Goal: Task Accomplishment & Management: Complete application form

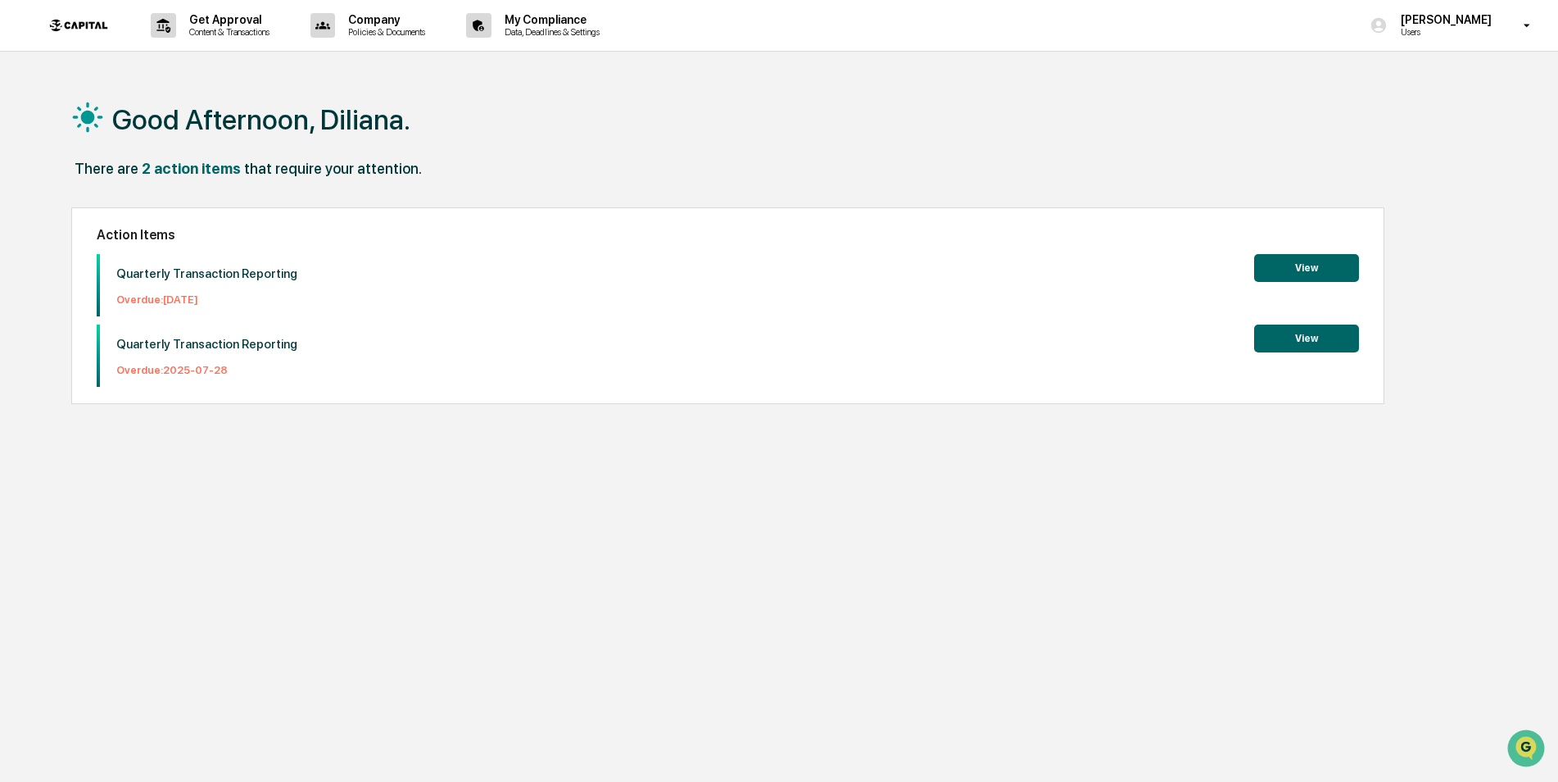
click at [397, 597] on div "Good Afternoon, Diliana. There are 2 action items that require your attention. …" at bounding box center [773, 469] width 1452 height 782
click at [1311, 332] on button "View" at bounding box center [1306, 338] width 105 height 28
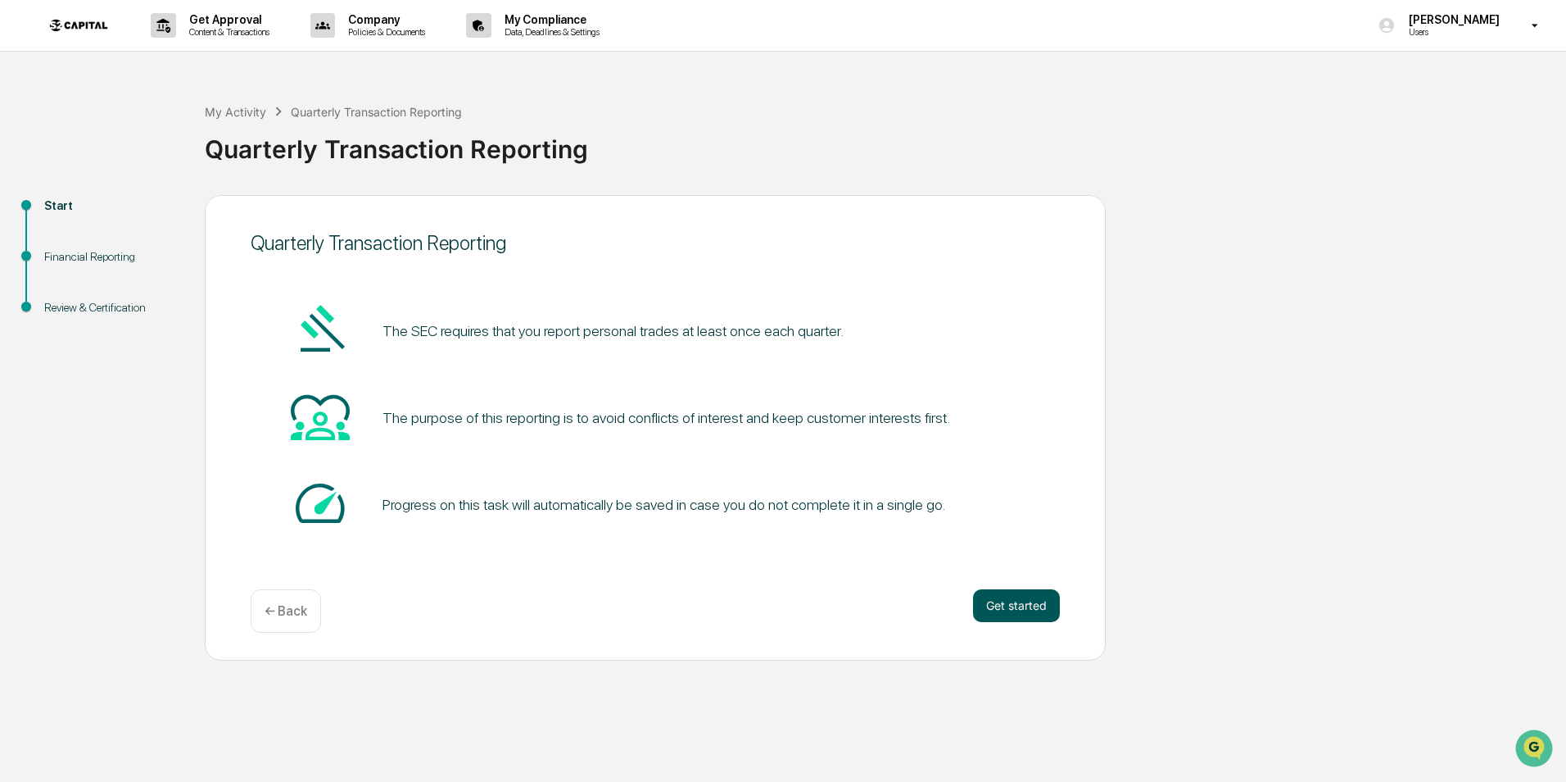
click at [1020, 605] on button "Get started" at bounding box center [1016, 605] width 87 height 33
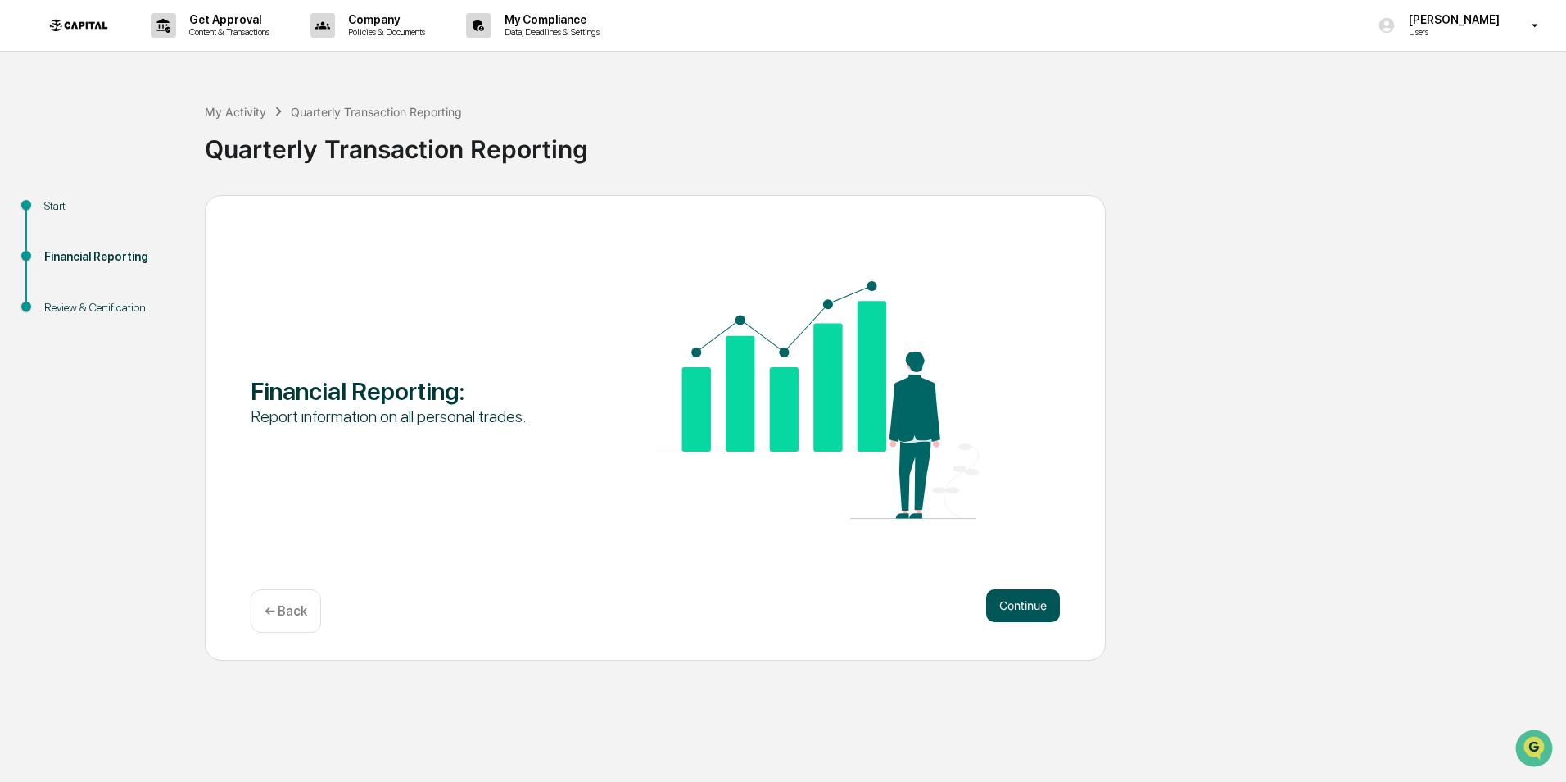
click at [1019, 612] on button "Continue" at bounding box center [1023, 605] width 74 height 33
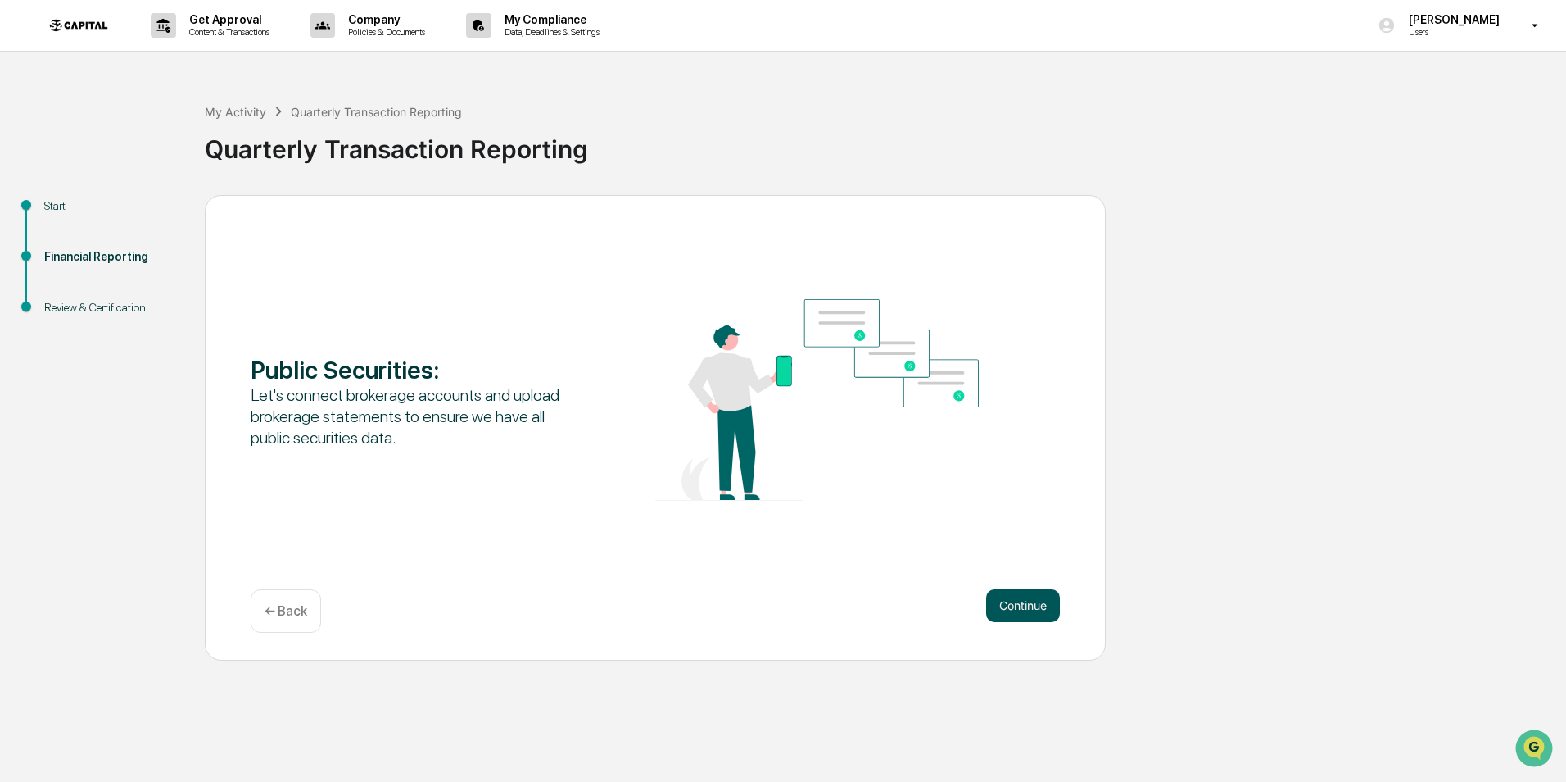
click at [1015, 601] on button "Continue" at bounding box center [1023, 605] width 74 height 33
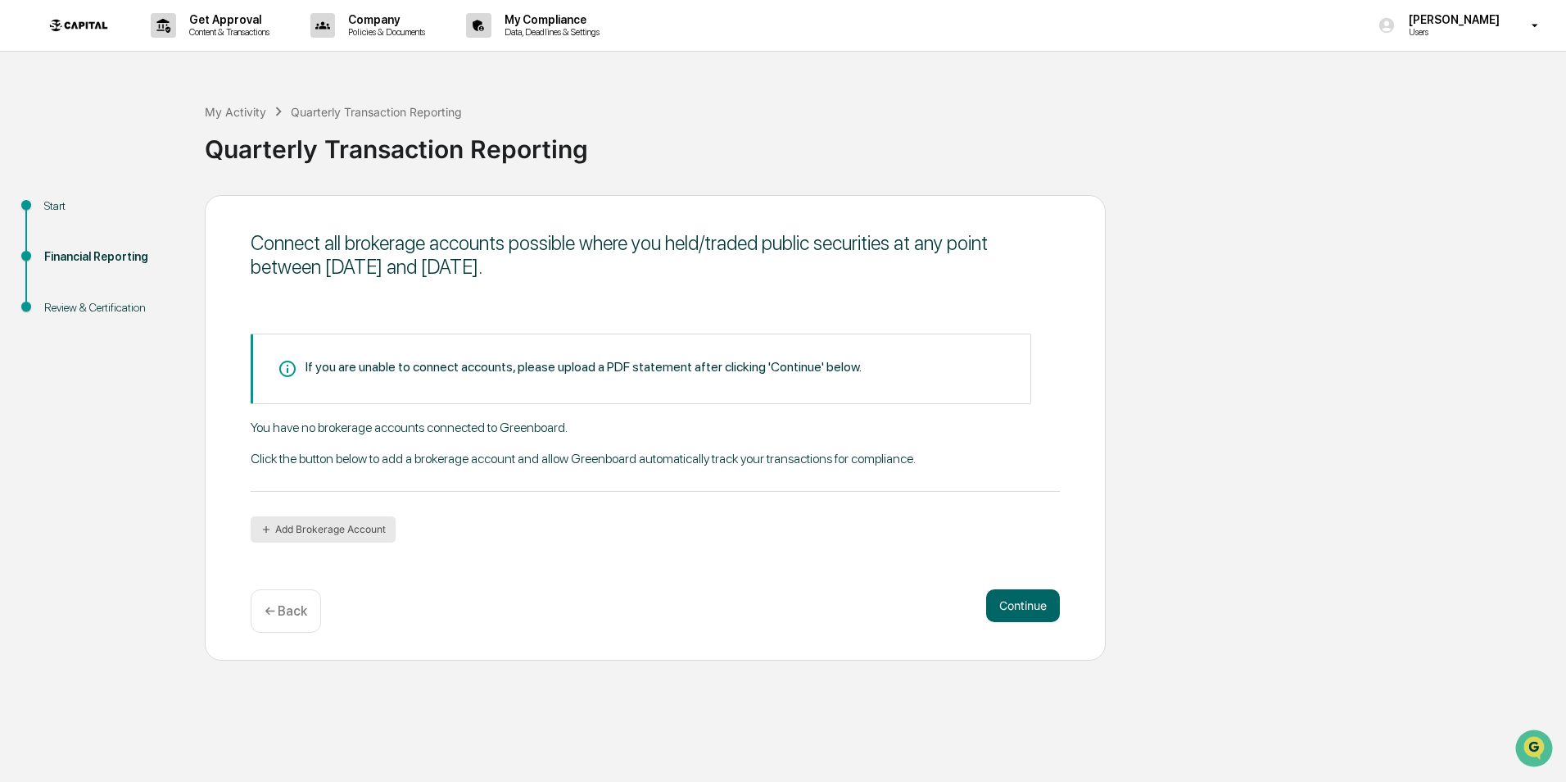
click at [339, 528] on button "Add Brokerage Account" at bounding box center [323, 529] width 145 height 26
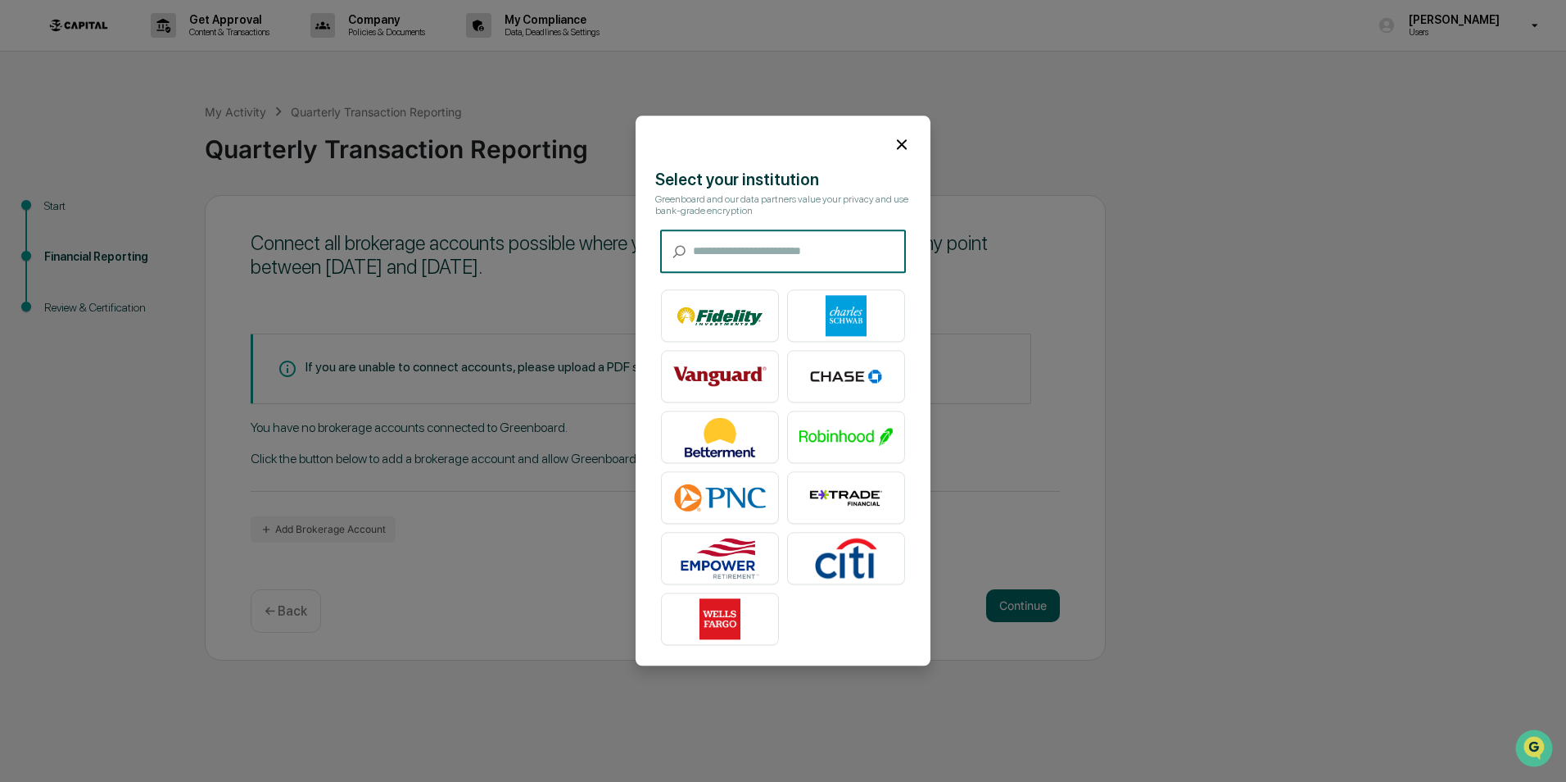
click at [908, 140] on icon at bounding box center [902, 144] width 18 height 18
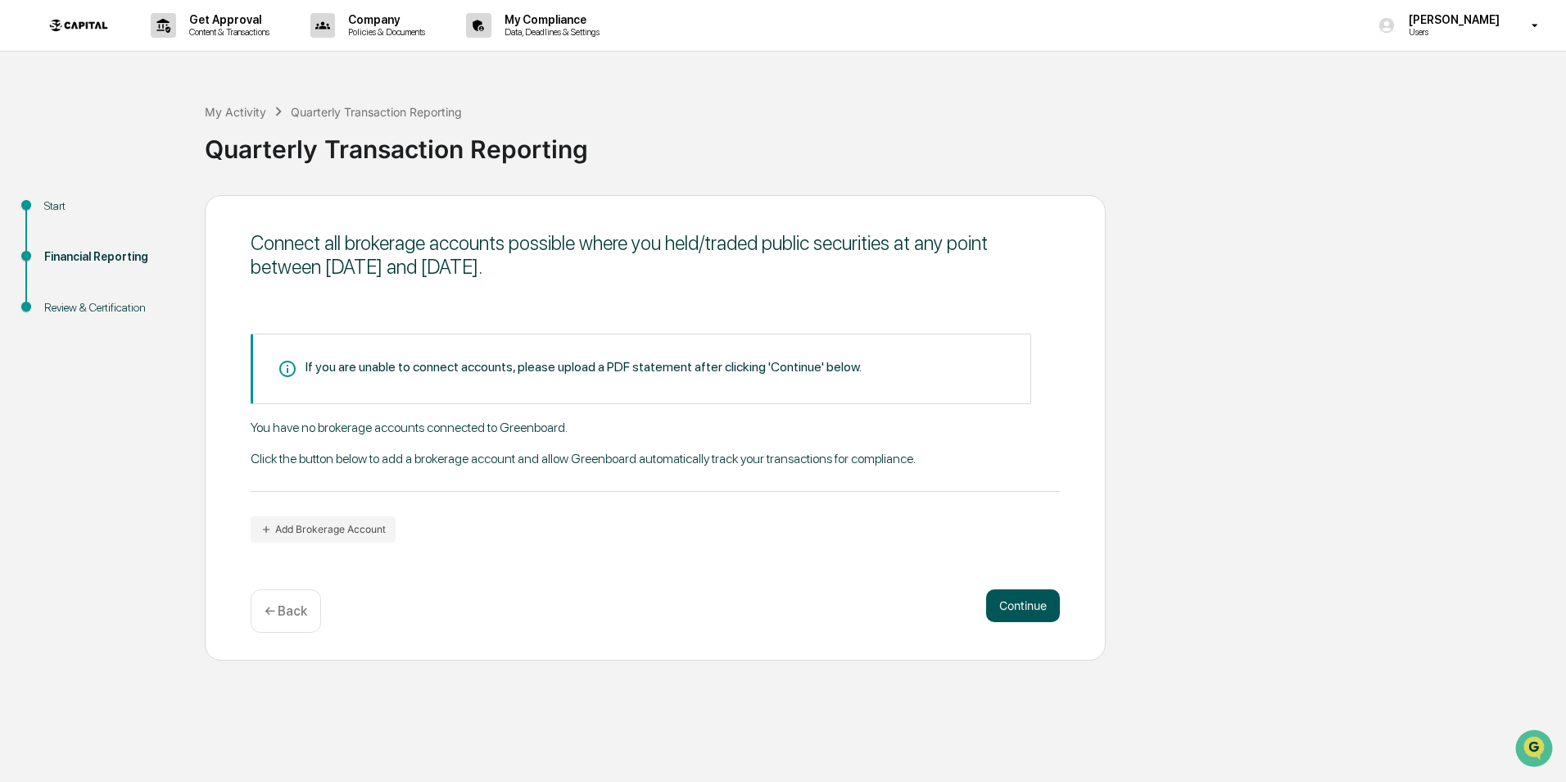
click at [1009, 596] on button "Continue" at bounding box center [1023, 605] width 74 height 33
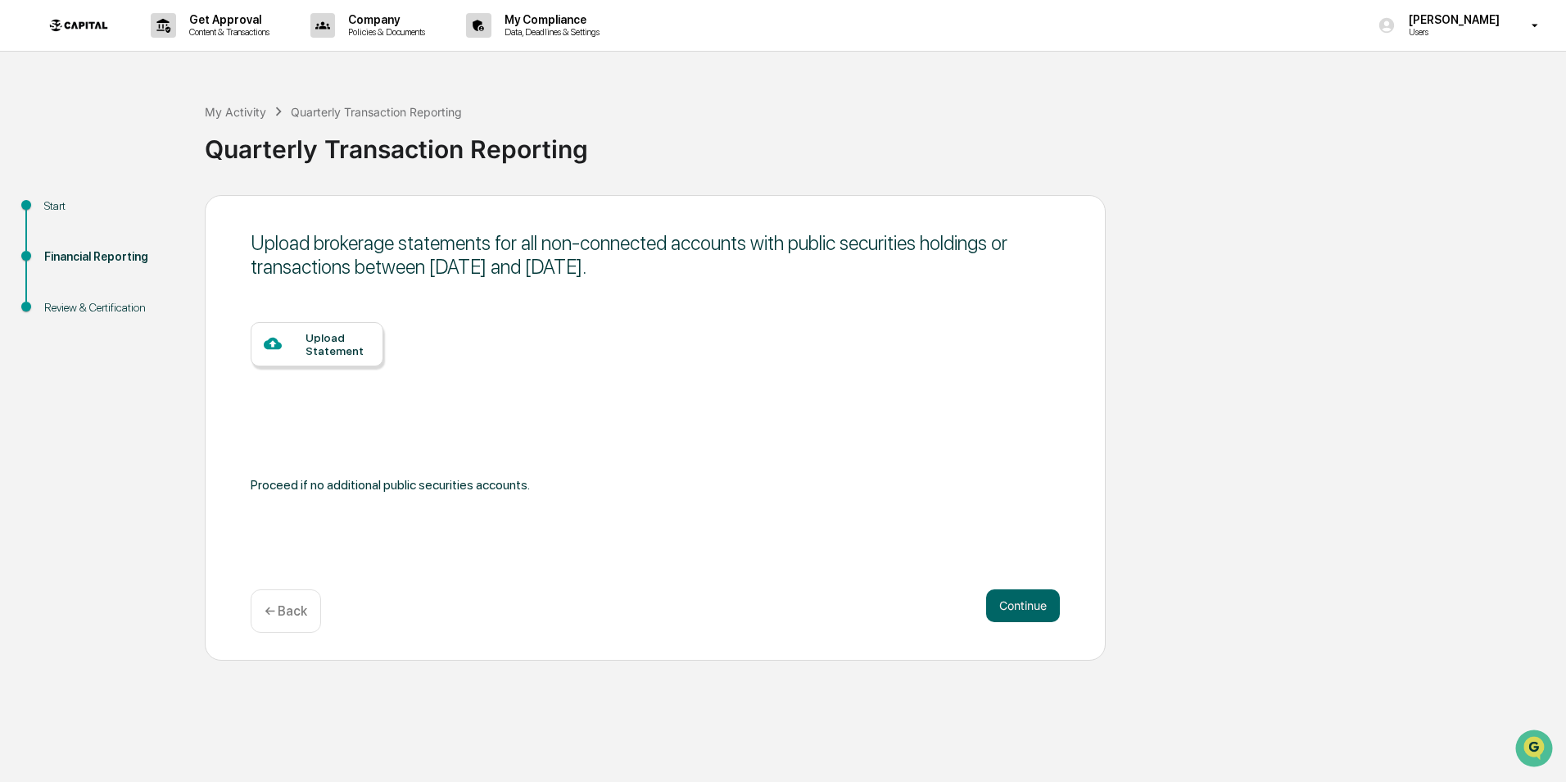
click at [343, 355] on div "Upload Statement" at bounding box center [338, 344] width 65 height 26
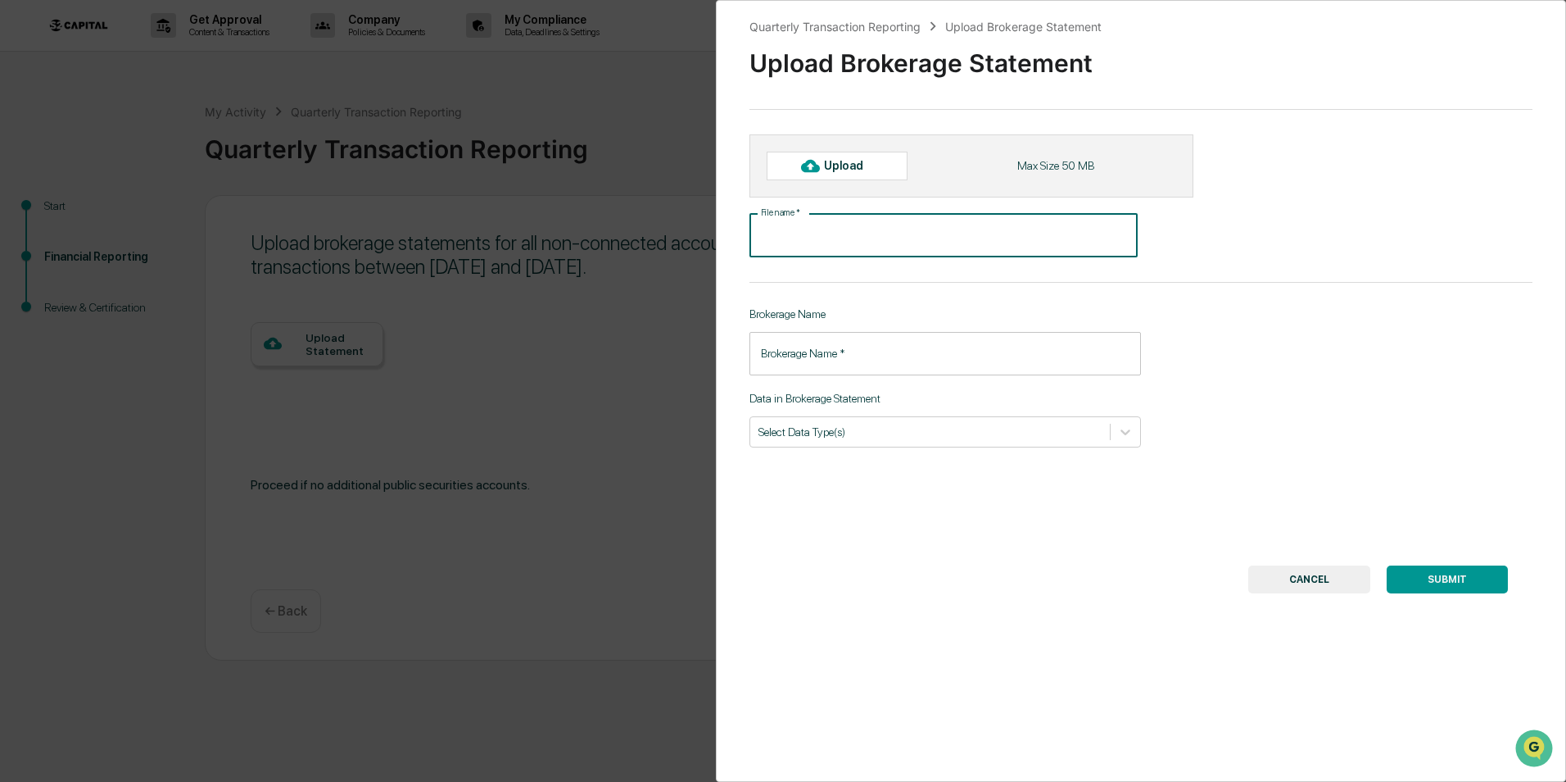
click at [805, 243] on input "File name   *" at bounding box center [944, 235] width 388 height 43
type input "**********"
click at [783, 367] on input "Brokerage Name   *" at bounding box center [946, 353] width 392 height 43
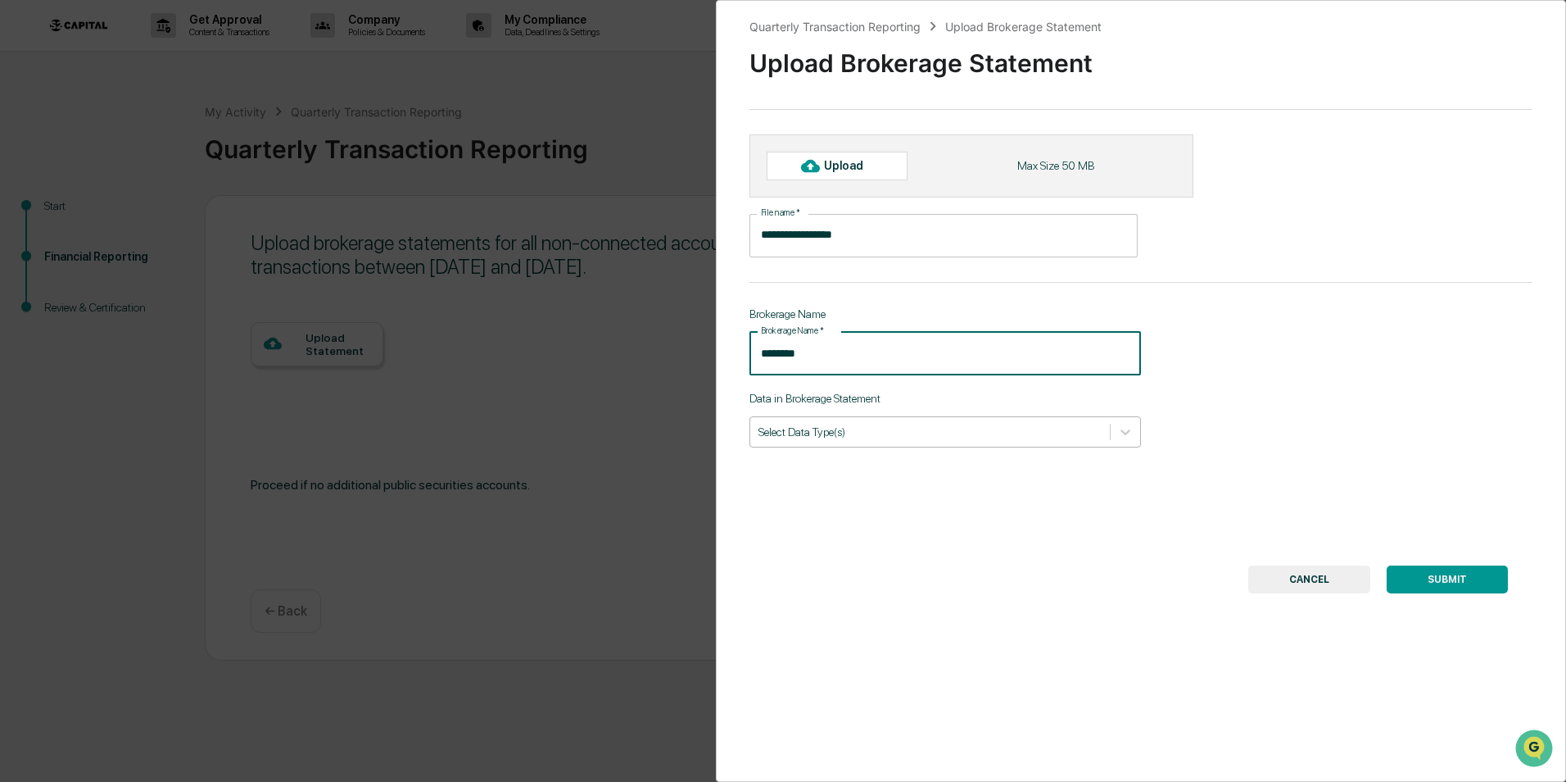
type input "********"
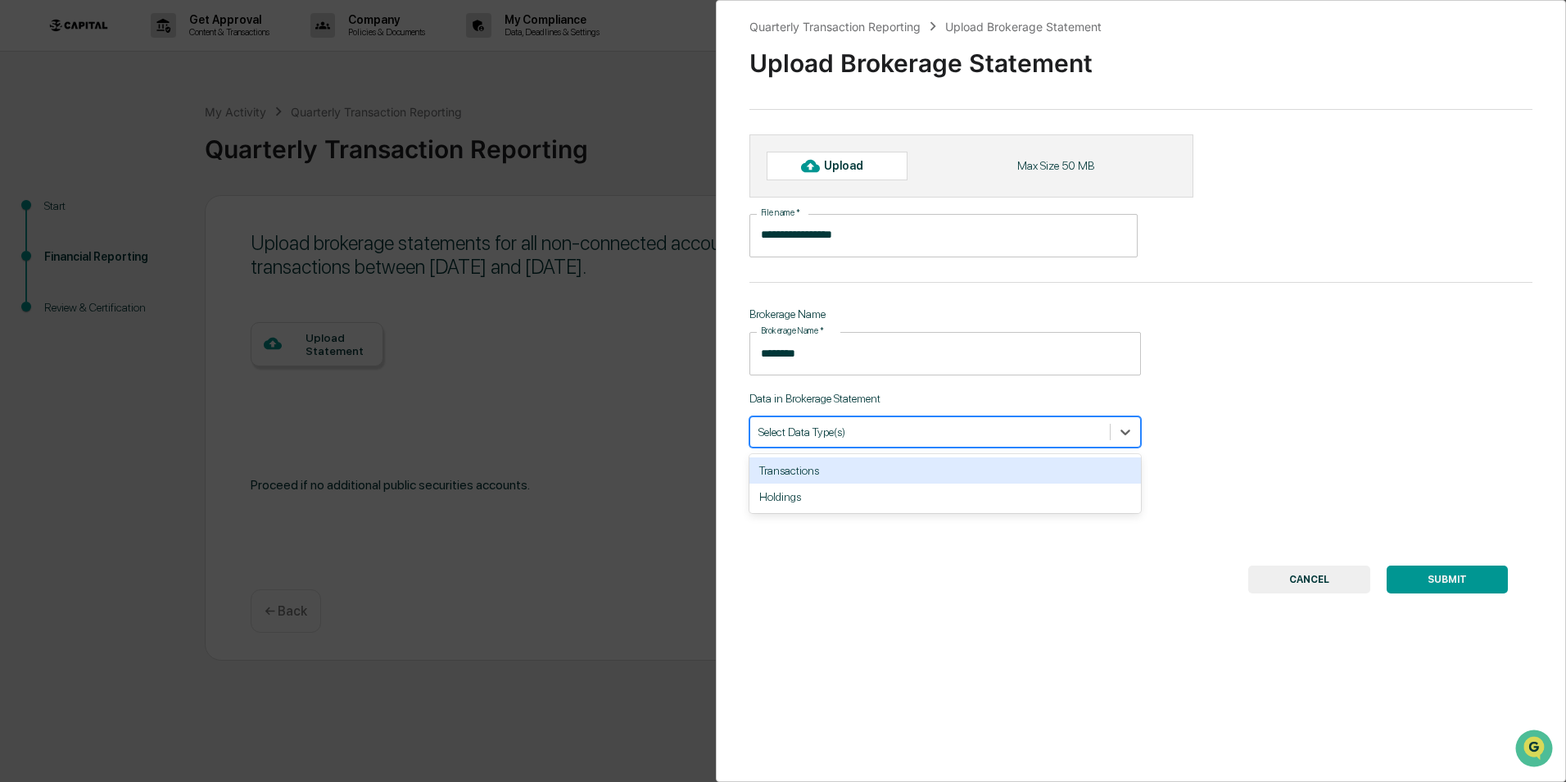
click at [925, 433] on div at bounding box center [930, 432] width 343 height 16
click at [1168, 420] on div "**********" at bounding box center [1141, 391] width 850 height 782
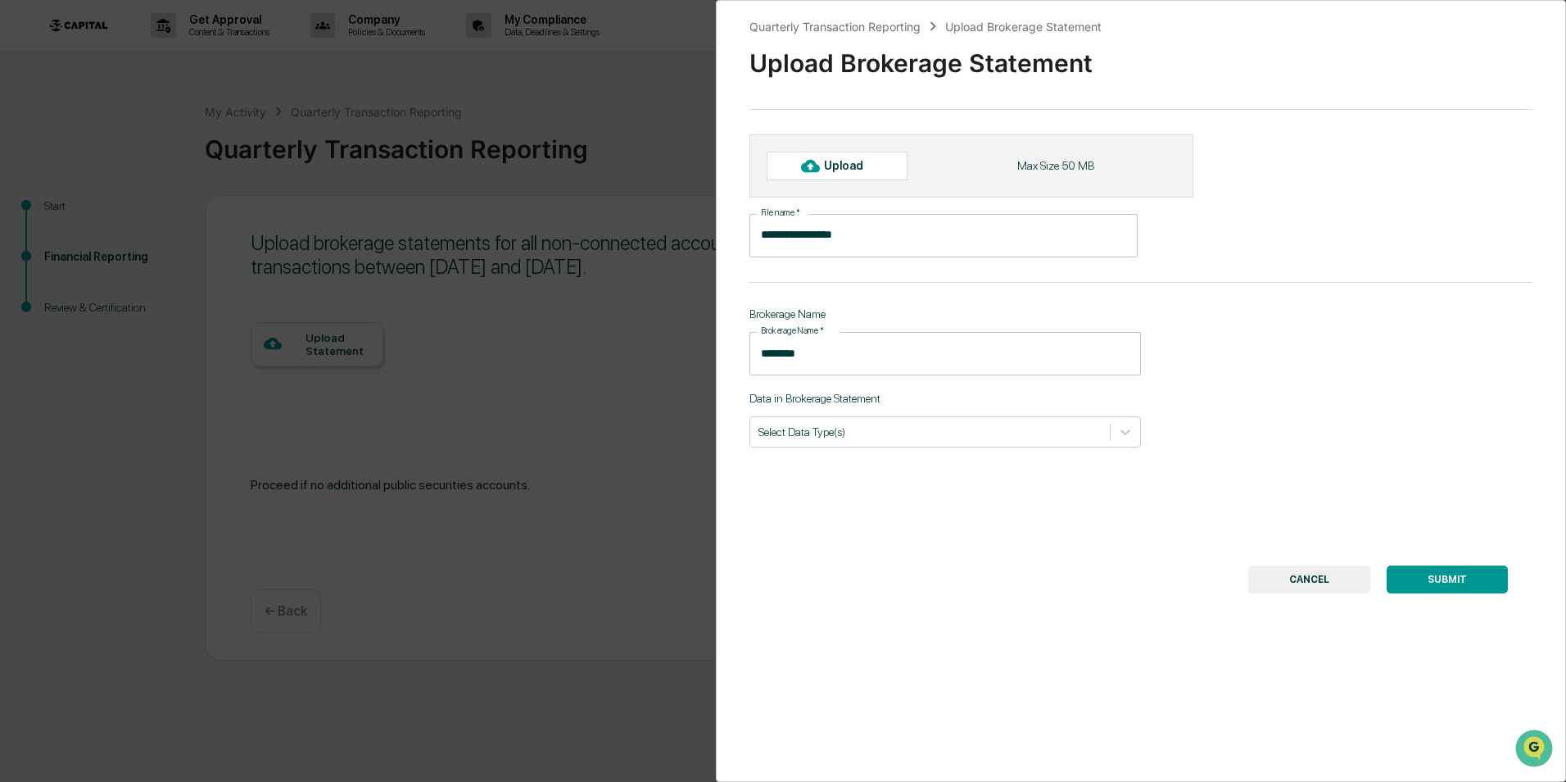
click at [855, 166] on div "Upload" at bounding box center [850, 165] width 53 height 13
type input "**********"
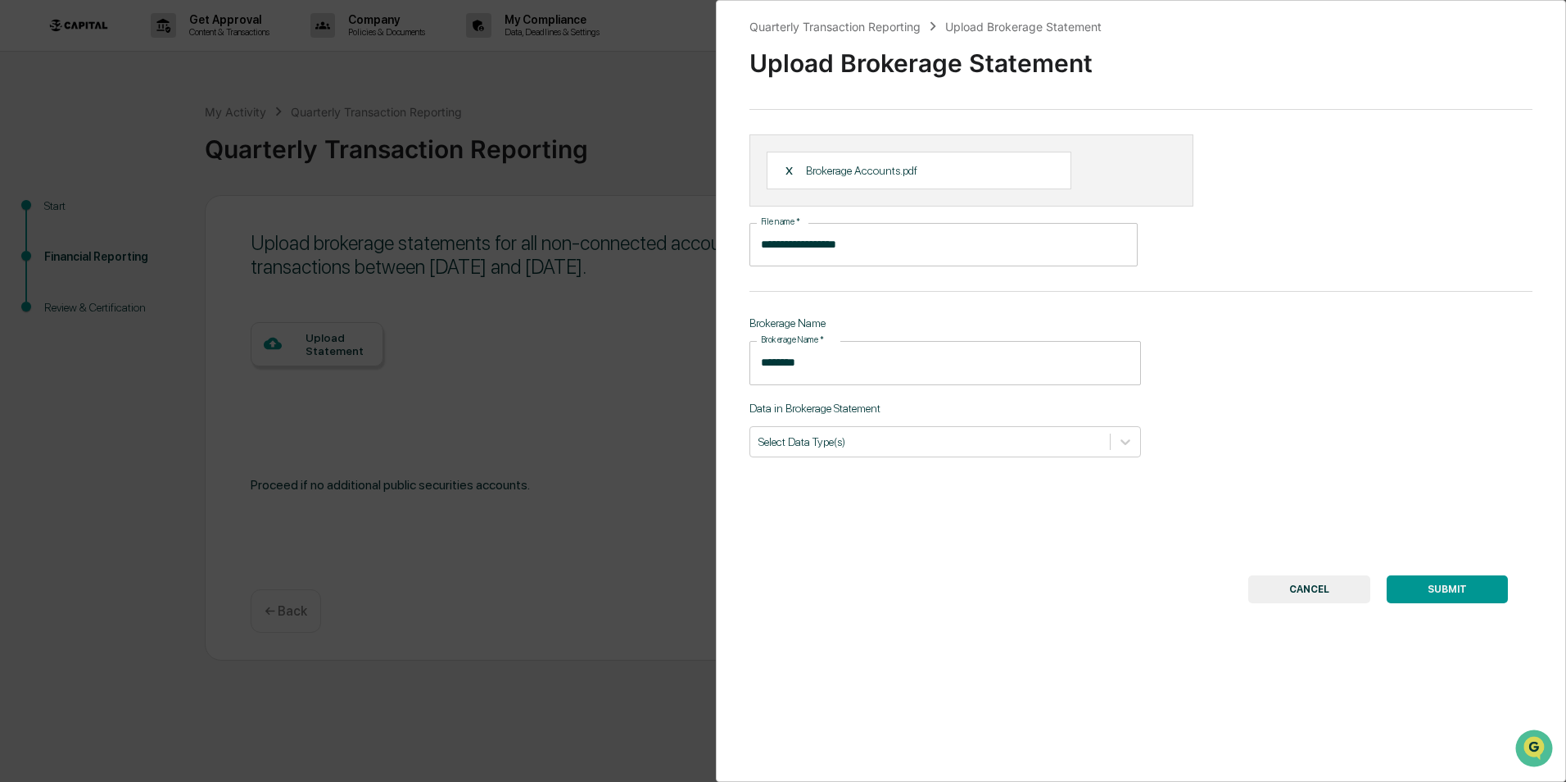
click at [1428, 583] on button "SUBMIT" at bounding box center [1447, 589] width 121 height 28
click at [1436, 605] on button "SUBMIT" at bounding box center [1447, 605] width 121 height 28
click at [1138, 444] on div "**********" at bounding box center [1141, 391] width 850 height 782
click at [1126, 447] on icon at bounding box center [1125, 441] width 16 height 16
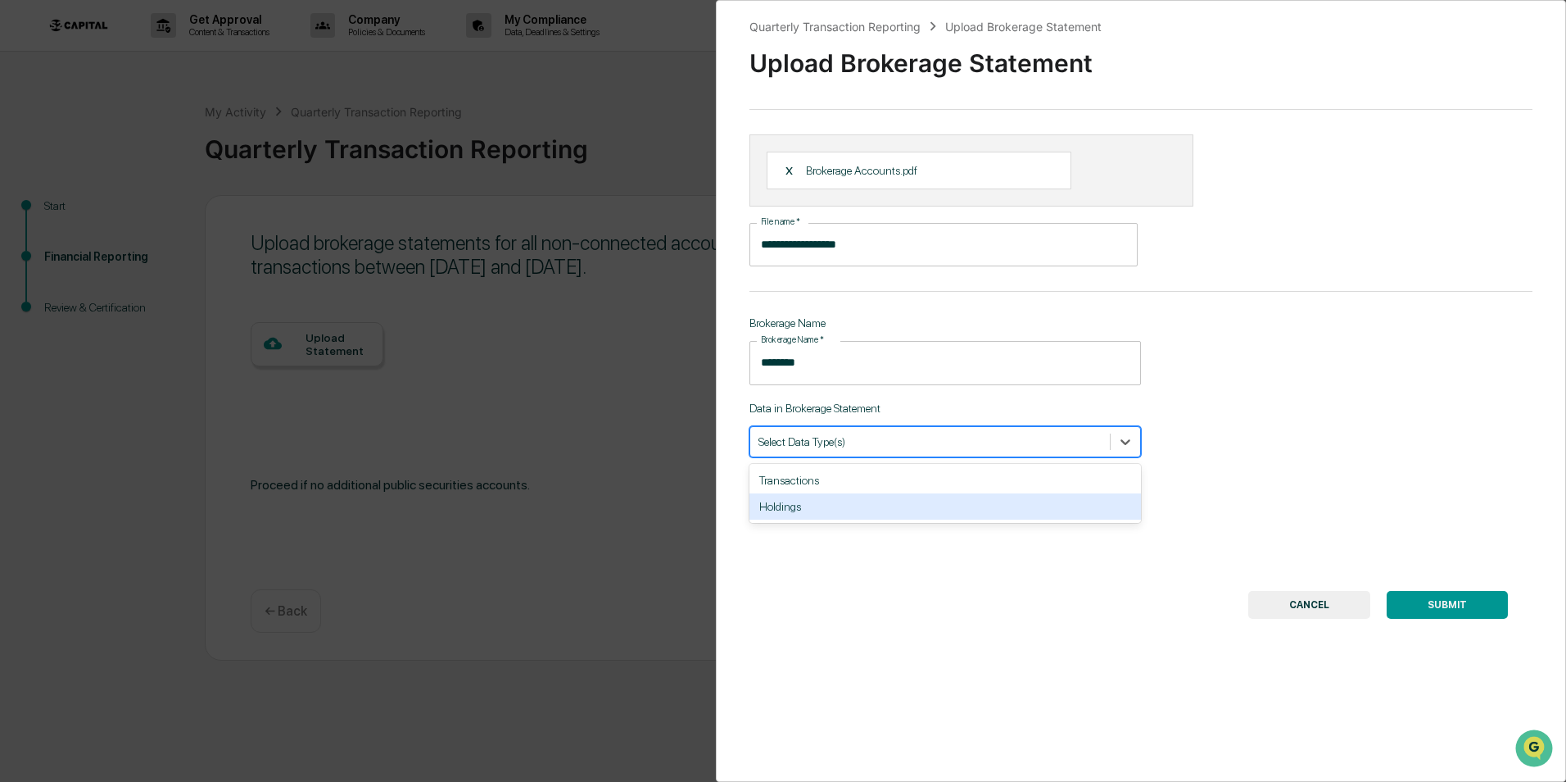
click at [803, 512] on div "Holdings" at bounding box center [946, 506] width 392 height 26
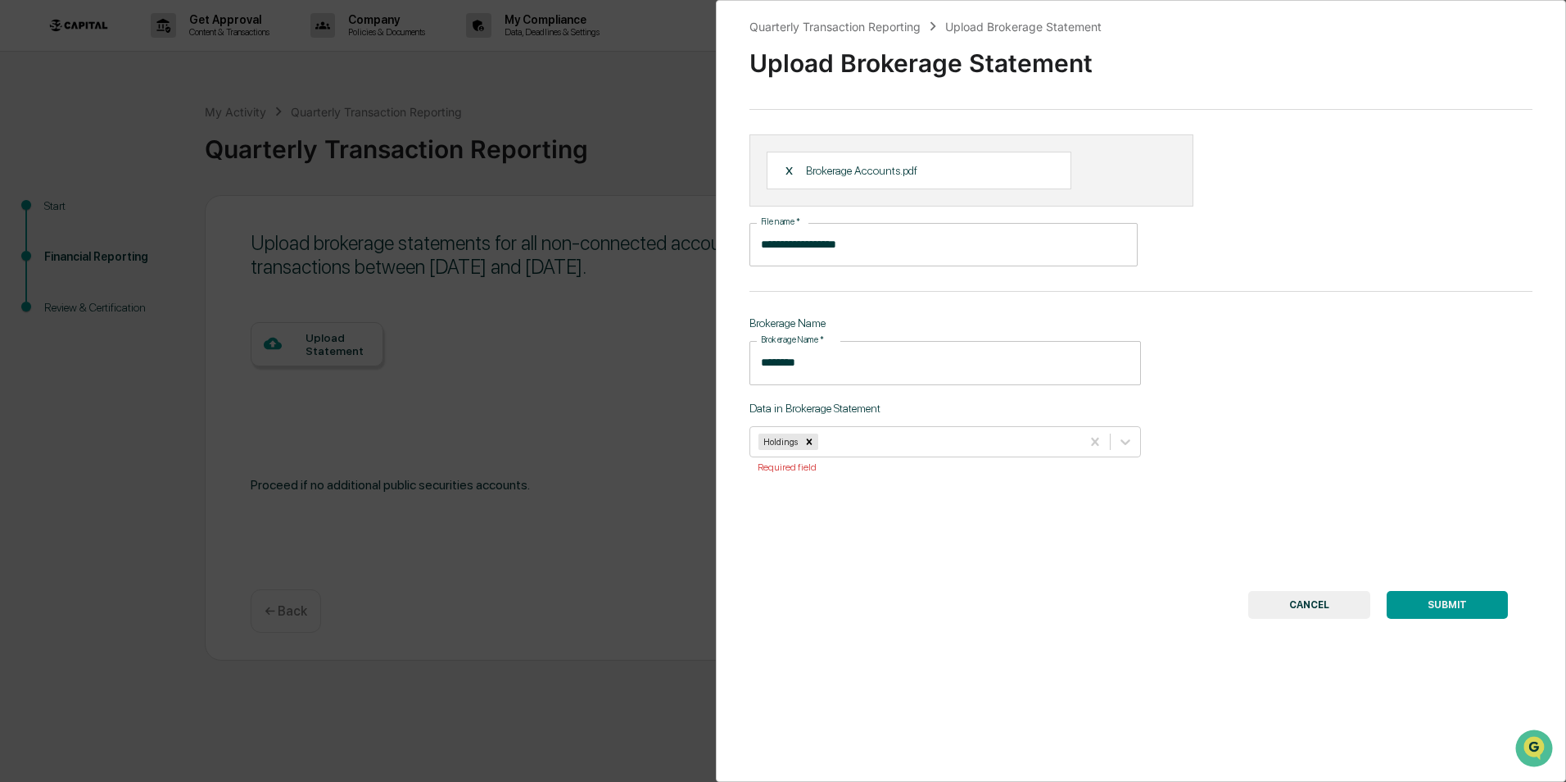
click at [1411, 596] on button "SUBMIT" at bounding box center [1447, 605] width 121 height 28
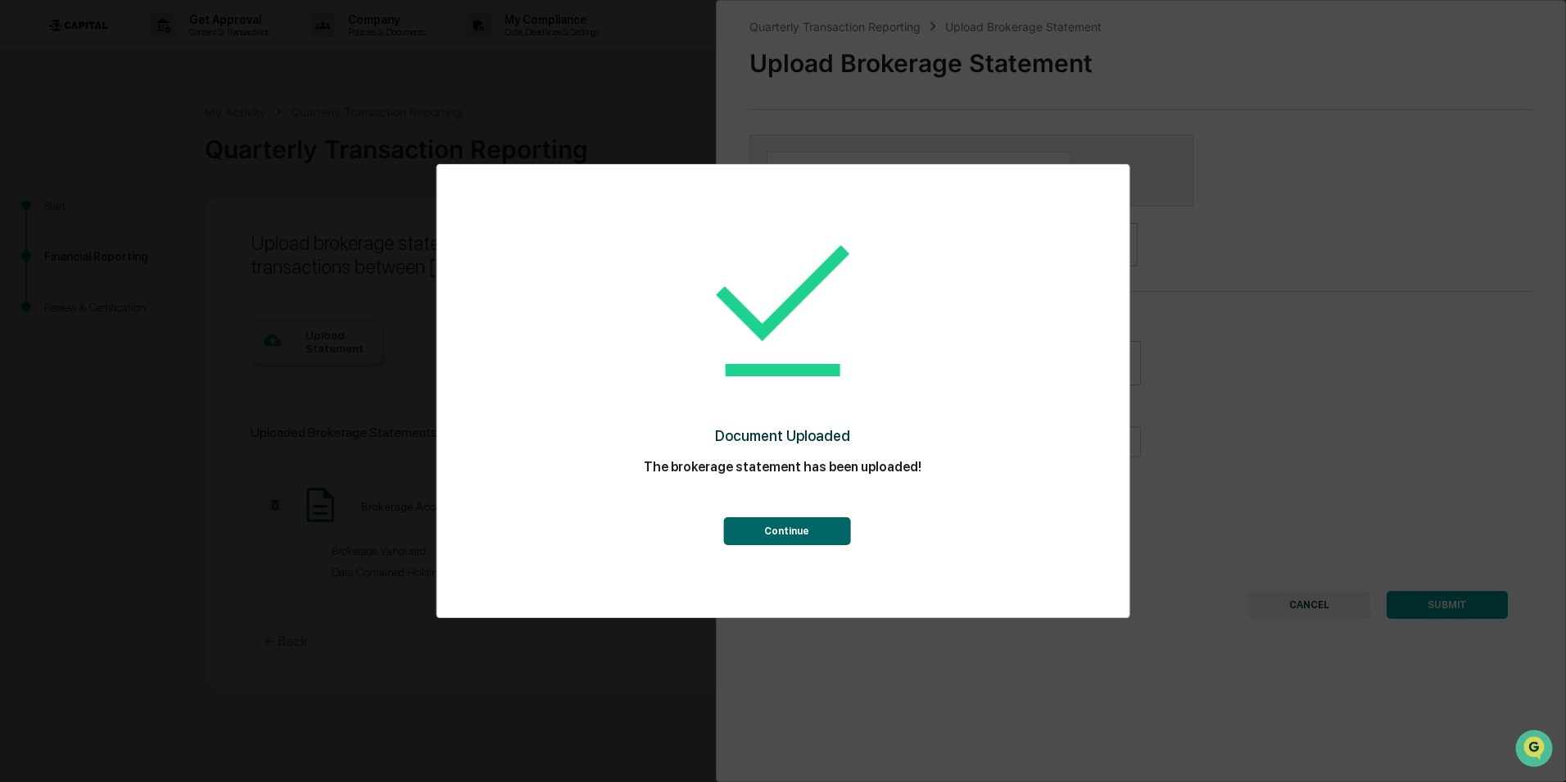
click at [809, 524] on button "Continue" at bounding box center [786, 531] width 127 height 28
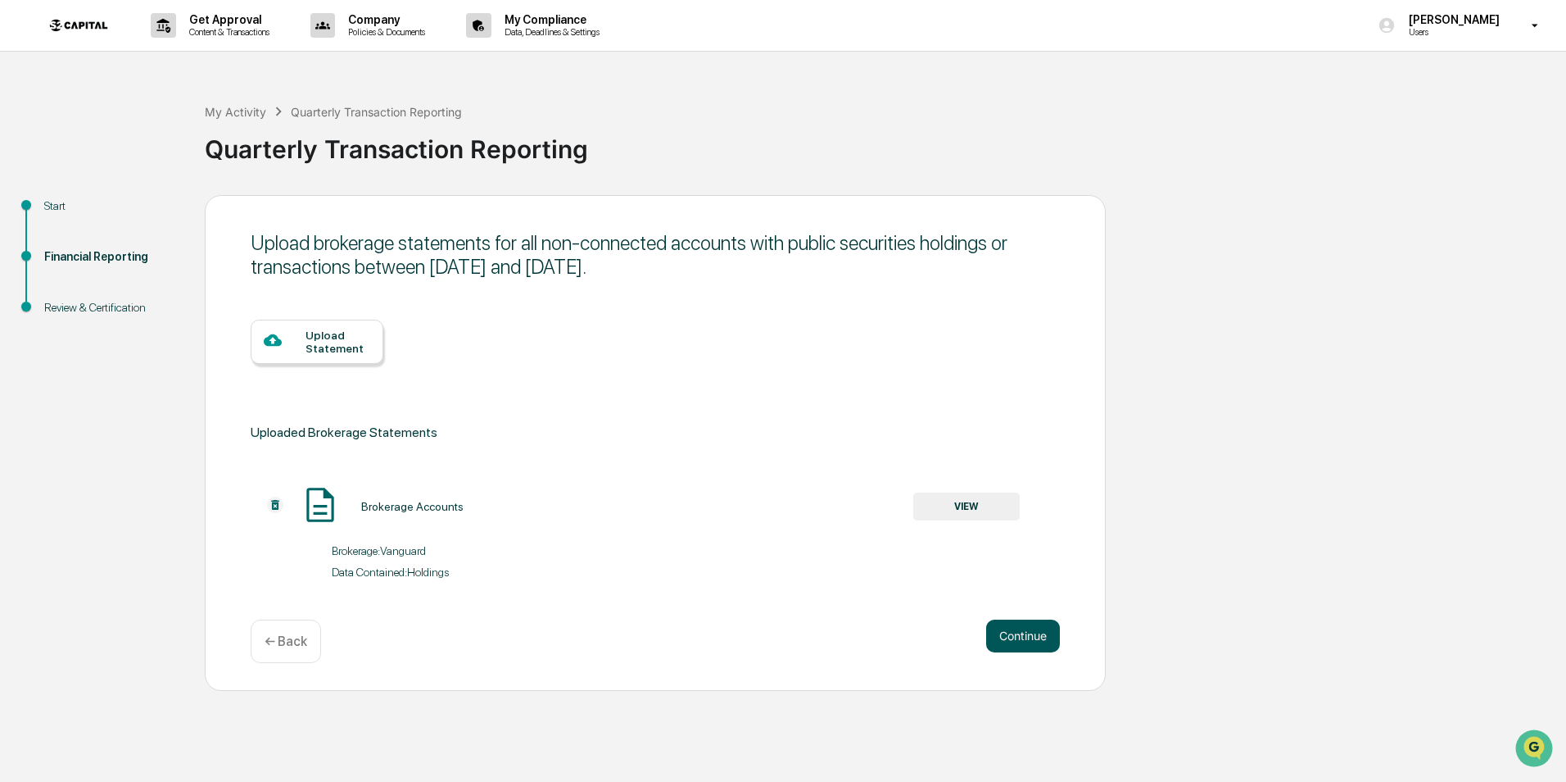
click at [1010, 630] on button "Continue" at bounding box center [1023, 635] width 74 height 33
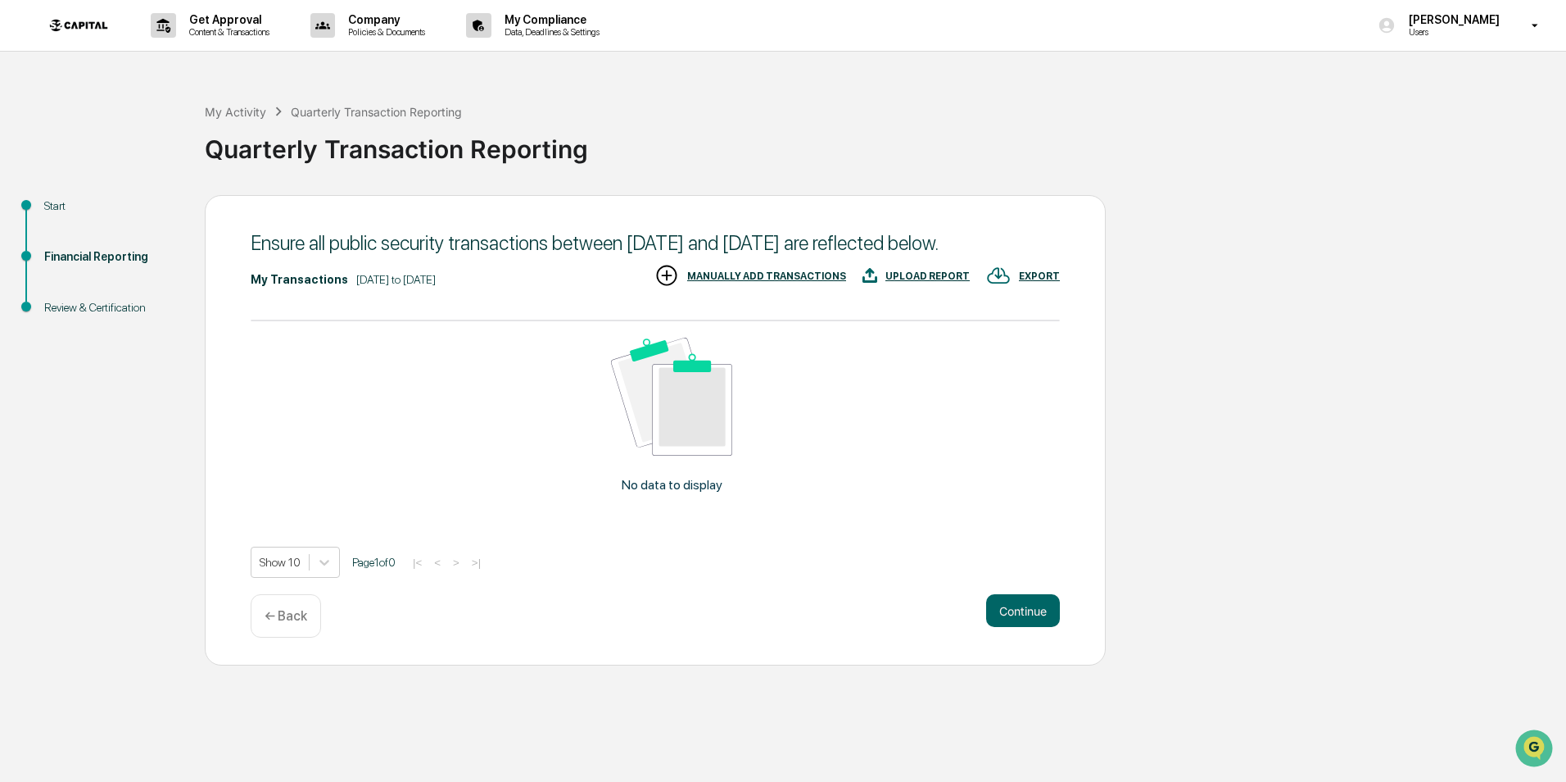
click at [918, 278] on div "UPLOAD REPORT" at bounding box center [928, 275] width 84 height 11
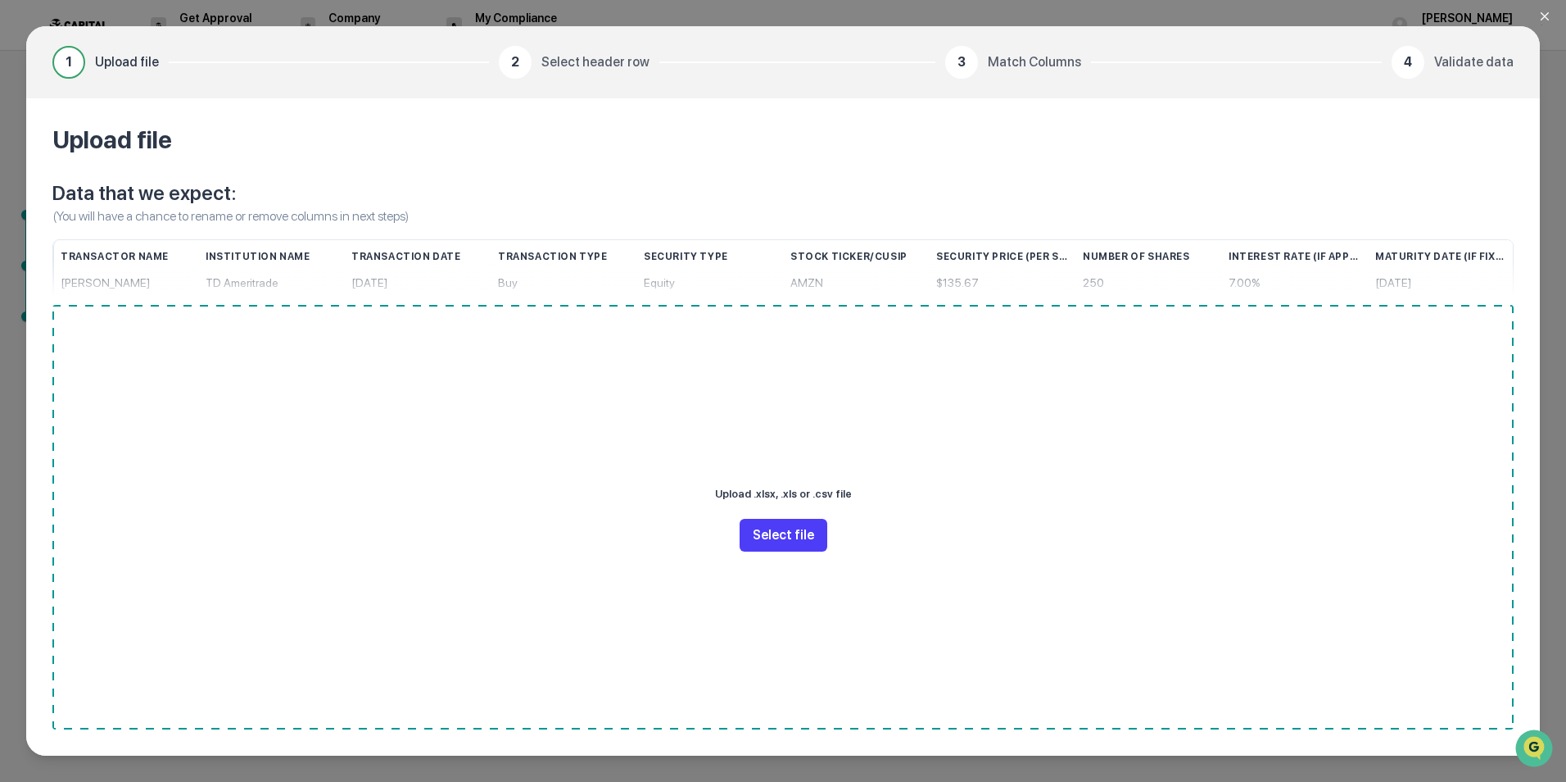
click at [786, 536] on button "Select file" at bounding box center [784, 535] width 88 height 33
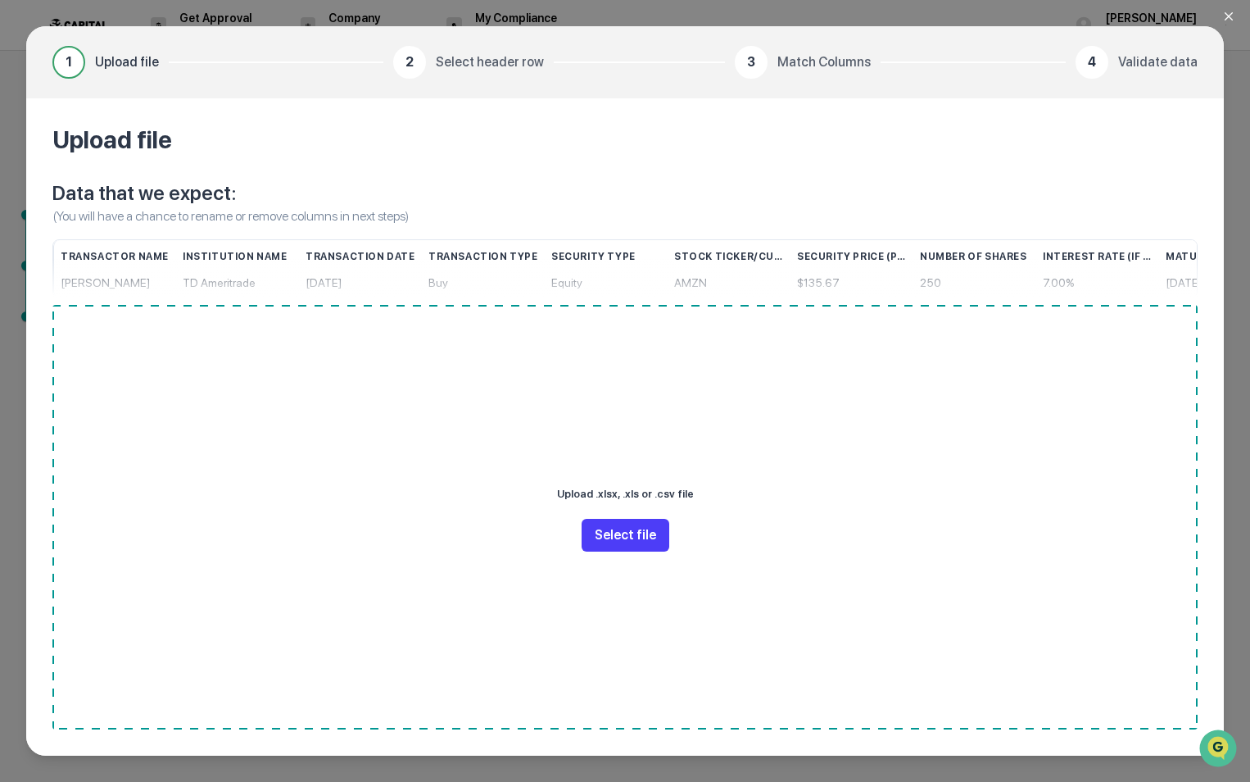
click at [623, 524] on button "Select file" at bounding box center [626, 535] width 88 height 33
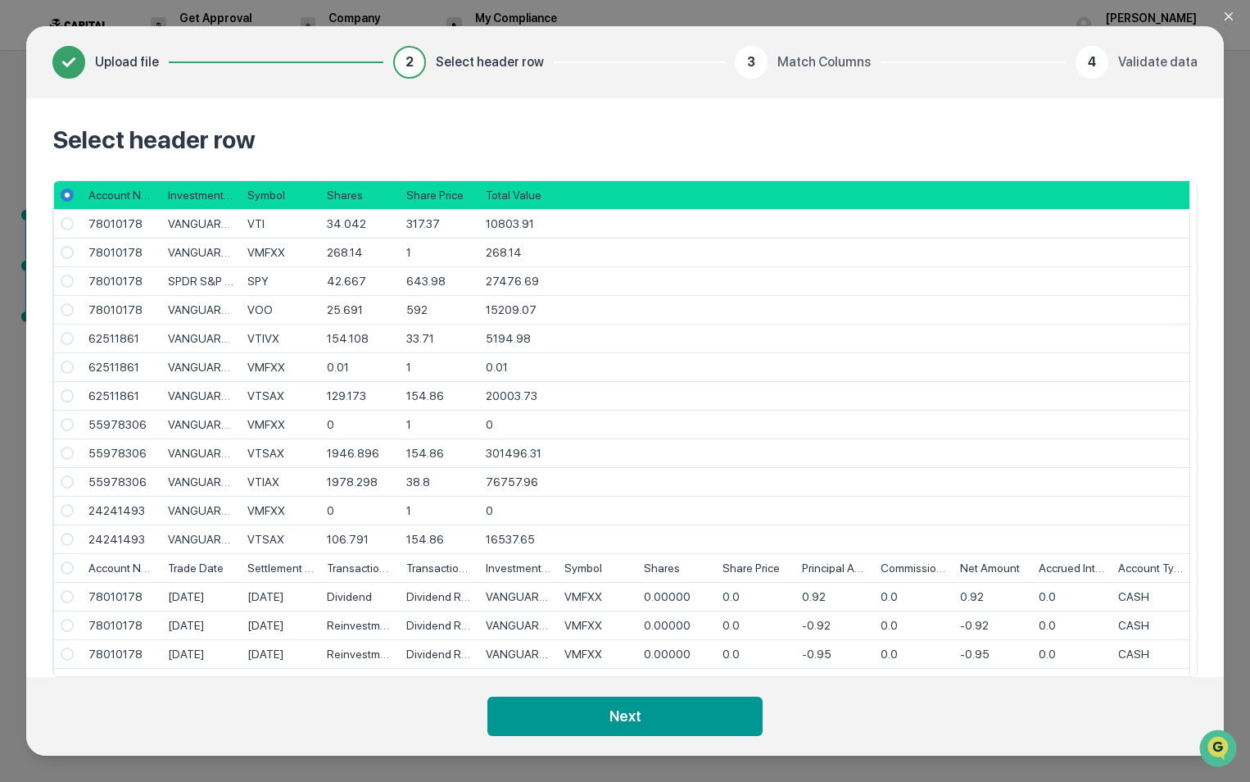
drag, startPoint x: 501, startPoint y: 312, endPoint x: 1071, endPoint y: 232, distance: 575.0
click at [1071, 232] on div at bounding box center [1071, 224] width 79 height 29
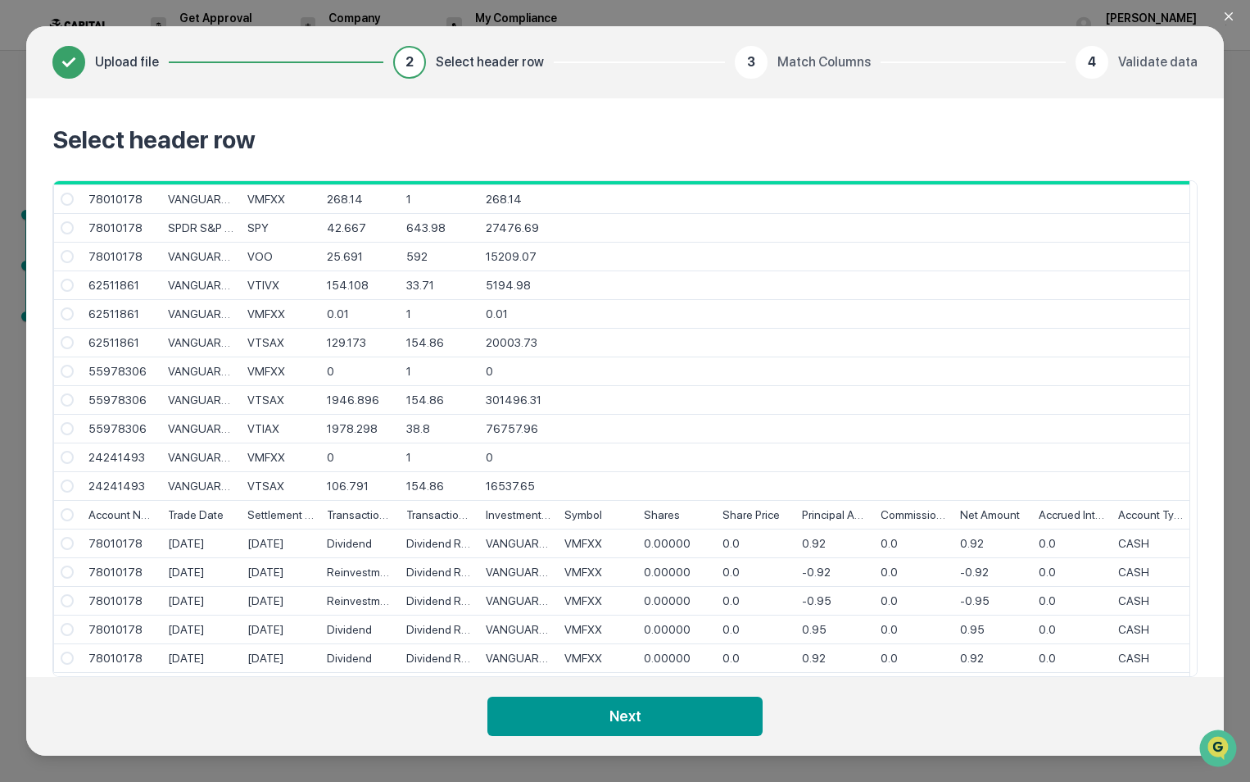
click at [1226, 14] on icon "Close modal" at bounding box center [1228, 16] width 13 height 13
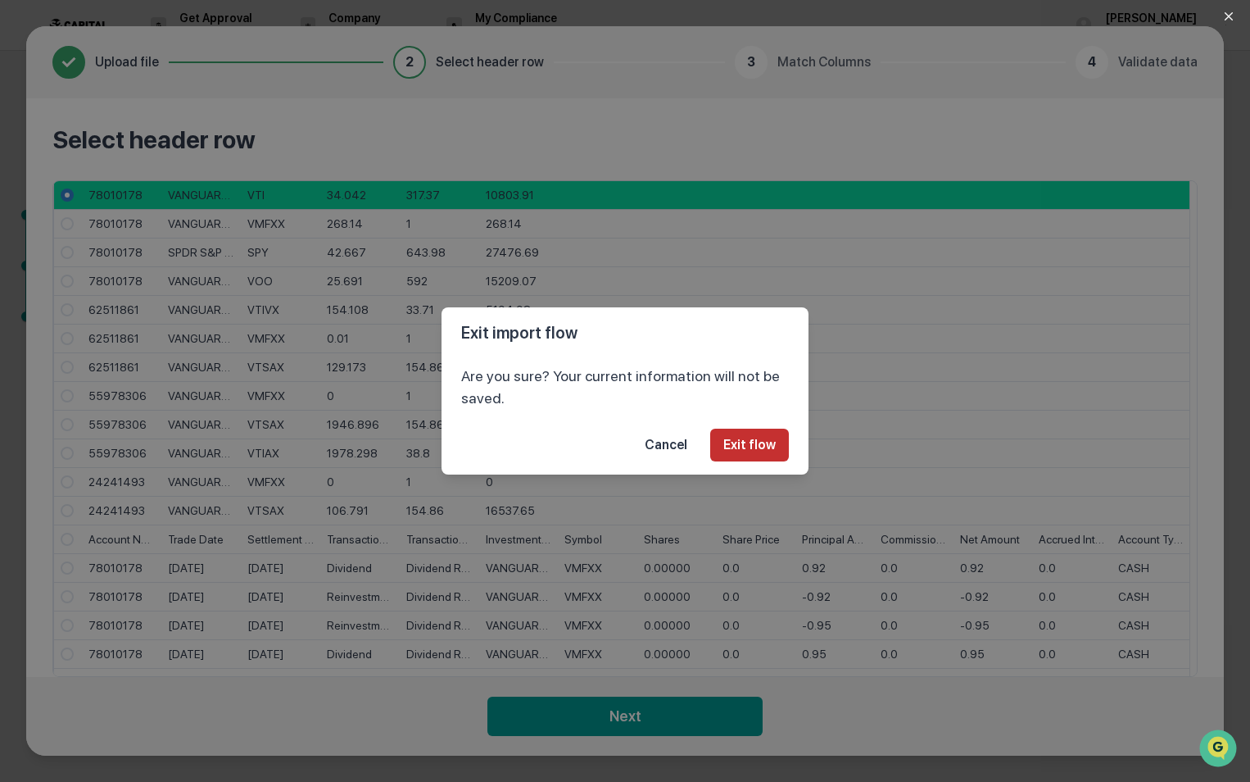
click at [728, 453] on button "Exit flow" at bounding box center [749, 444] width 79 height 33
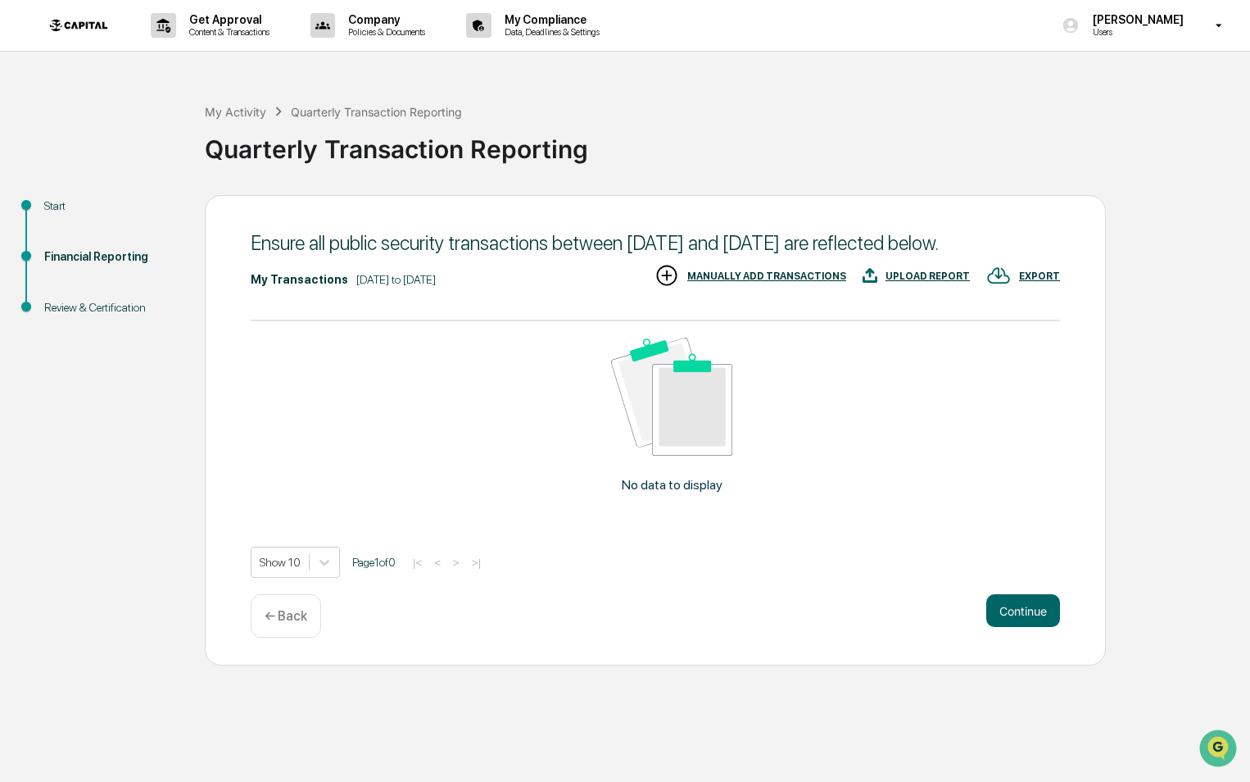
click at [943, 275] on div "UPLOAD REPORT" at bounding box center [928, 275] width 84 height 11
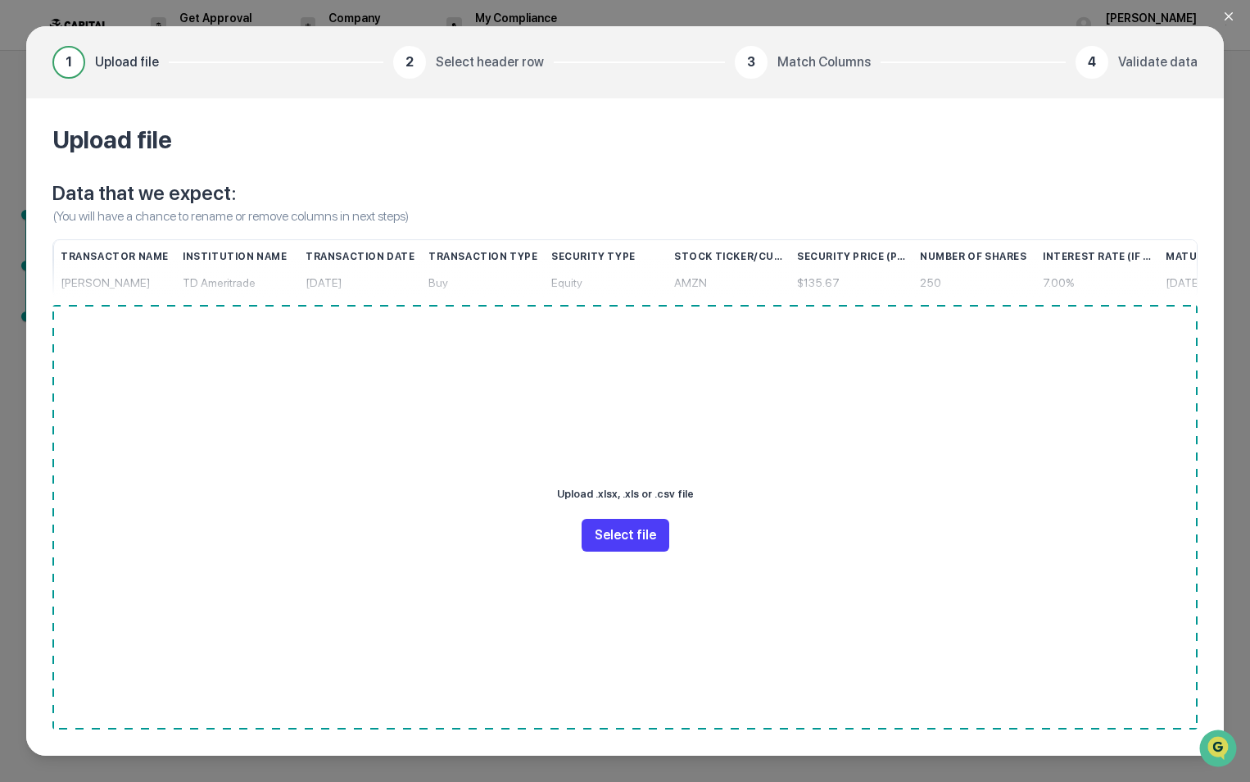
click at [619, 537] on button "Select file" at bounding box center [626, 535] width 88 height 33
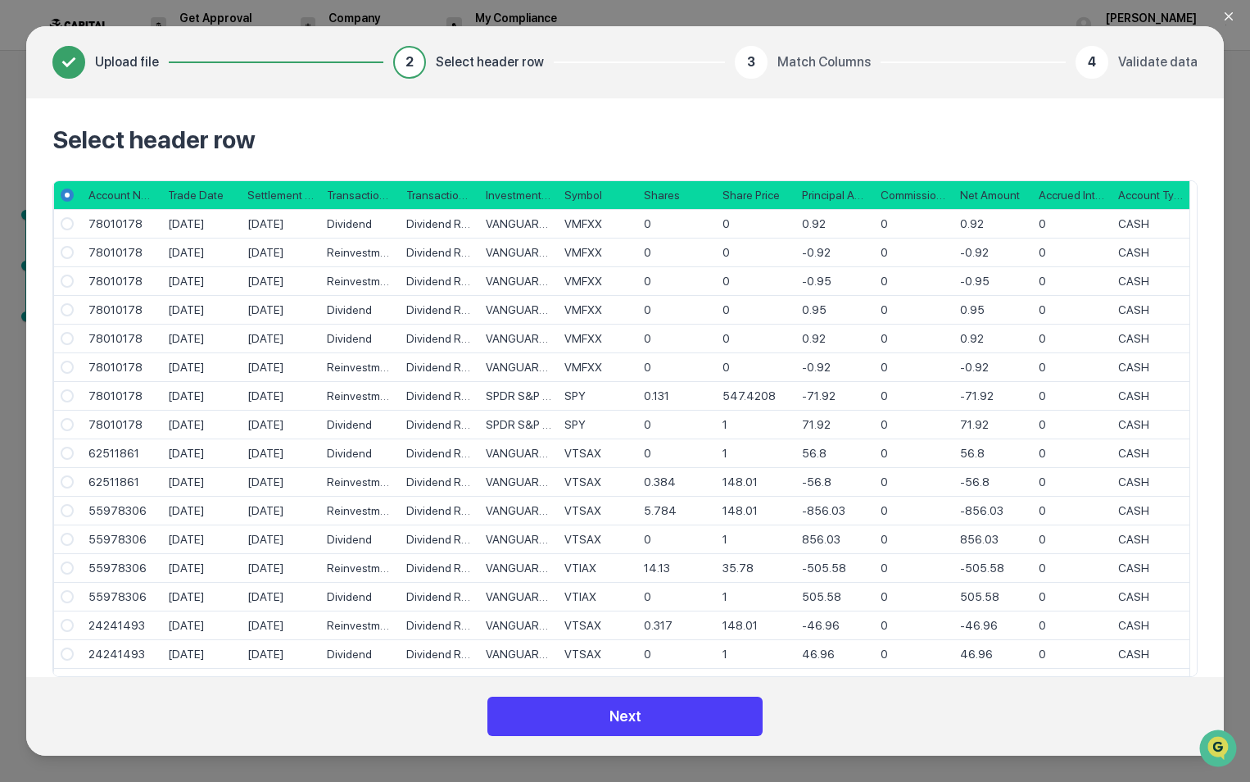
click at [637, 714] on button "Next" at bounding box center [624, 715] width 275 height 39
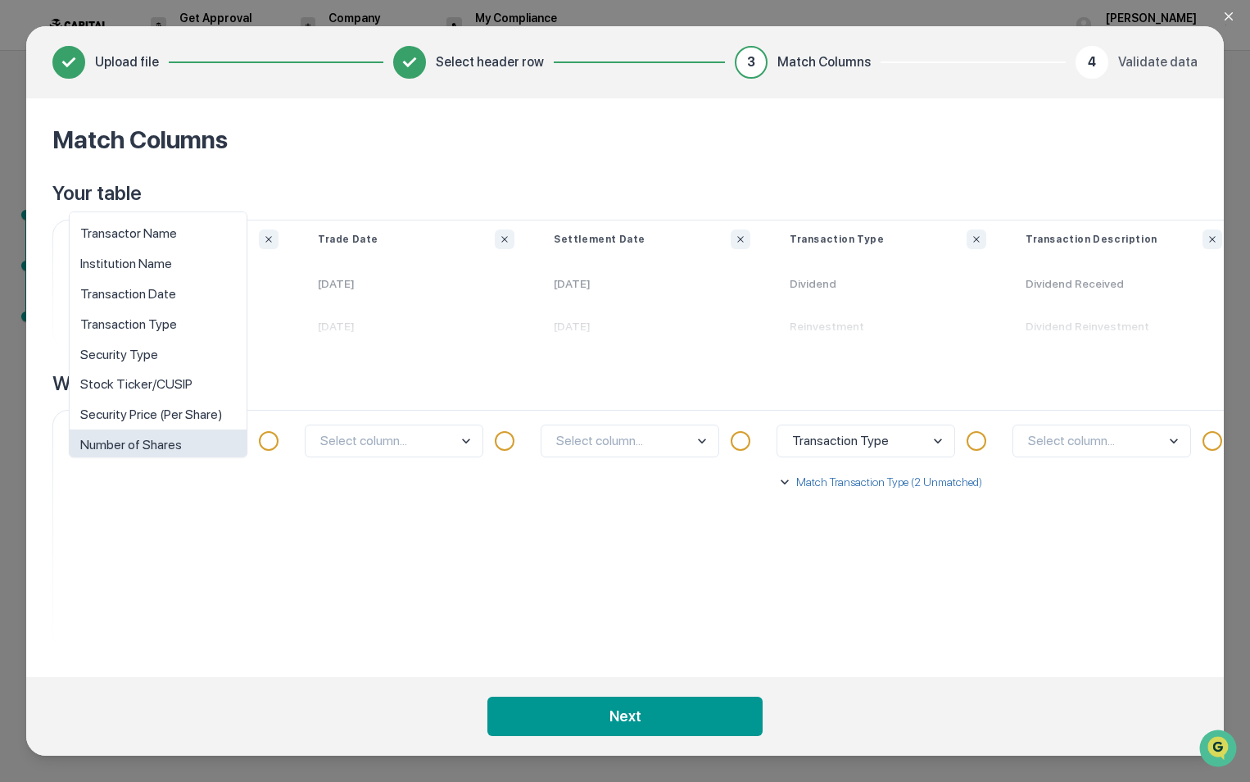
click at [233, 441] on body "Get Approval Content & Transactions Company Policies & Documents My Compliance …" at bounding box center [625, 391] width 1250 height 782
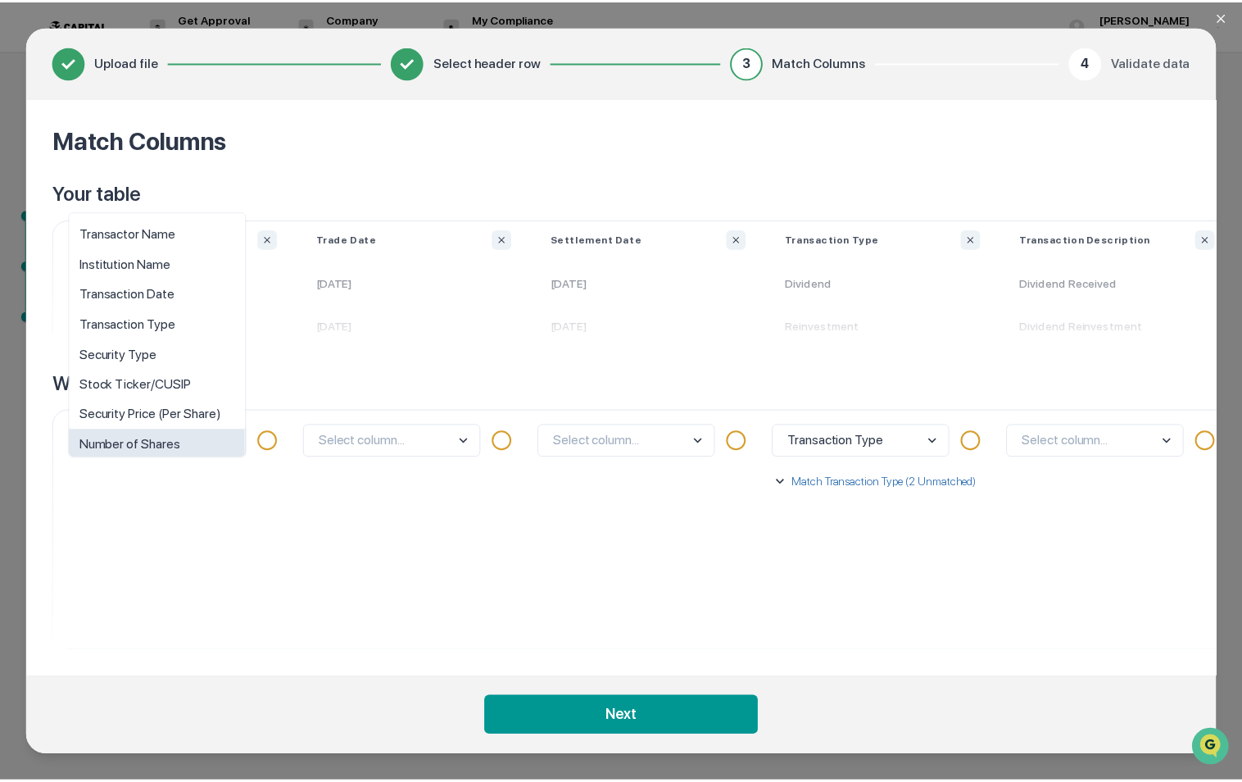
scroll to position [11, 0]
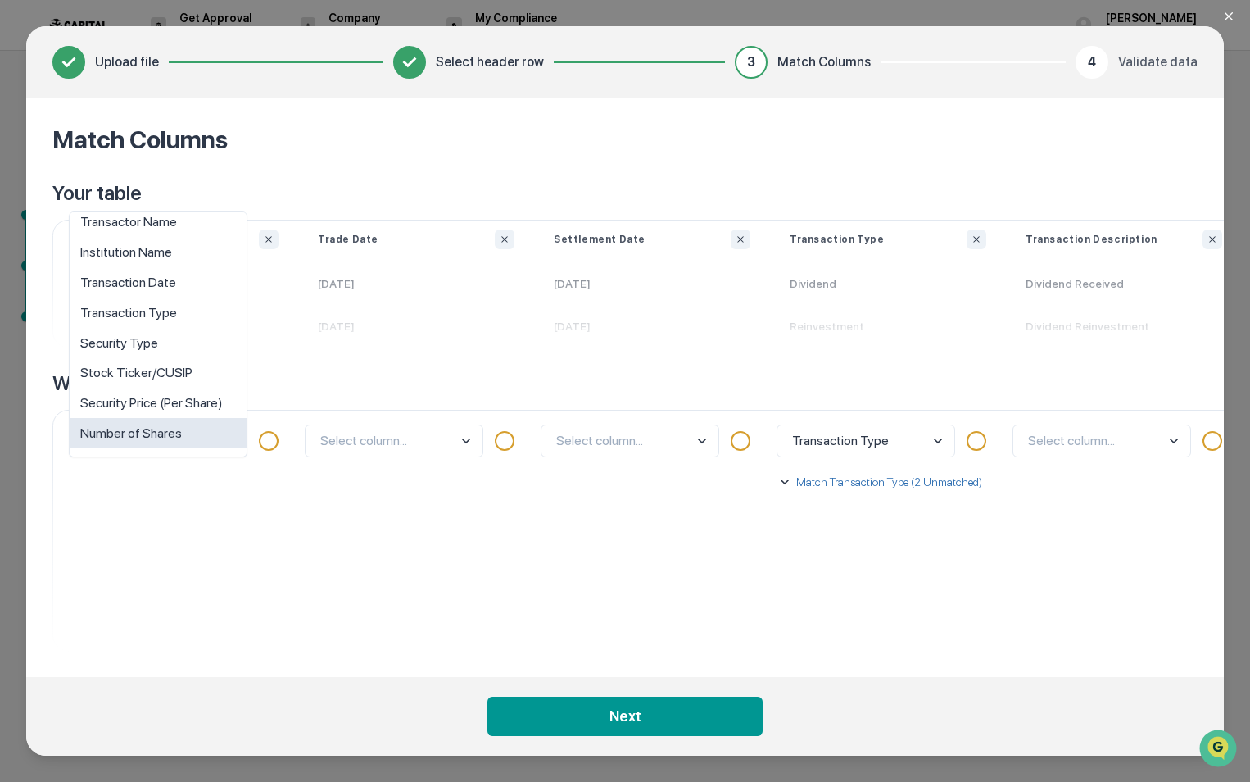
click at [297, 536] on div "option Number of Shares focused, 8 of 10. 10 results available. Use Up and Down…" at bounding box center [180, 530] width 236 height 241
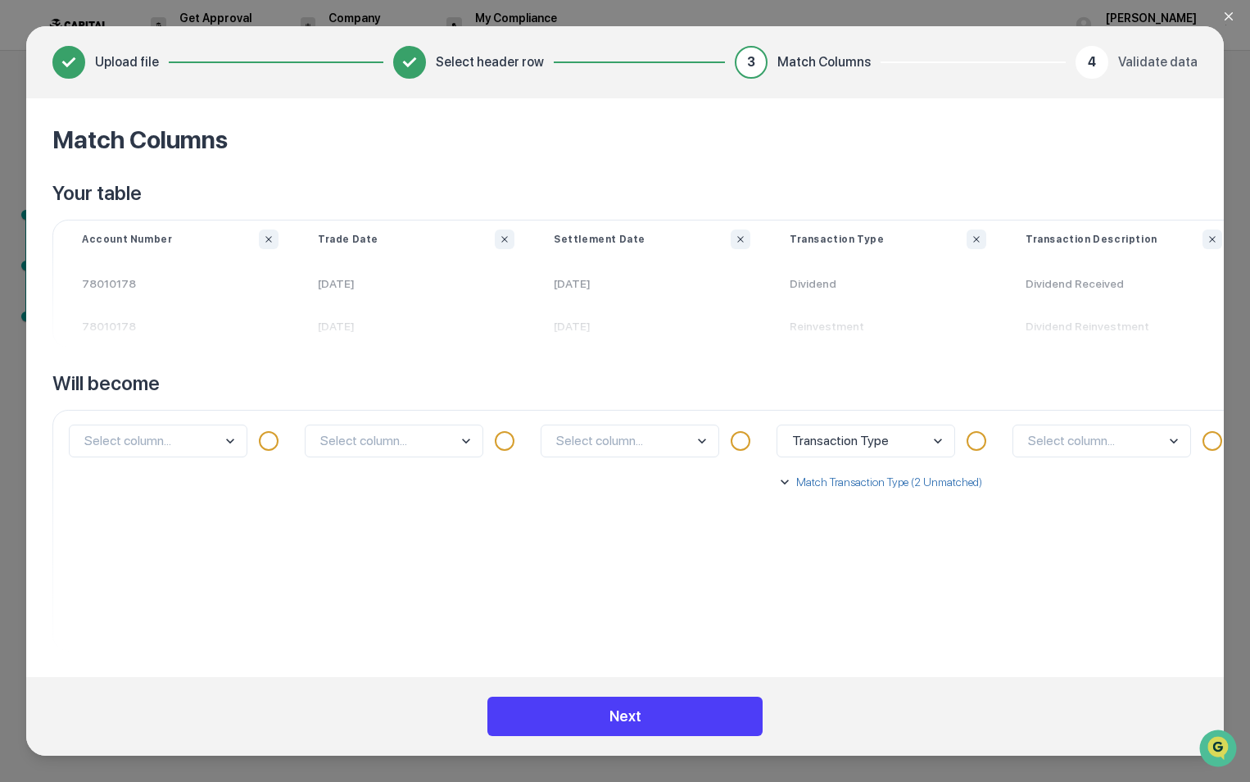
click at [658, 723] on button "Next" at bounding box center [624, 715] width 275 height 39
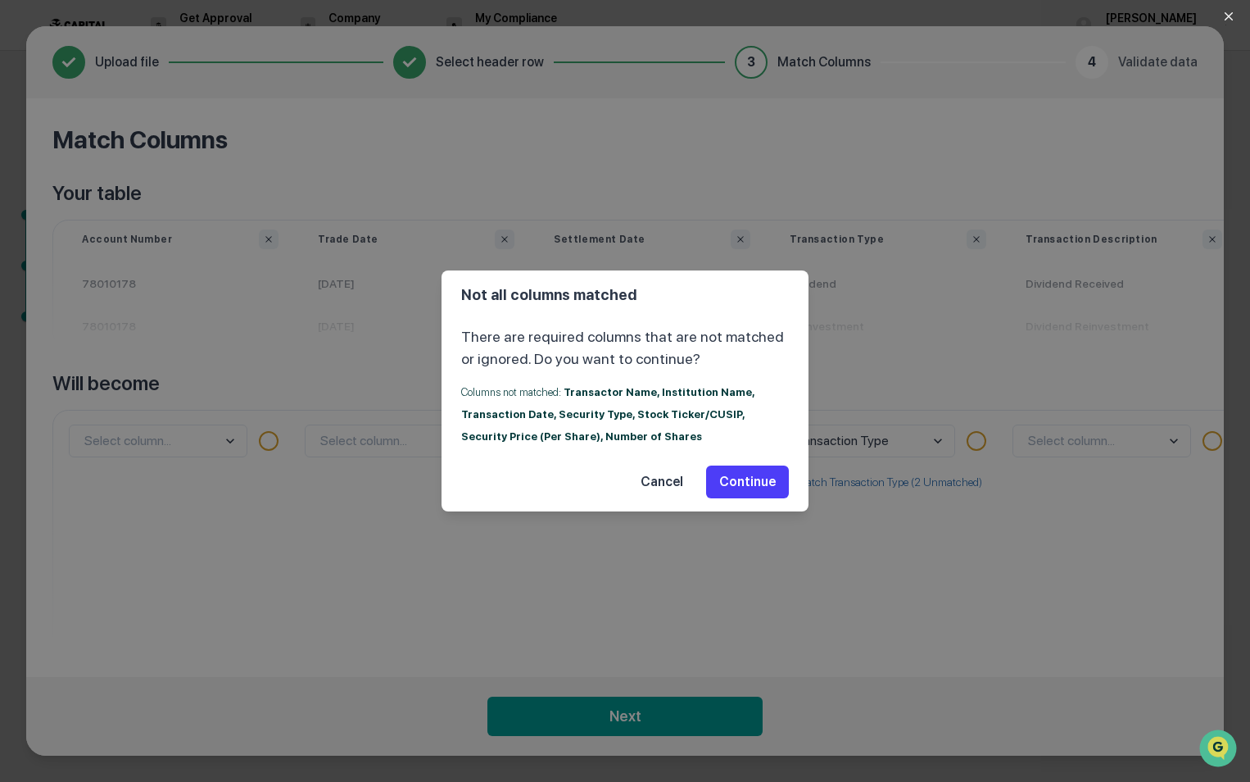
click at [755, 478] on button "Continue" at bounding box center [747, 481] width 83 height 33
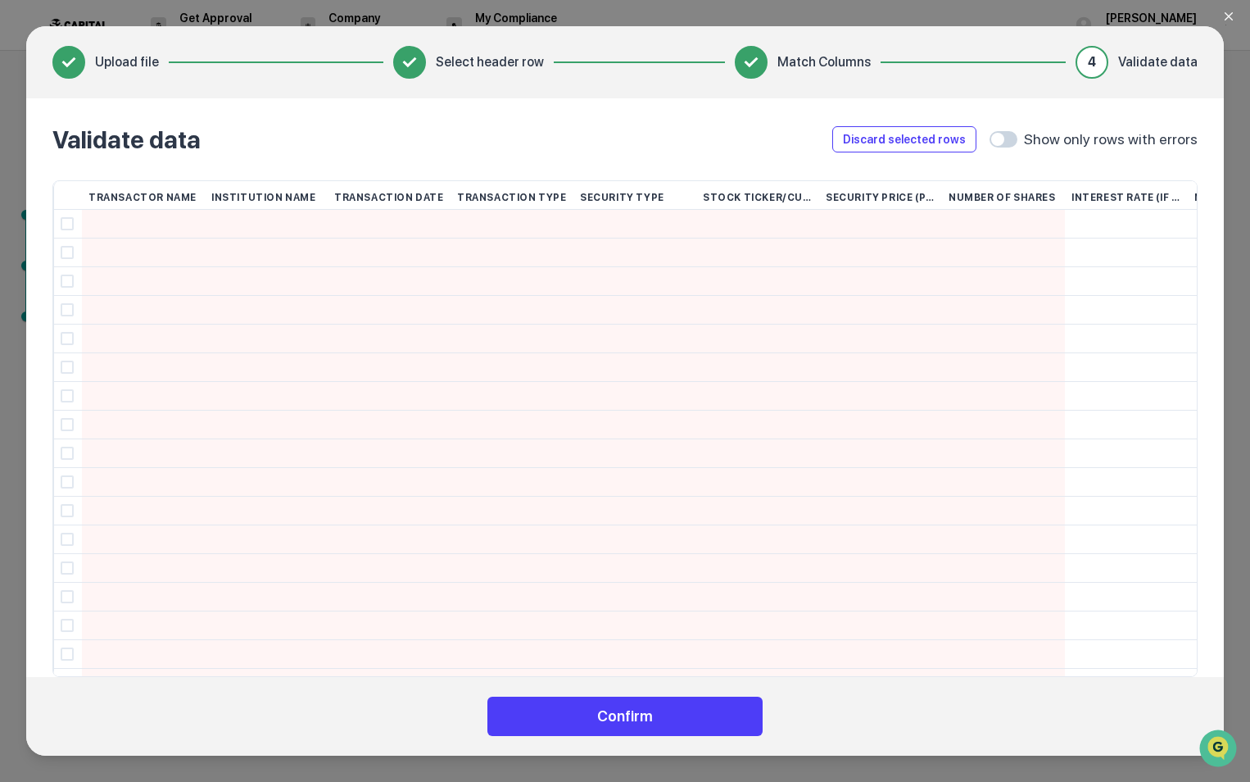
click at [669, 727] on button "Confirm" at bounding box center [624, 715] width 275 height 39
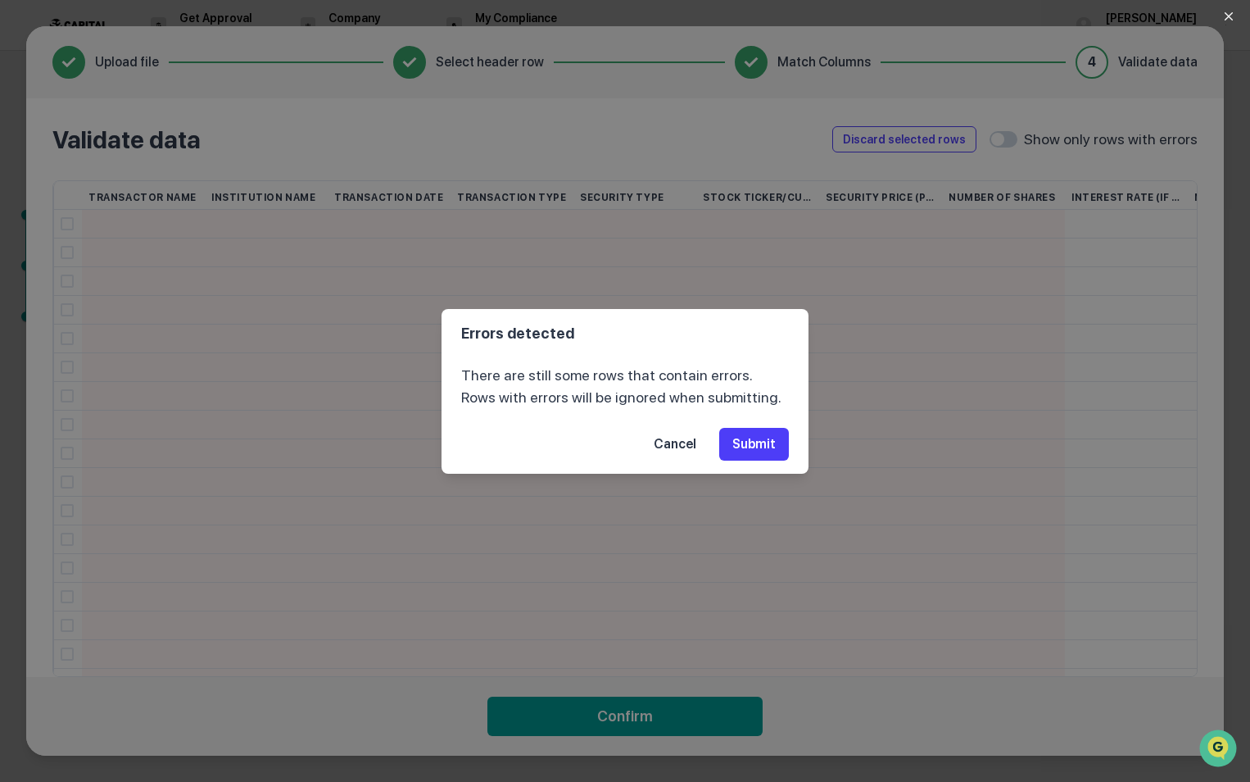
click at [773, 442] on button "Submit" at bounding box center [754, 444] width 70 height 33
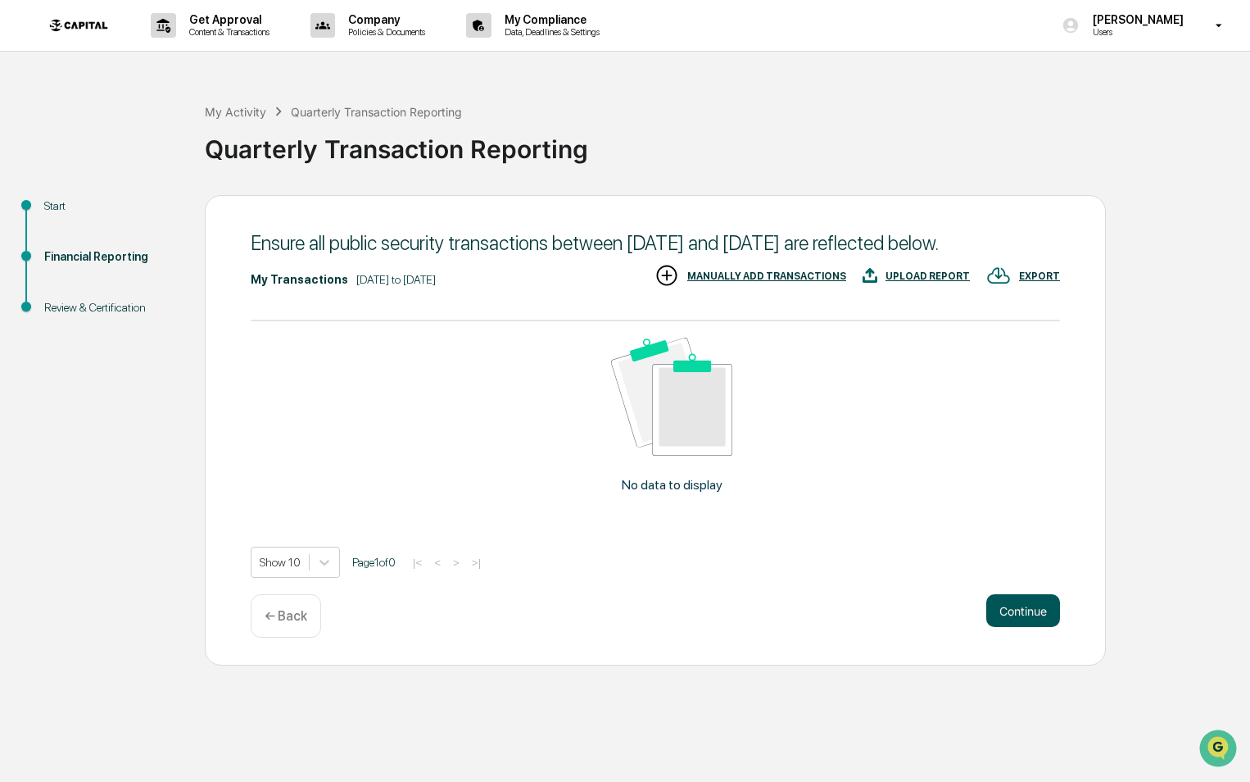
click at [1023, 603] on button "Continue" at bounding box center [1023, 610] width 74 height 33
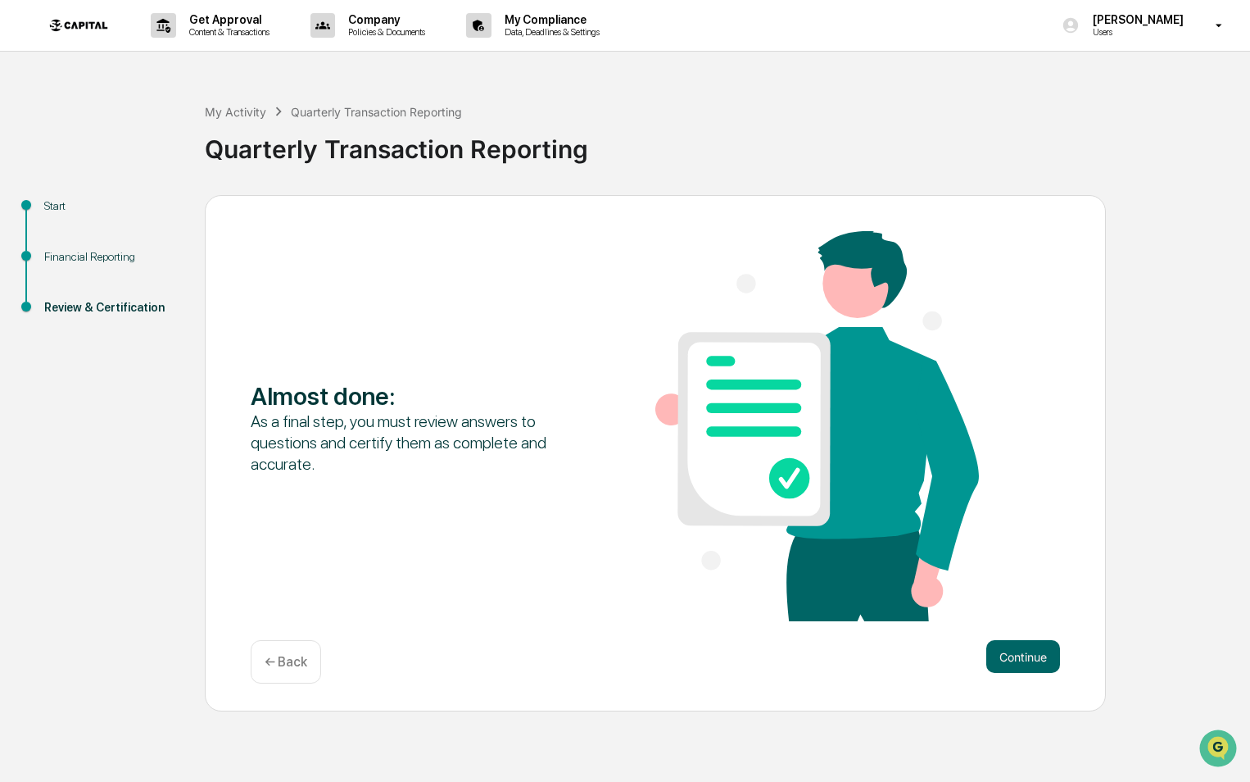
click at [311, 664] on div "← Back" at bounding box center [286, 661] width 70 height 43
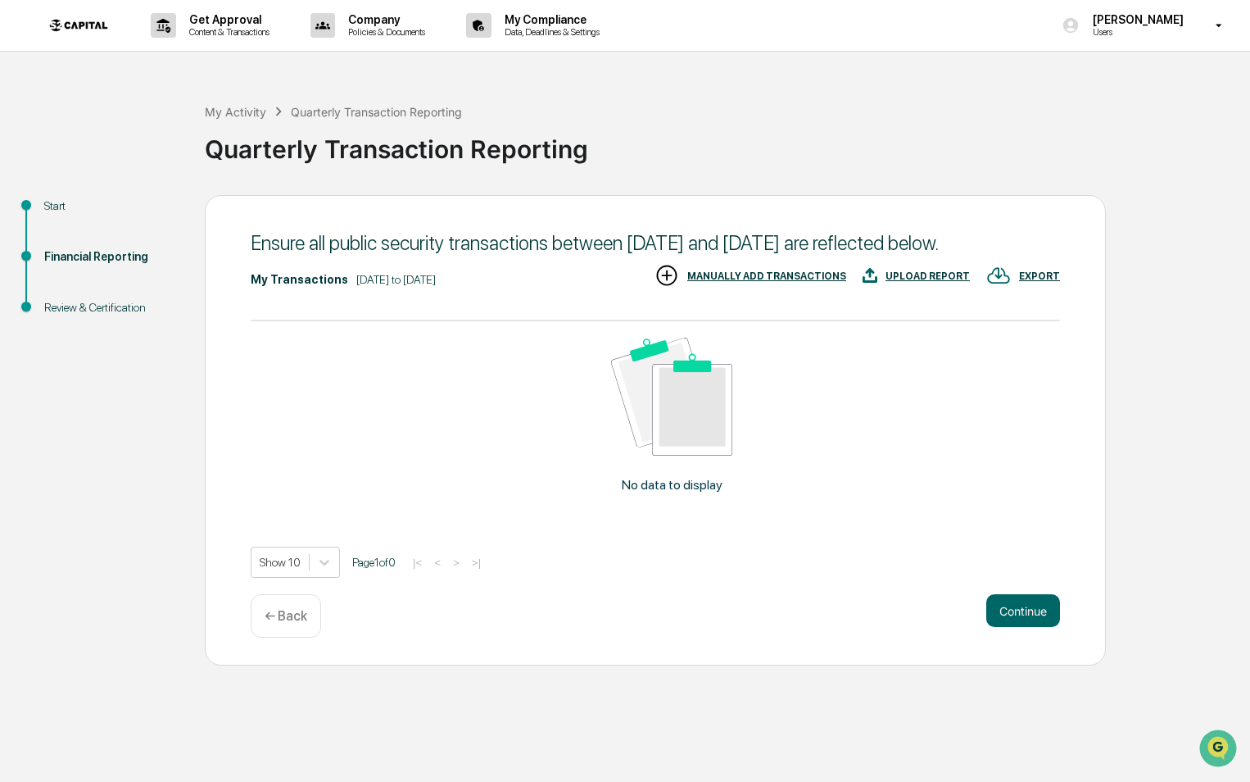
click at [299, 621] on p "← Back" at bounding box center [286, 616] width 43 height 16
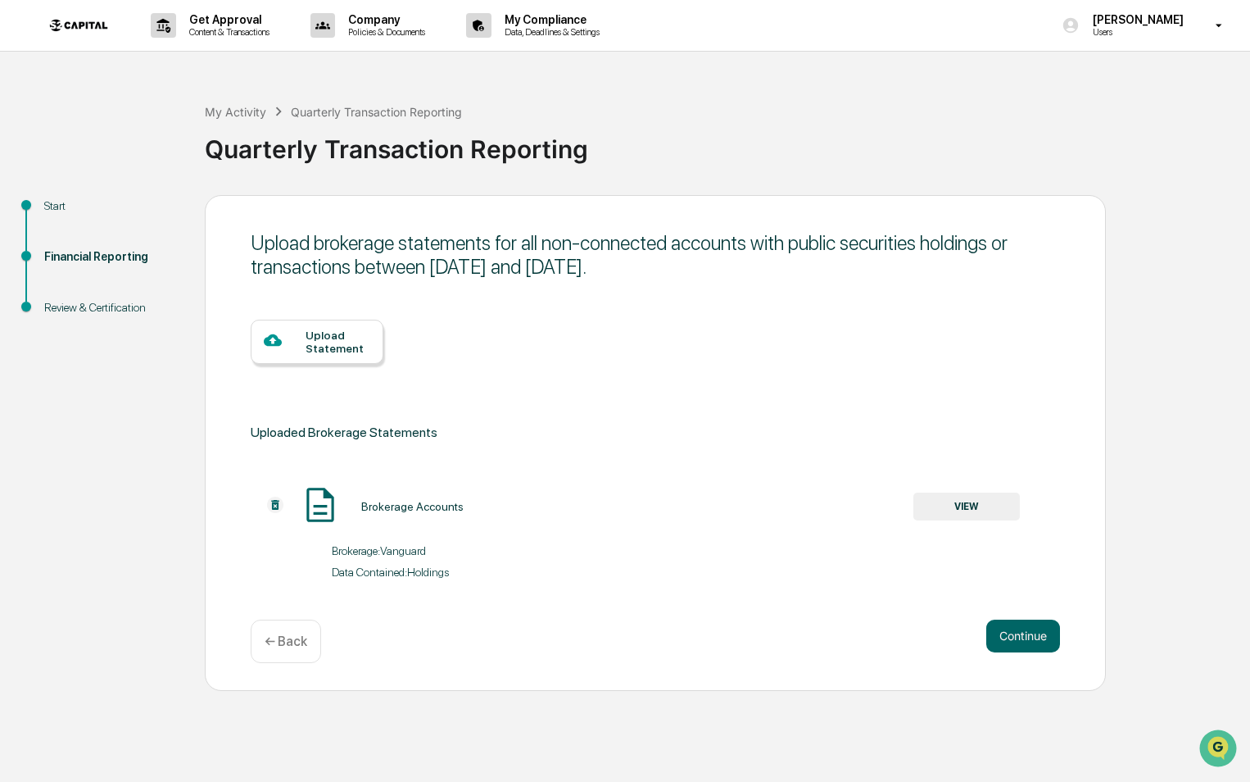
click at [320, 597] on div "Upload Statement Uploaded Brokerage Statements Brokerage Accounts VIEW Brokerag…" at bounding box center [655, 445] width 809 height 316
click at [1027, 637] on button "Continue" at bounding box center [1023, 635] width 74 height 33
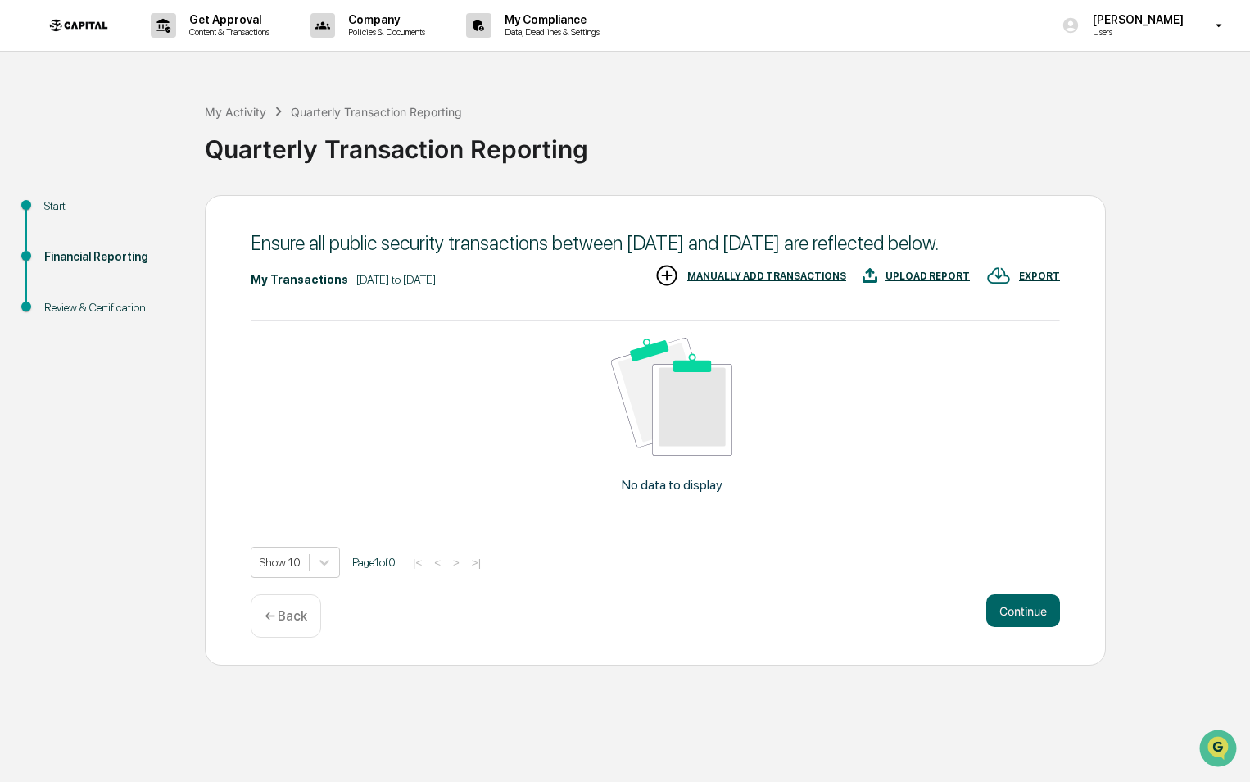
click at [275, 611] on p "← Back" at bounding box center [286, 616] width 43 height 16
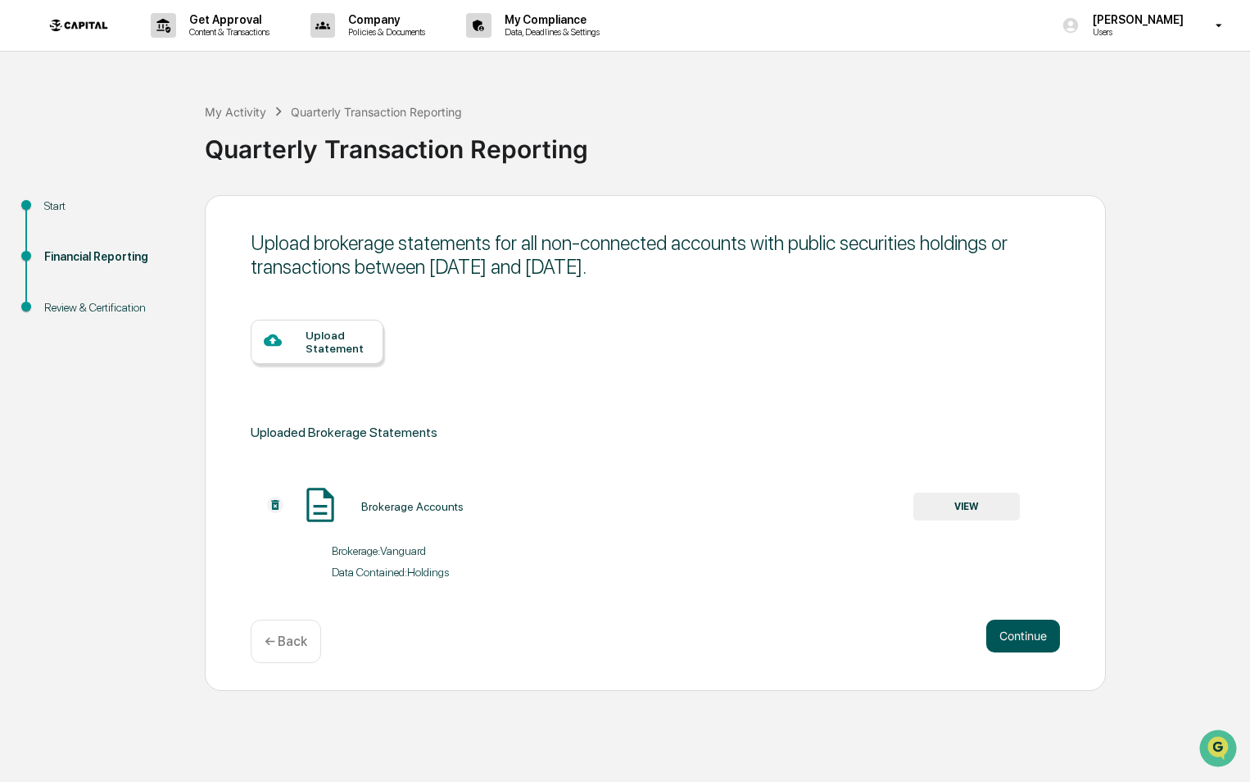
click at [1029, 646] on button "Continue" at bounding box center [1023, 635] width 74 height 33
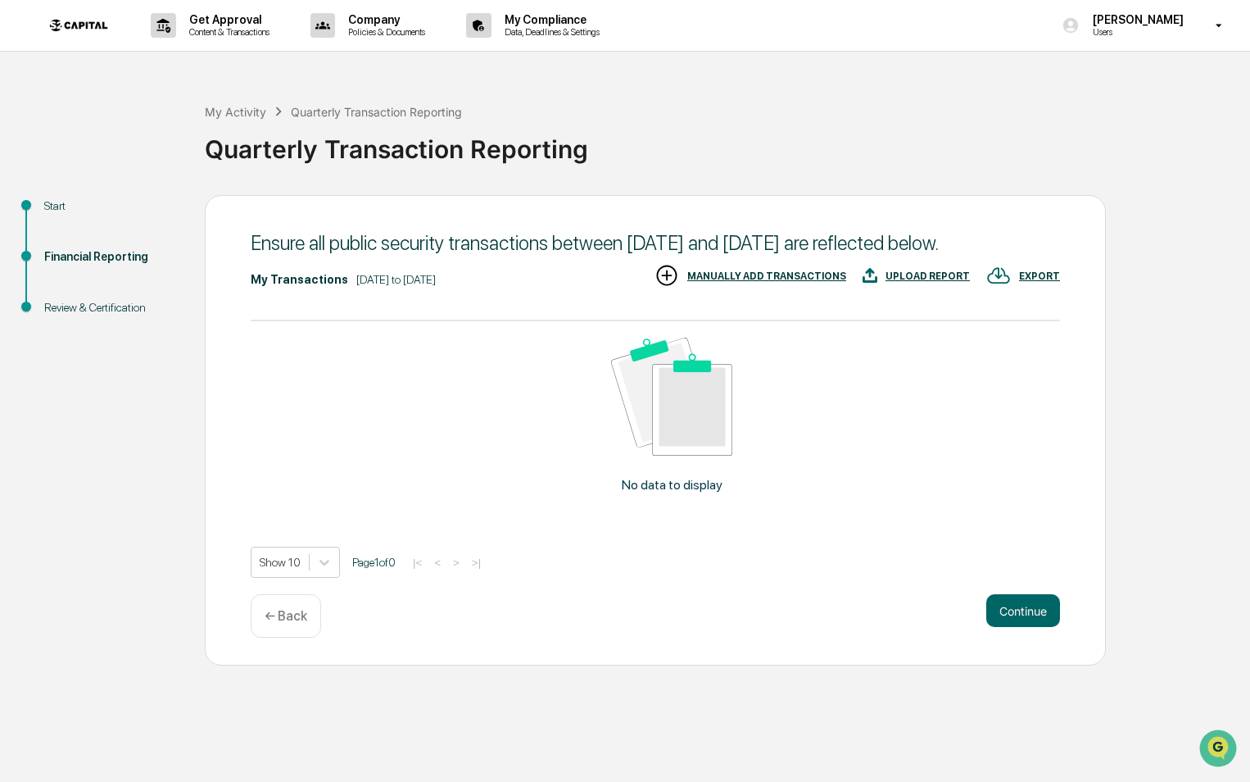
click at [283, 614] on p "← Back" at bounding box center [286, 616] width 43 height 16
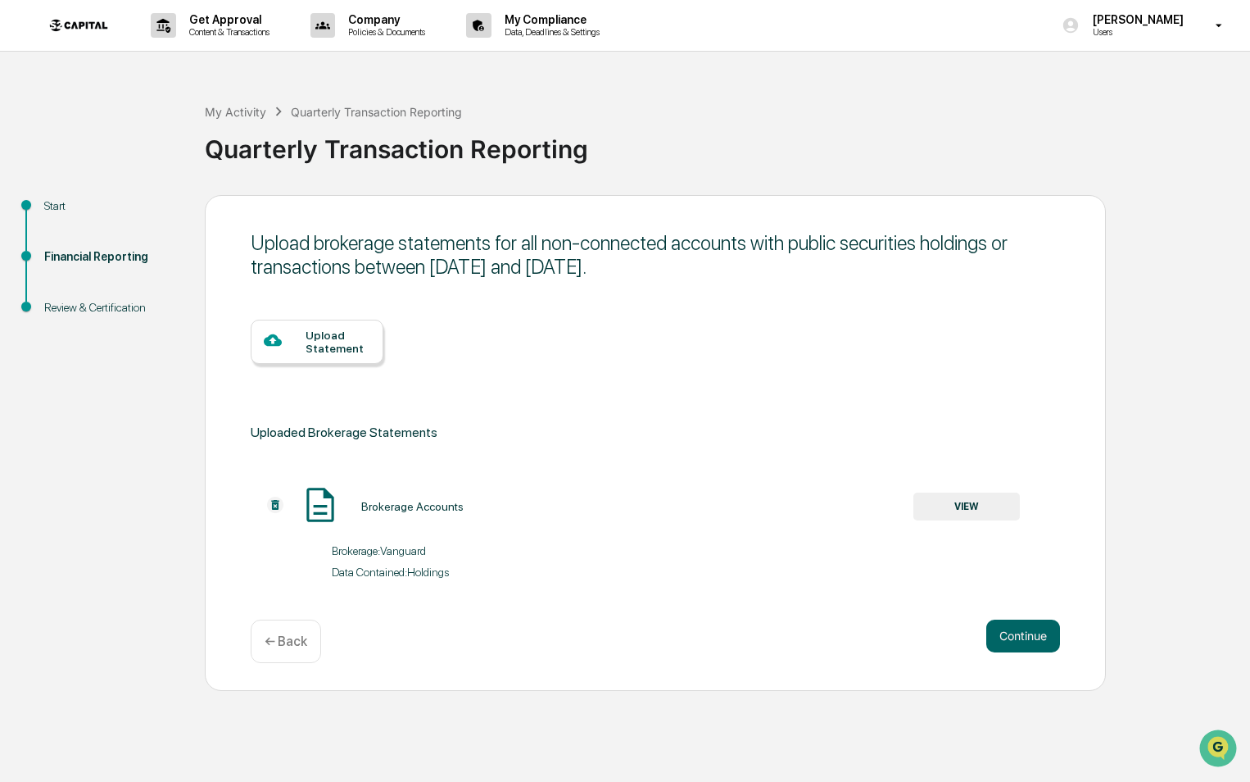
click at [364, 344] on div "Upload Statement" at bounding box center [338, 342] width 65 height 26
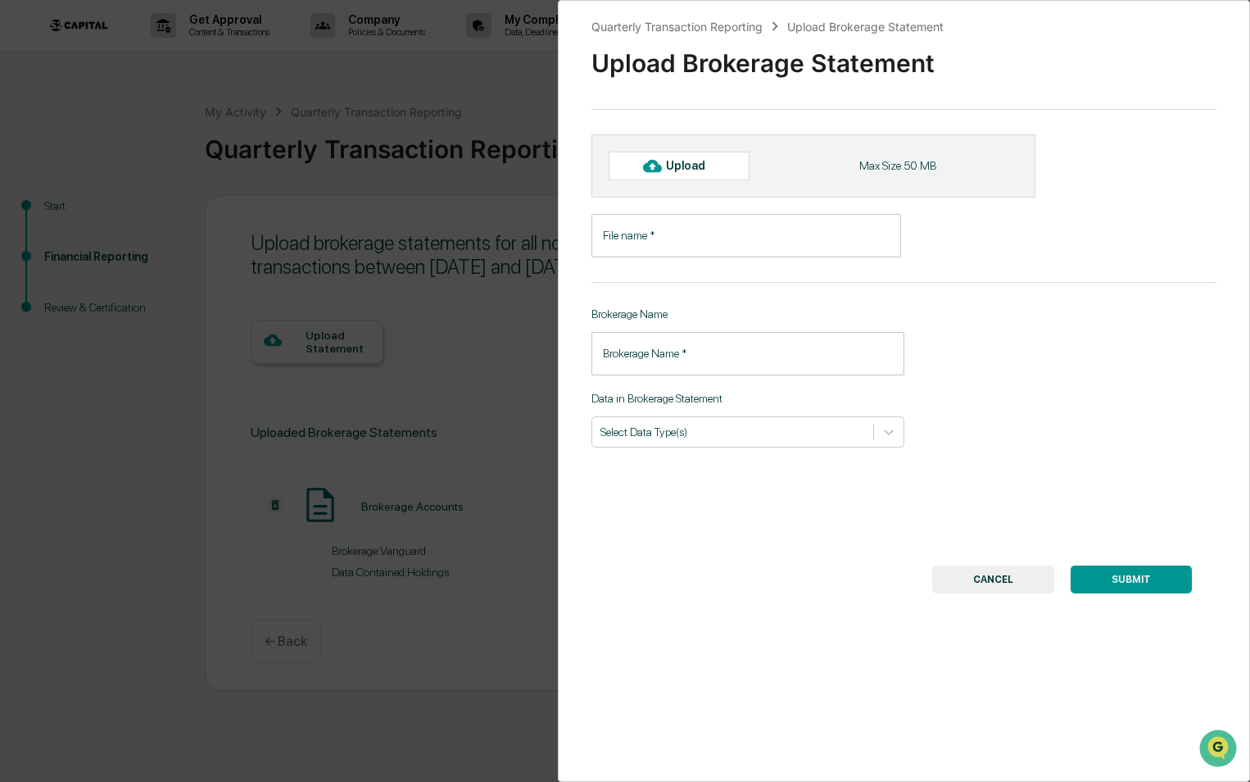
click at [709, 170] on div "Upload" at bounding box center [692, 165] width 53 height 13
type input "**********"
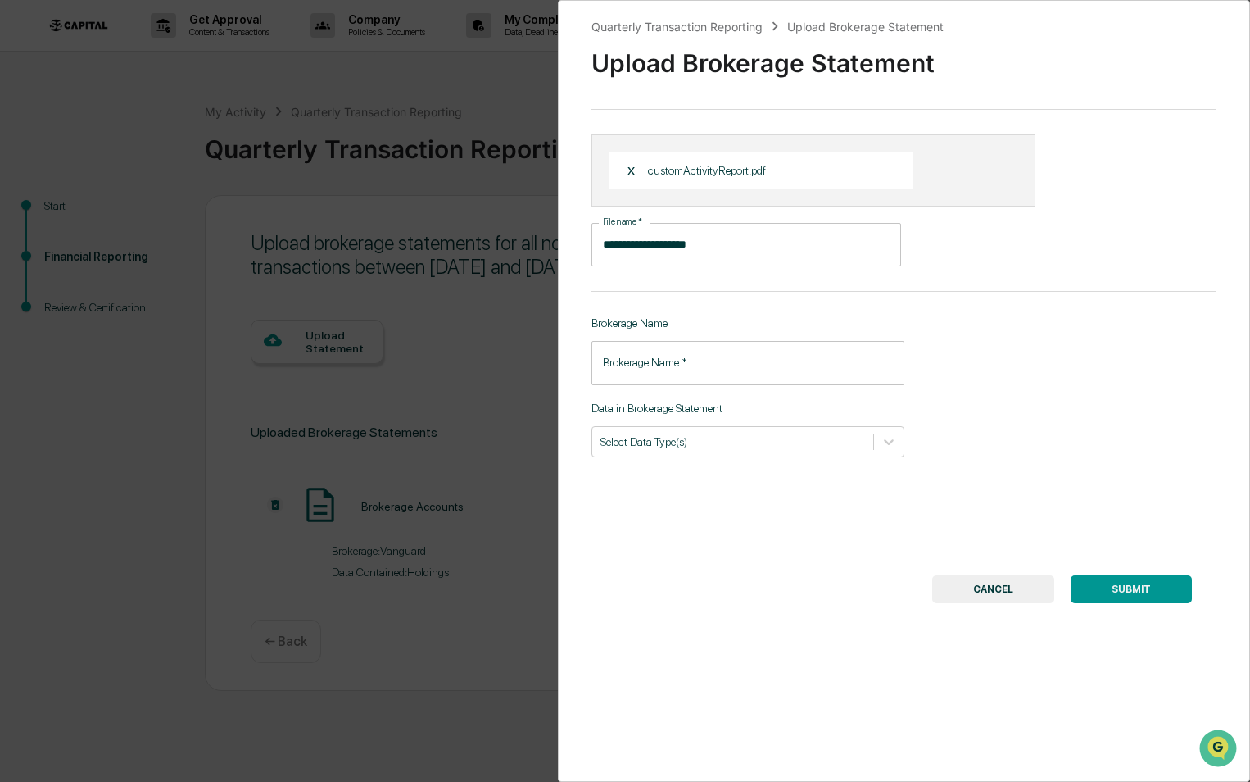
click at [653, 236] on input "**********" at bounding box center [747, 244] width 310 height 43
click at [645, 365] on input "Brokerage Name   *" at bounding box center [748, 362] width 313 height 43
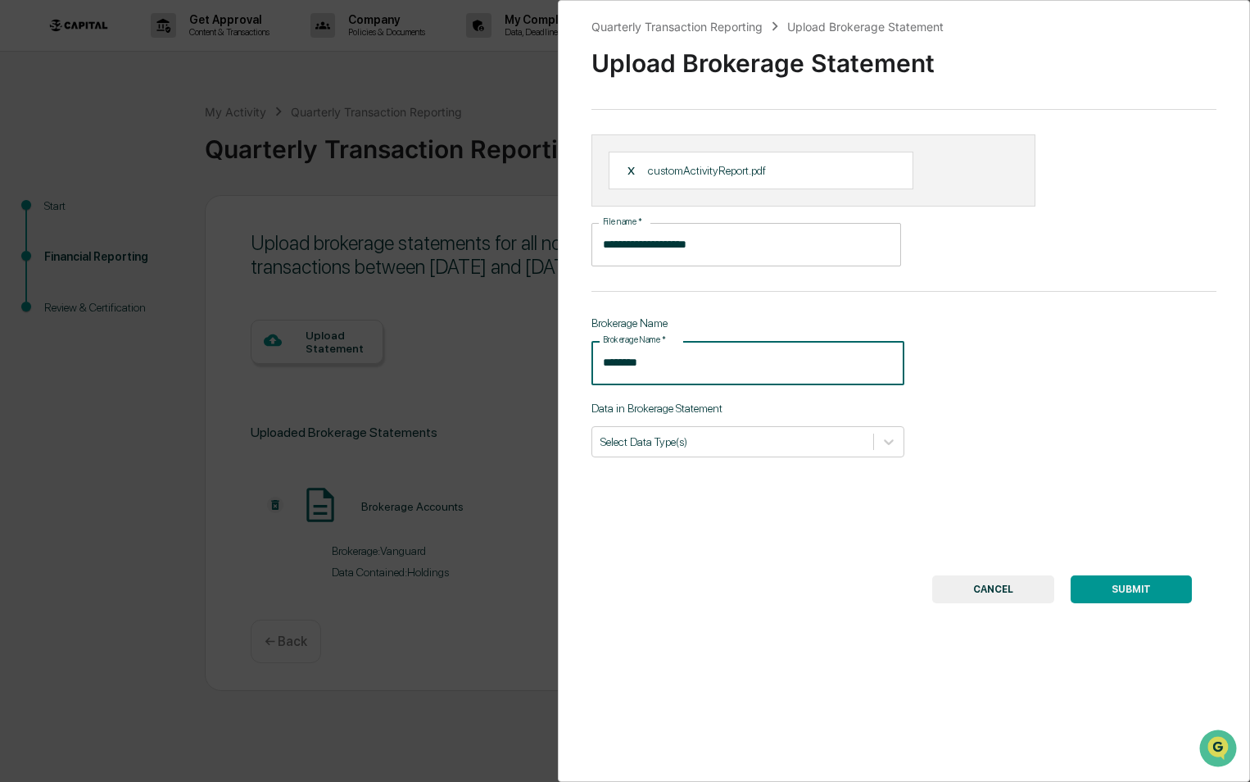
type input "********"
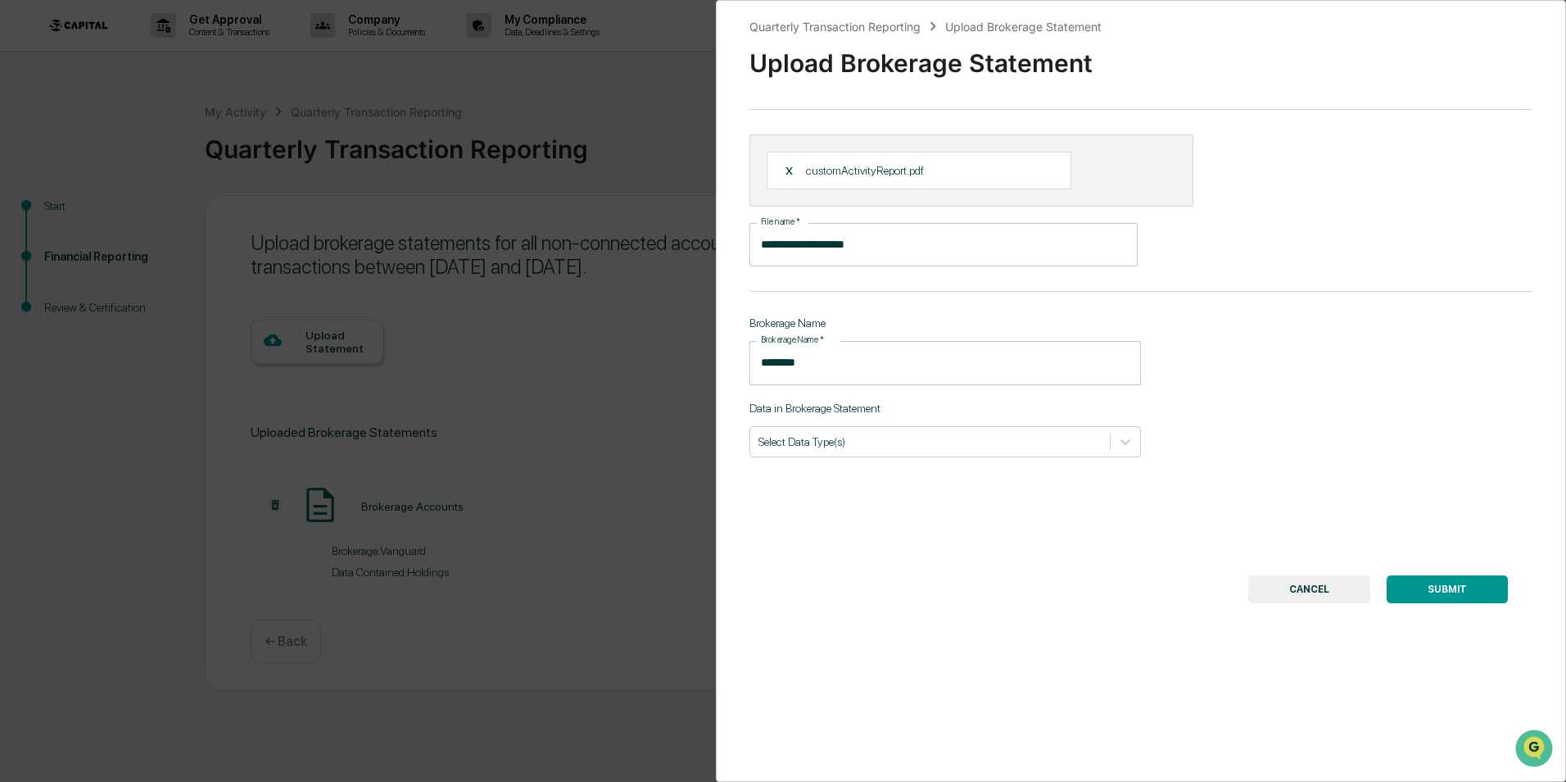
click at [377, 366] on div "**********" at bounding box center [783, 391] width 1566 height 782
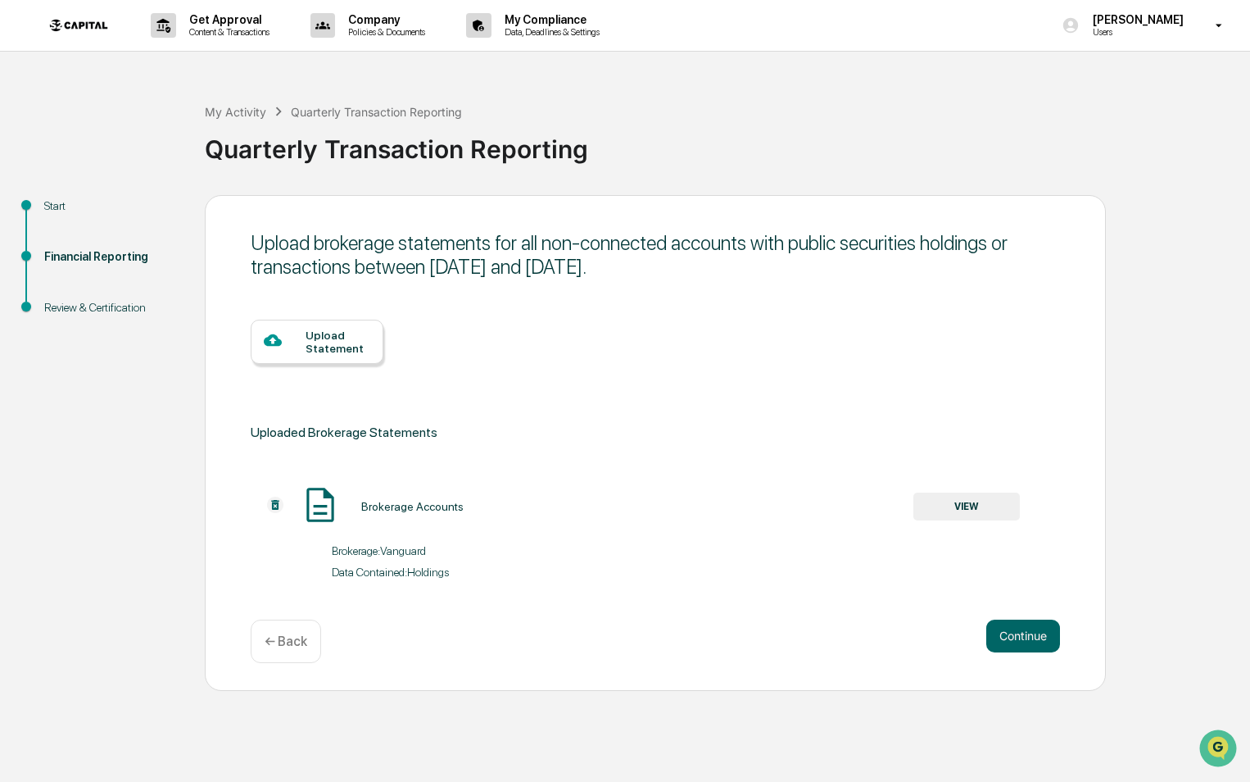
click at [329, 348] on div "Upload Statement" at bounding box center [338, 342] width 65 height 26
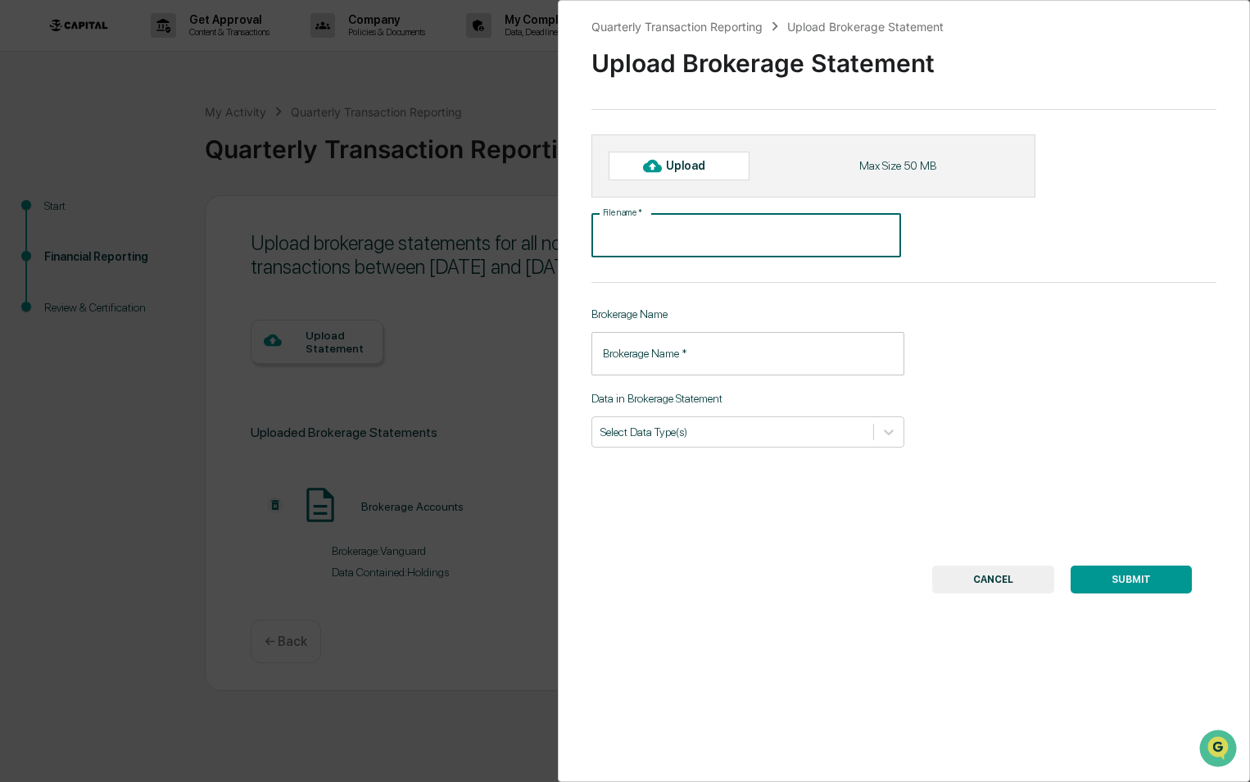
click at [773, 234] on input "File name   *" at bounding box center [747, 235] width 310 height 43
type input "********"
click at [691, 352] on input "Brokerage Name   *" at bounding box center [748, 353] width 313 height 43
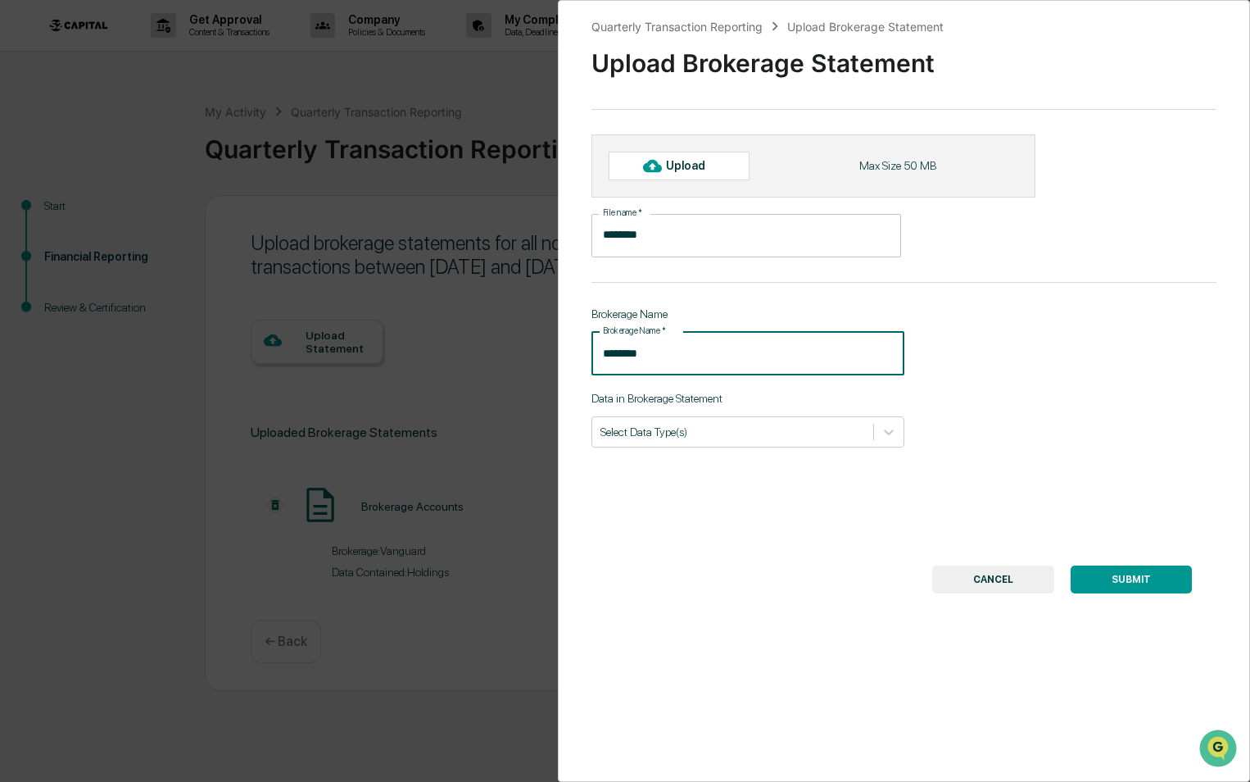
type input "********"
click at [726, 449] on div "Quarterly Transaction Reporting Upload Brokerage Statement Upload Brokerage Sta…" at bounding box center [904, 391] width 692 height 782
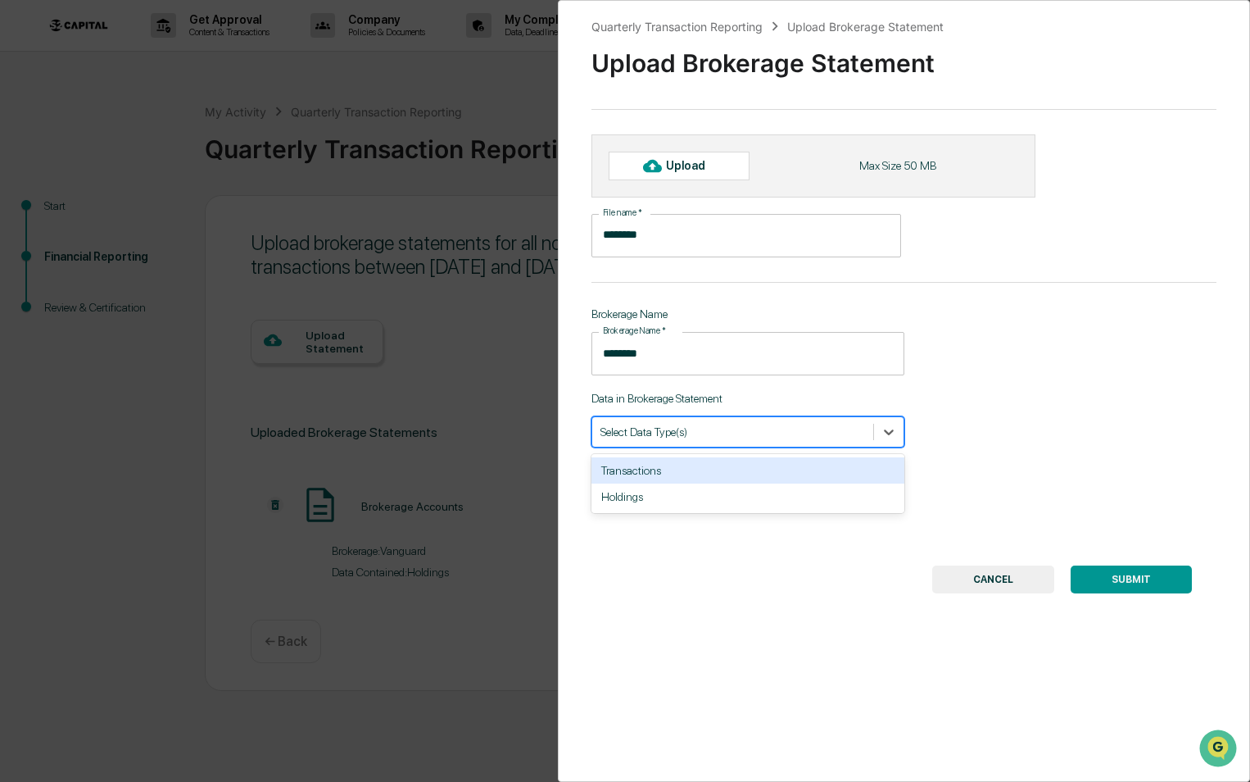
click at [708, 433] on div at bounding box center [733, 432] width 265 height 16
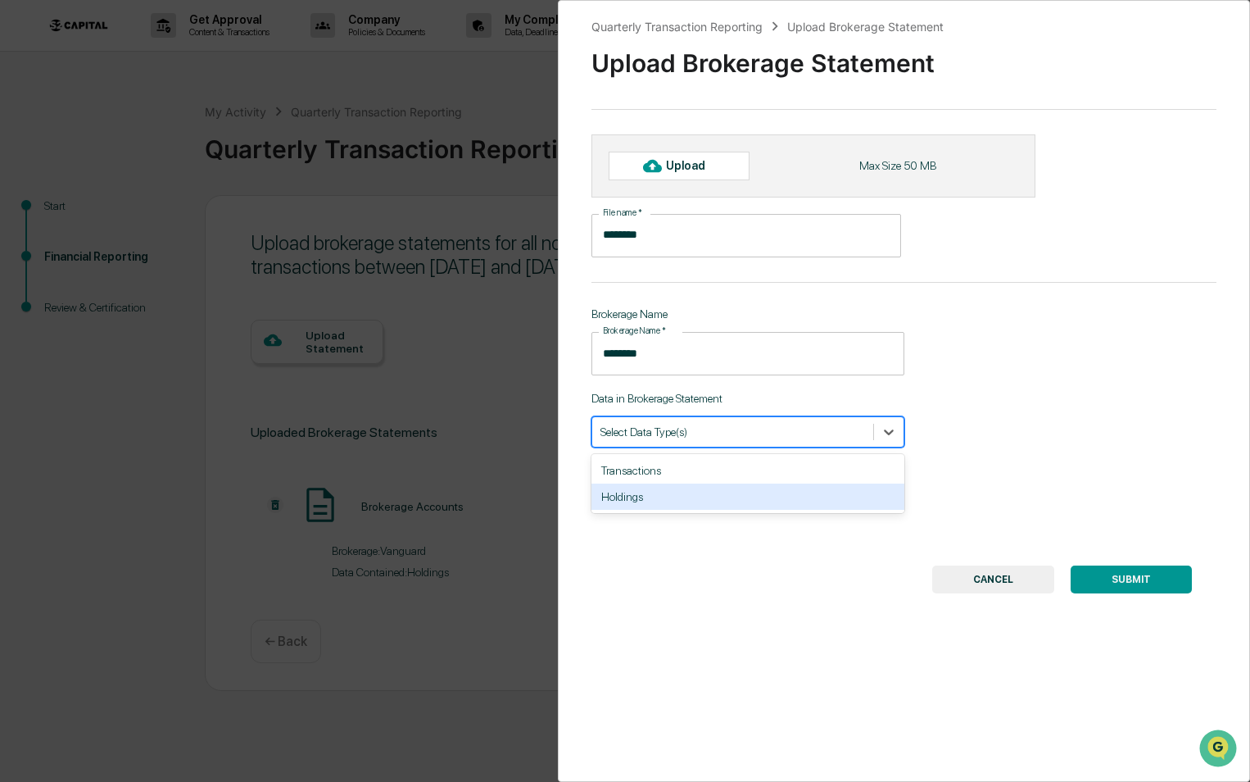
click at [639, 493] on div "Holdings" at bounding box center [748, 496] width 313 height 26
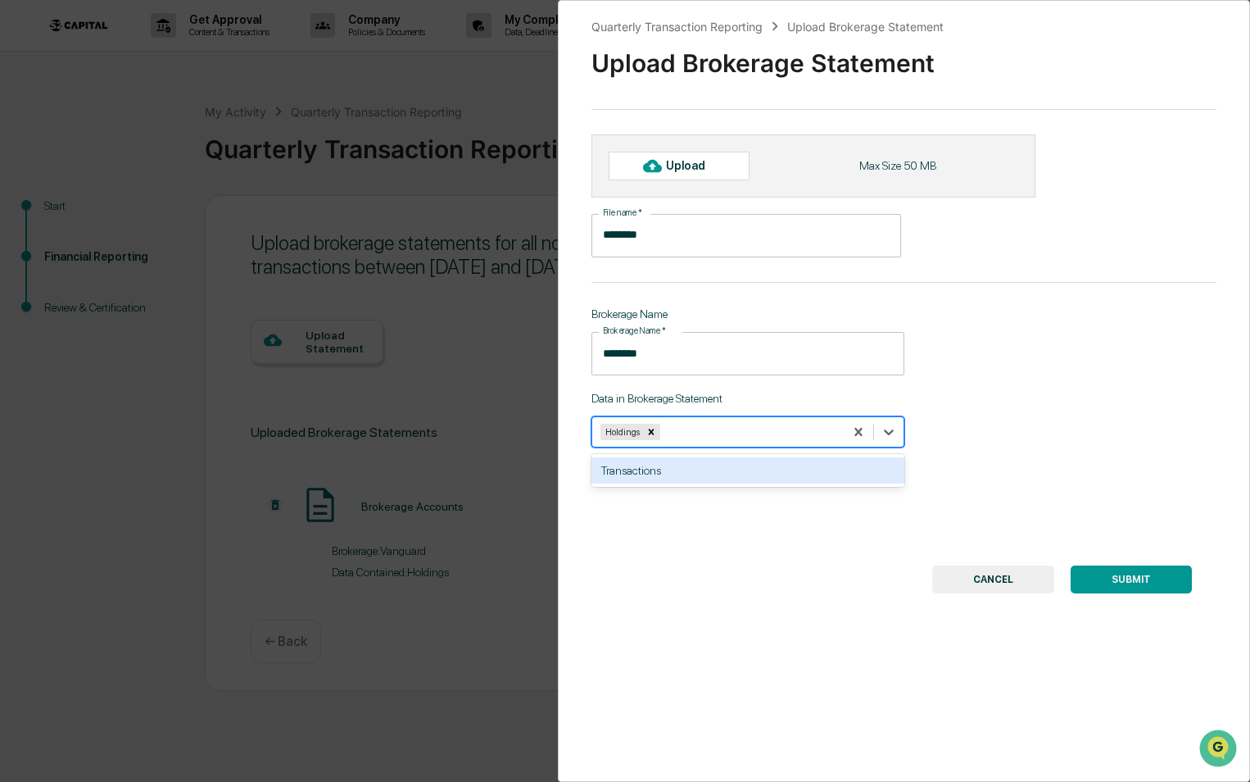
click at [719, 167] on div "Upload" at bounding box center [679, 166] width 141 height 28
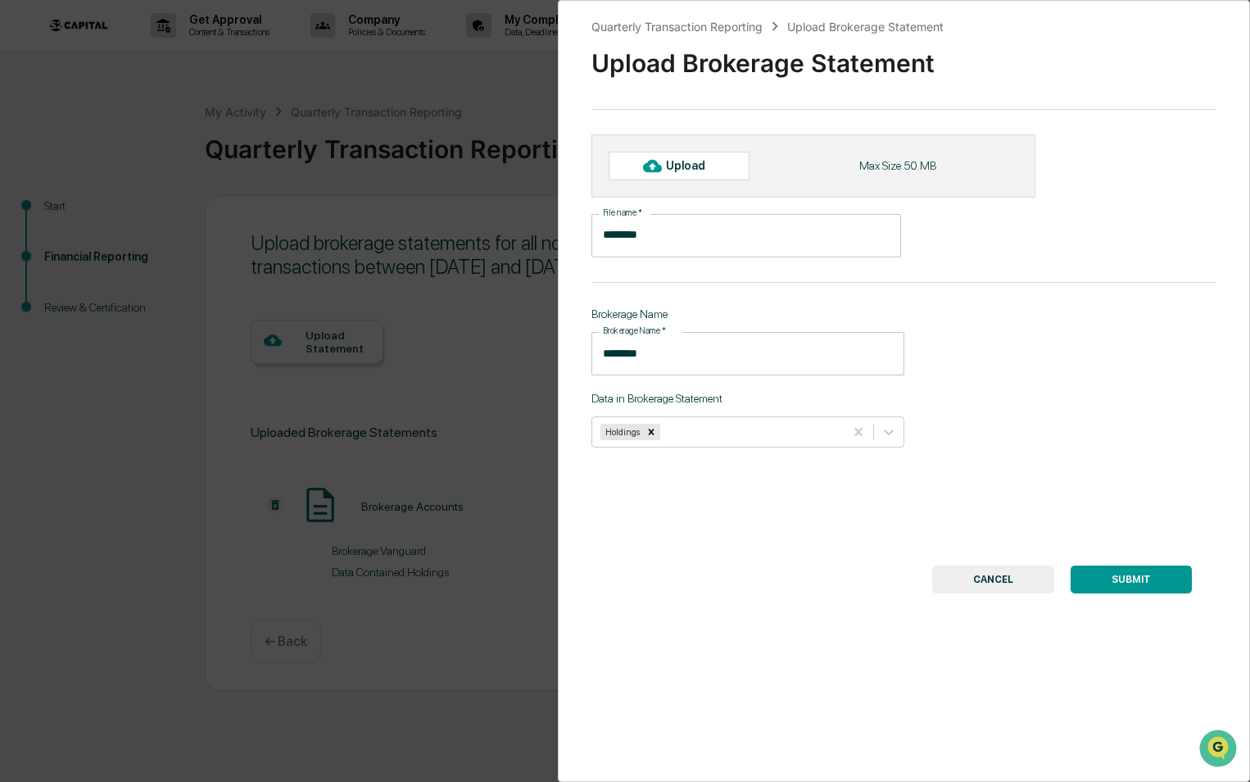
click at [708, 173] on div "Upload" at bounding box center [679, 166] width 141 height 28
click at [703, 166] on div "Upload" at bounding box center [692, 165] width 53 height 13
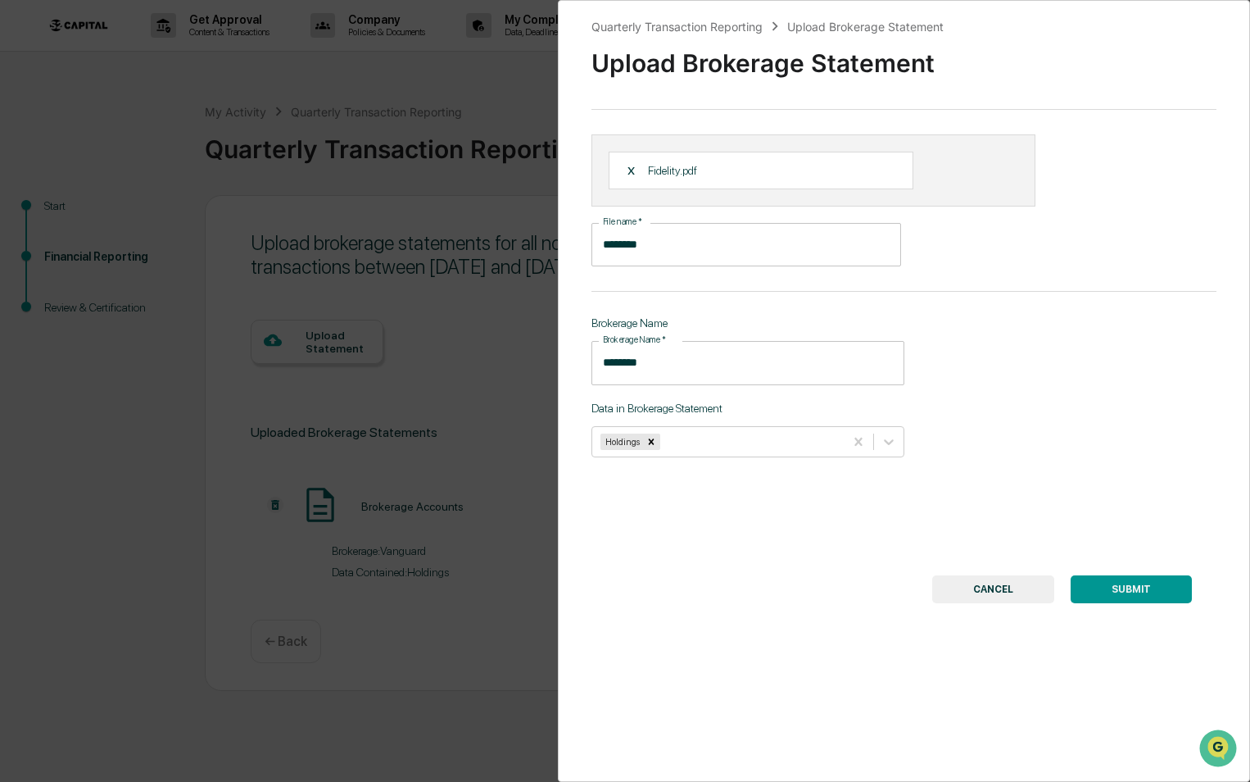
click at [1134, 582] on button "SUBMIT" at bounding box center [1131, 589] width 121 height 28
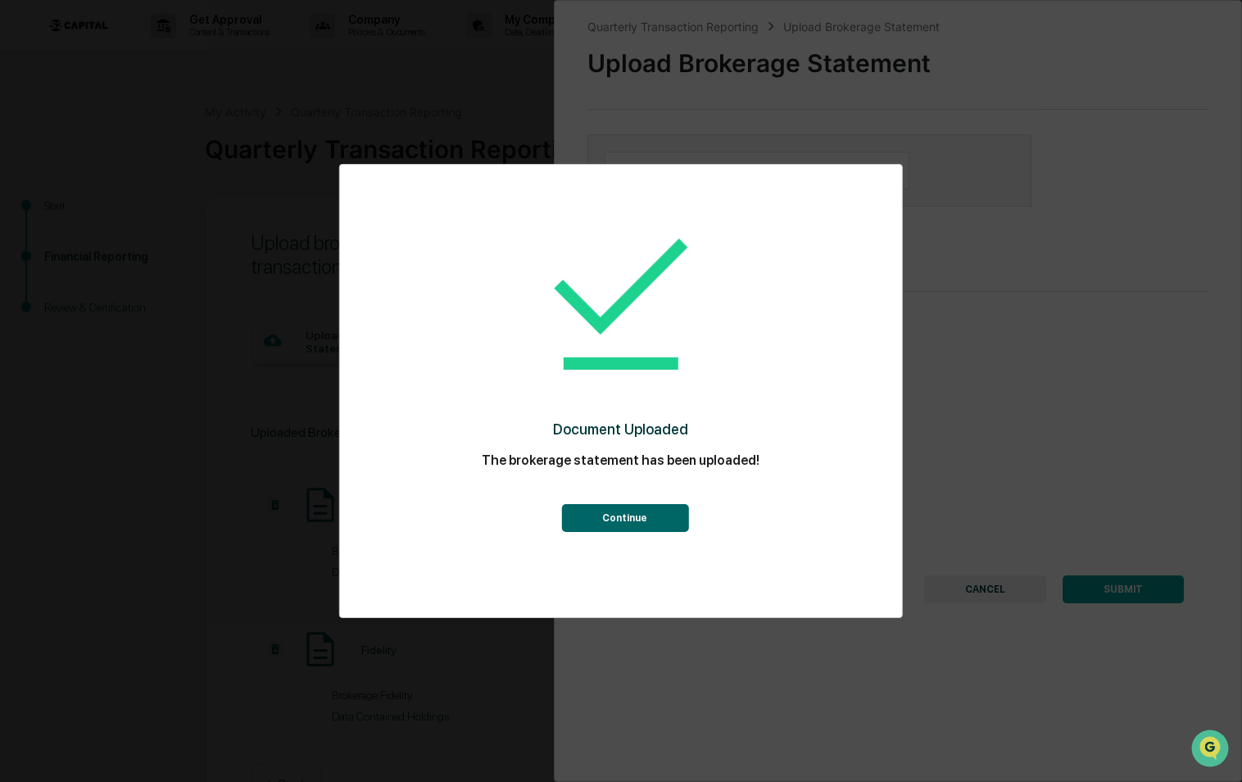
click at [610, 513] on button "Continue" at bounding box center [624, 518] width 127 height 28
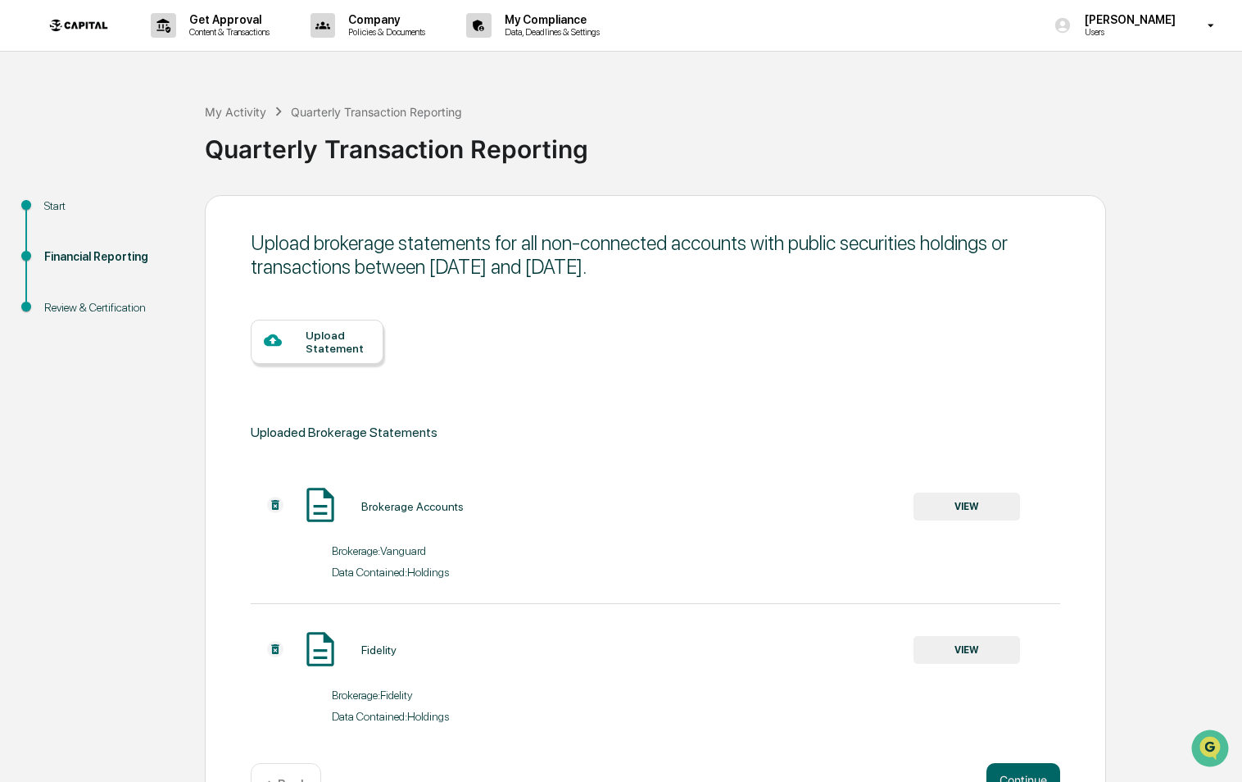
scroll to position [52, 0]
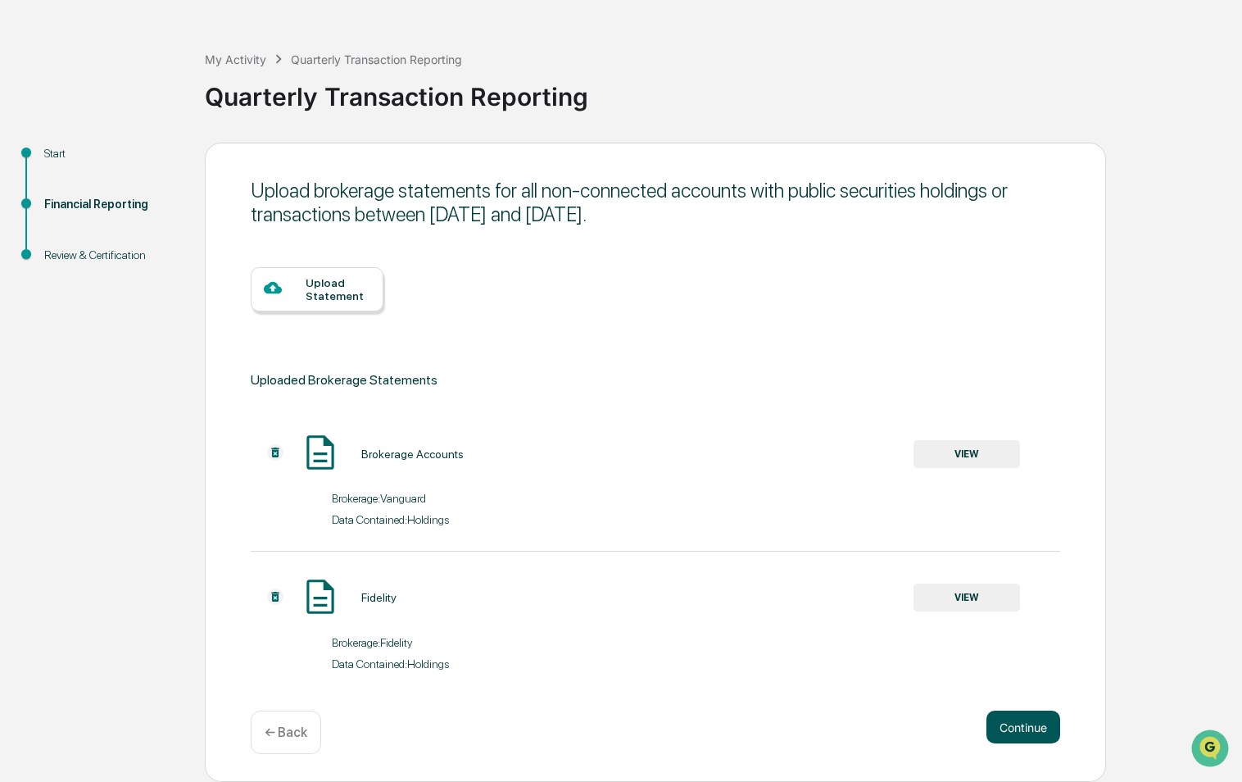
click at [1036, 733] on button "Continue" at bounding box center [1023, 726] width 74 height 33
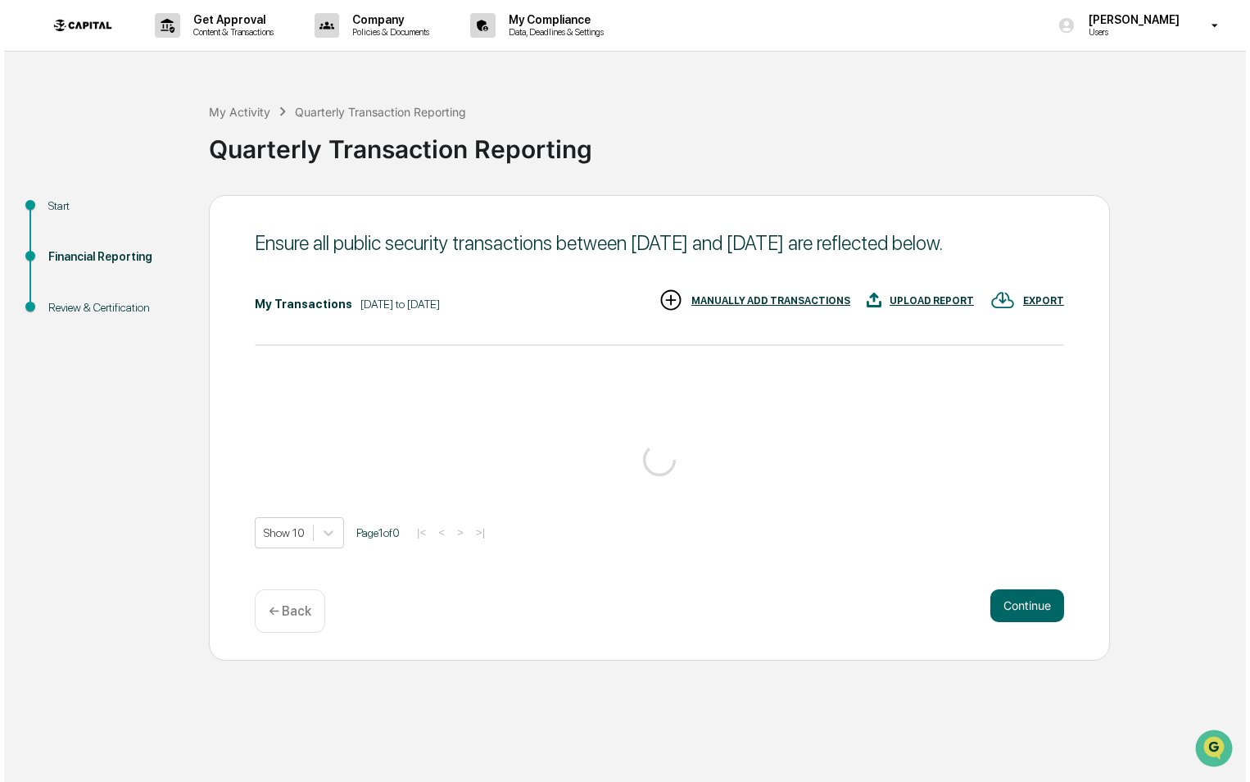
scroll to position [0, 0]
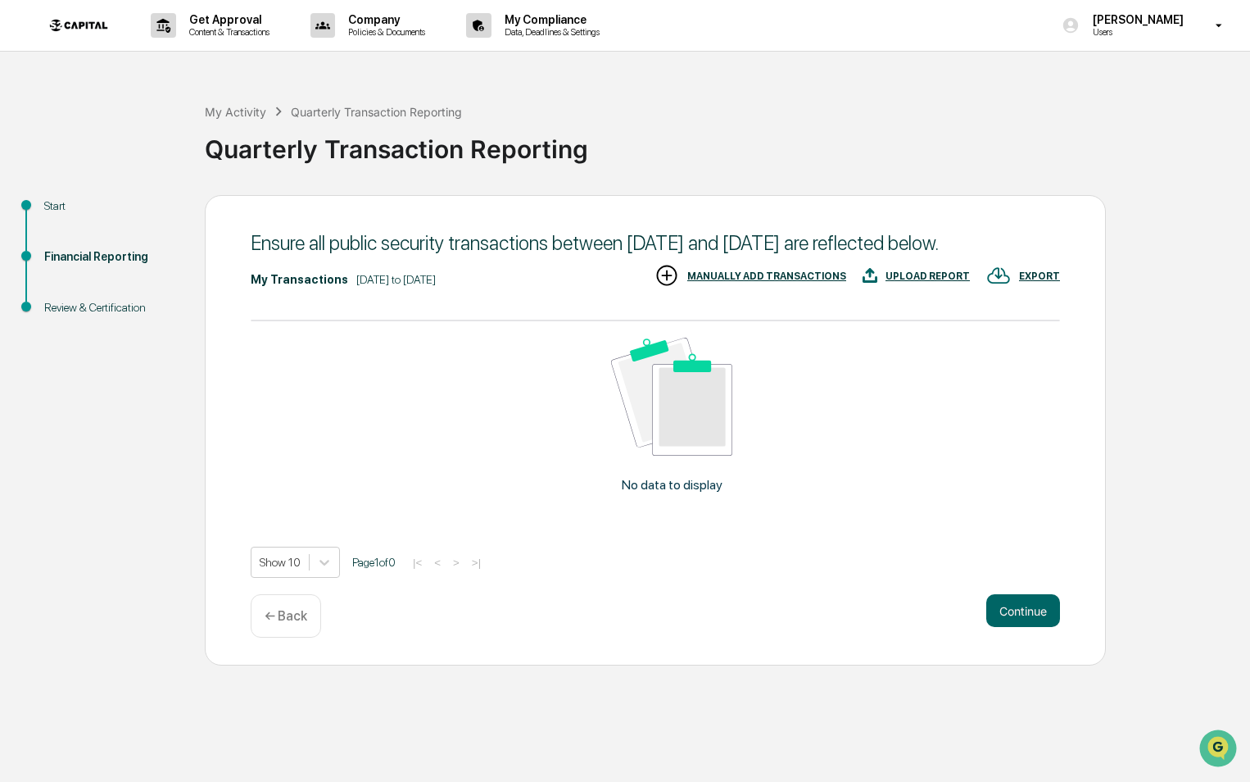
click at [939, 270] on div "UPLOAD REPORT" at bounding box center [928, 275] width 84 height 11
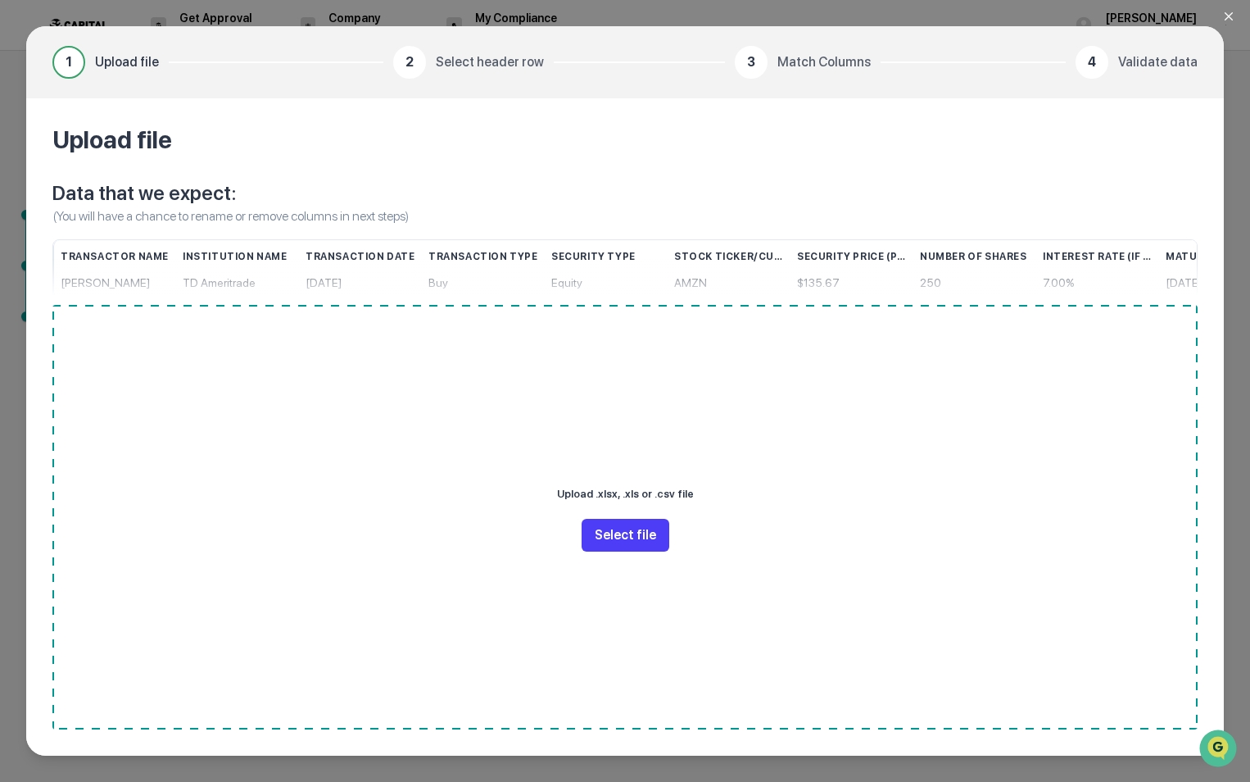
click at [610, 527] on button "Select file" at bounding box center [626, 535] width 88 height 33
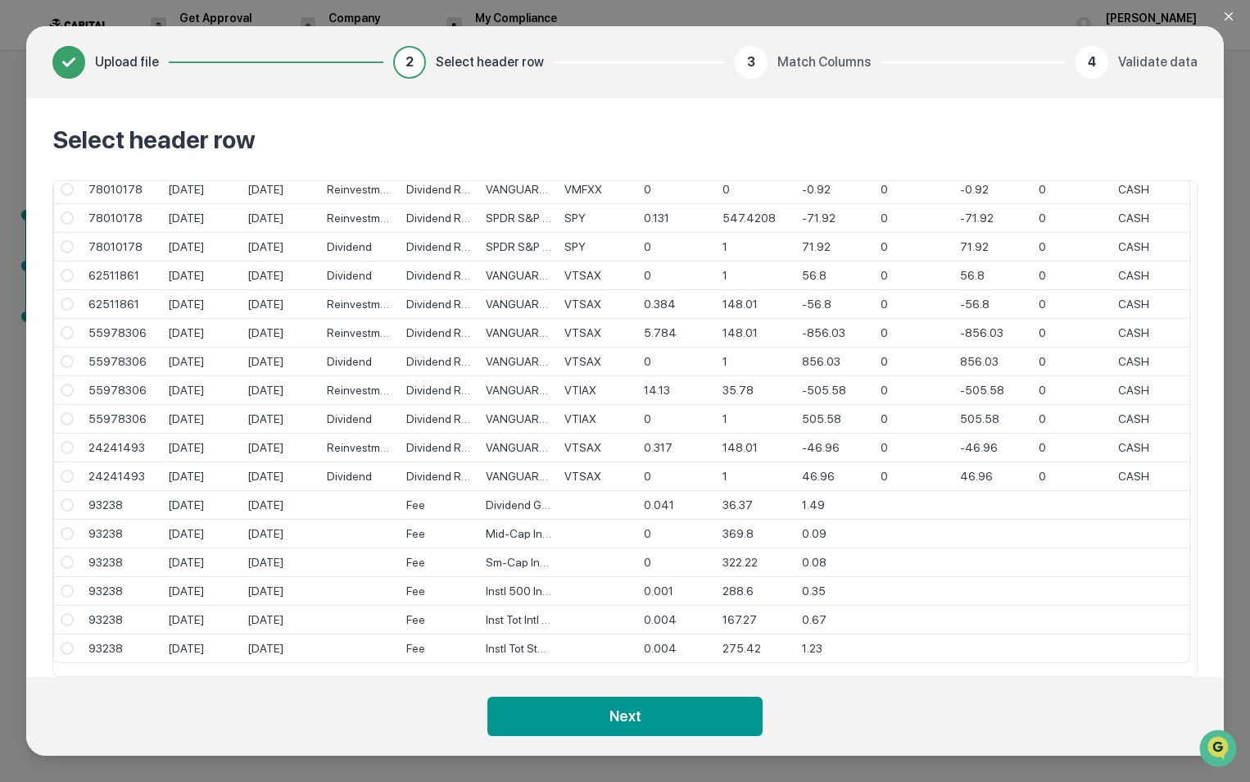
scroll to position [307, 0]
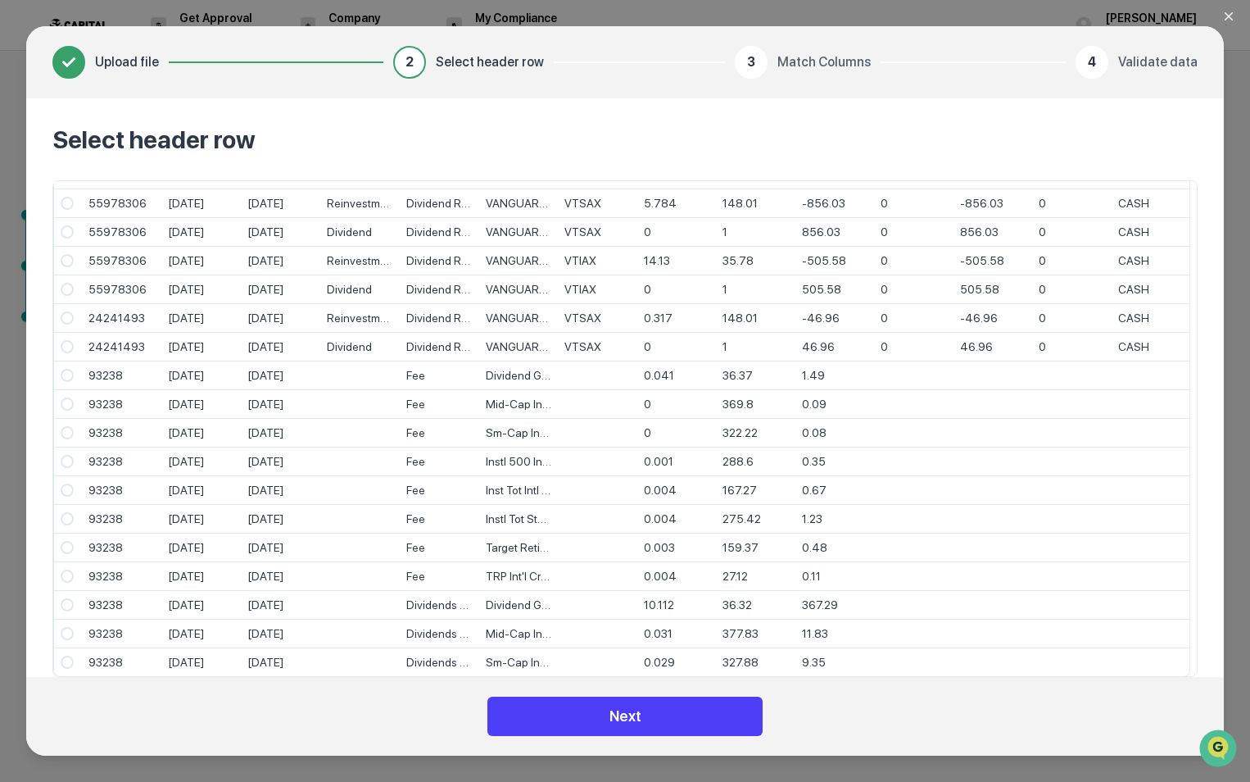
click at [661, 714] on button "Next" at bounding box center [624, 715] width 275 height 39
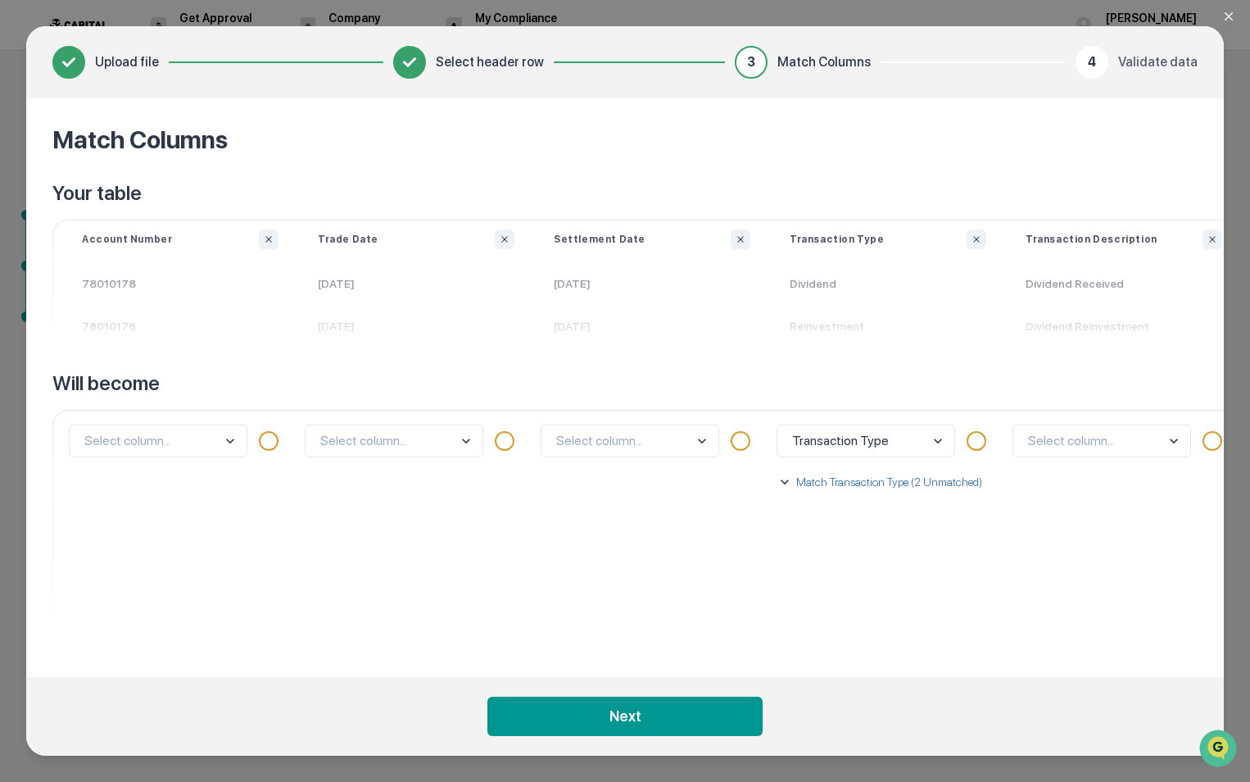
click at [121, 341] on p "78010178" at bounding box center [180, 326] width 236 height 43
click at [238, 441] on body "Get Approval Content & Transactions Company Policies & Documents My Compliance …" at bounding box center [625, 391] width 1250 height 782
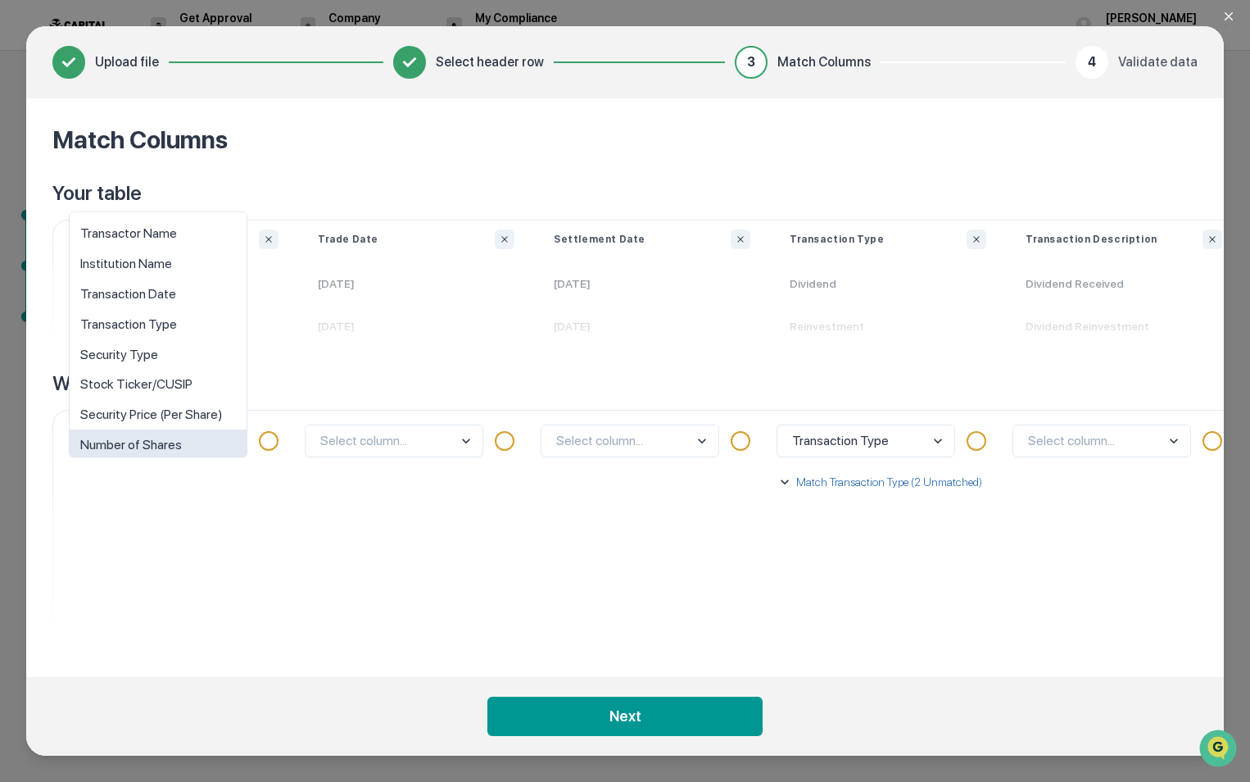
scroll to position [11, 0]
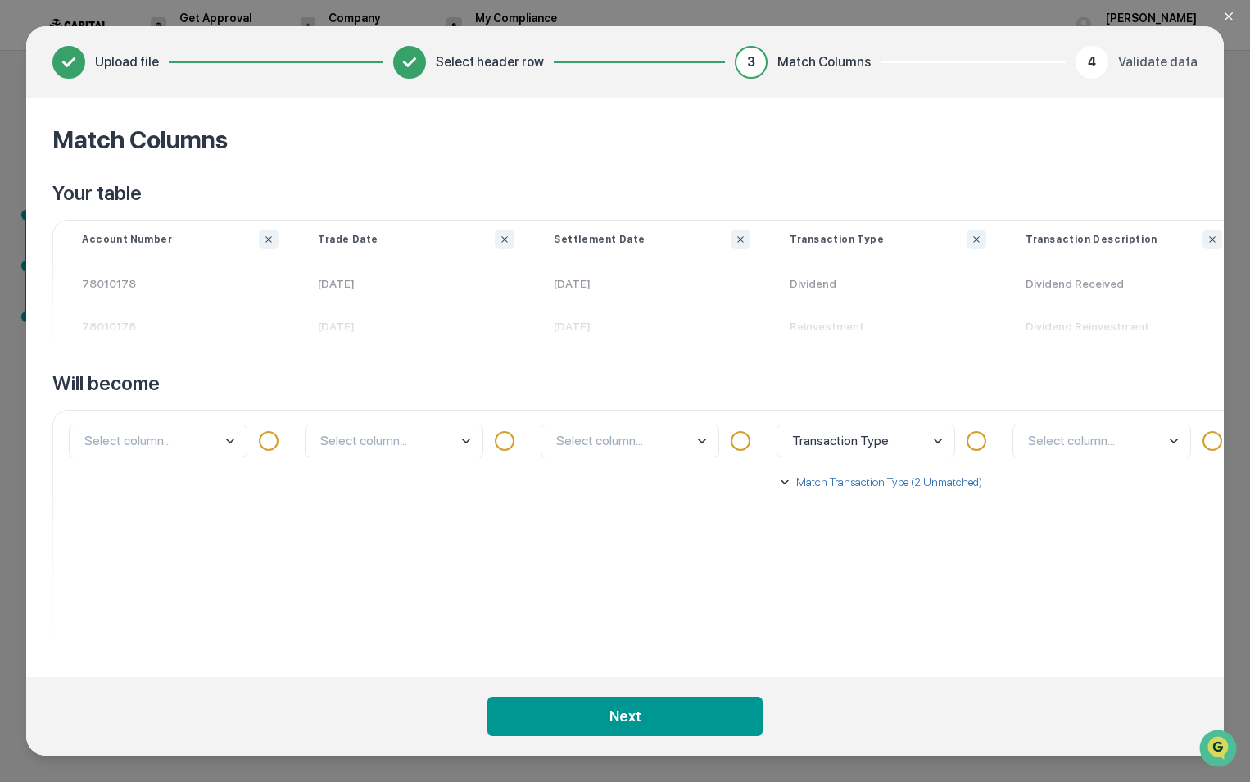
drag, startPoint x: 443, startPoint y: 505, endPoint x: 463, endPoint y: 516, distance: 22.4
click at [444, 506] on div "Select column..." at bounding box center [416, 530] width 236 height 241
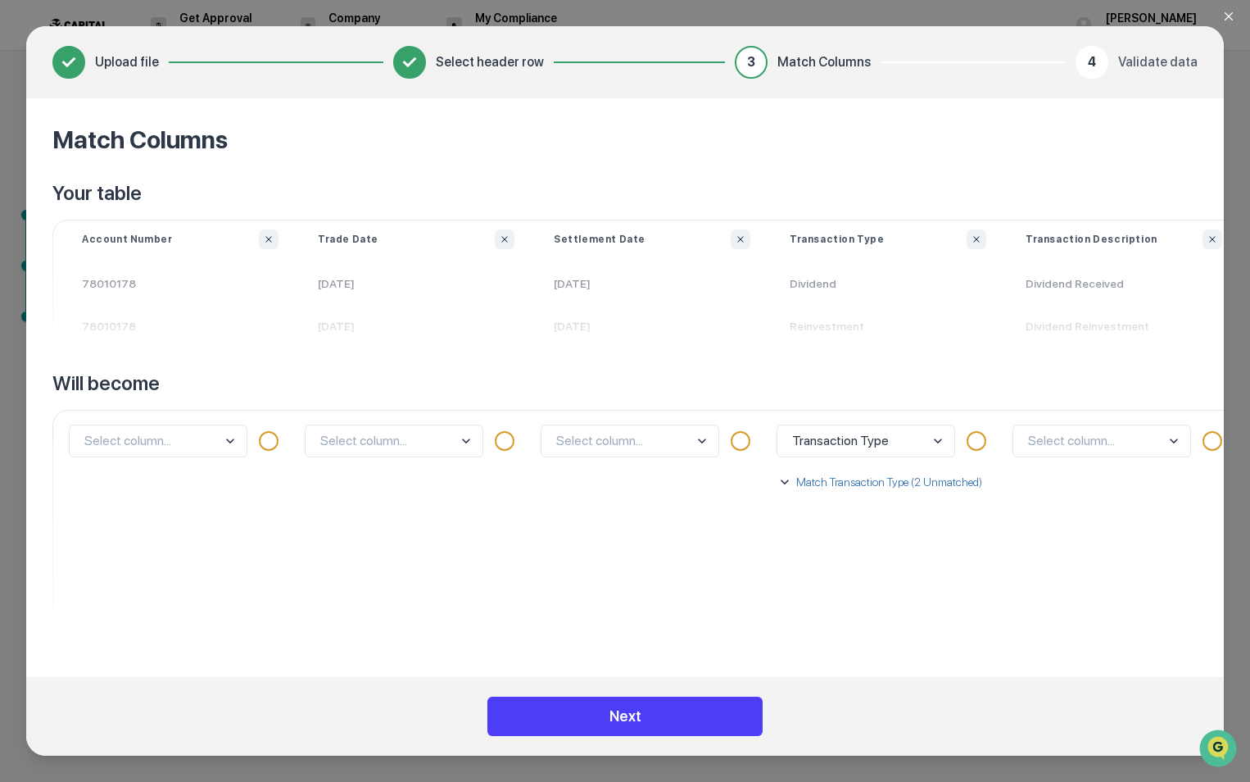
click at [698, 725] on button "Next" at bounding box center [624, 715] width 275 height 39
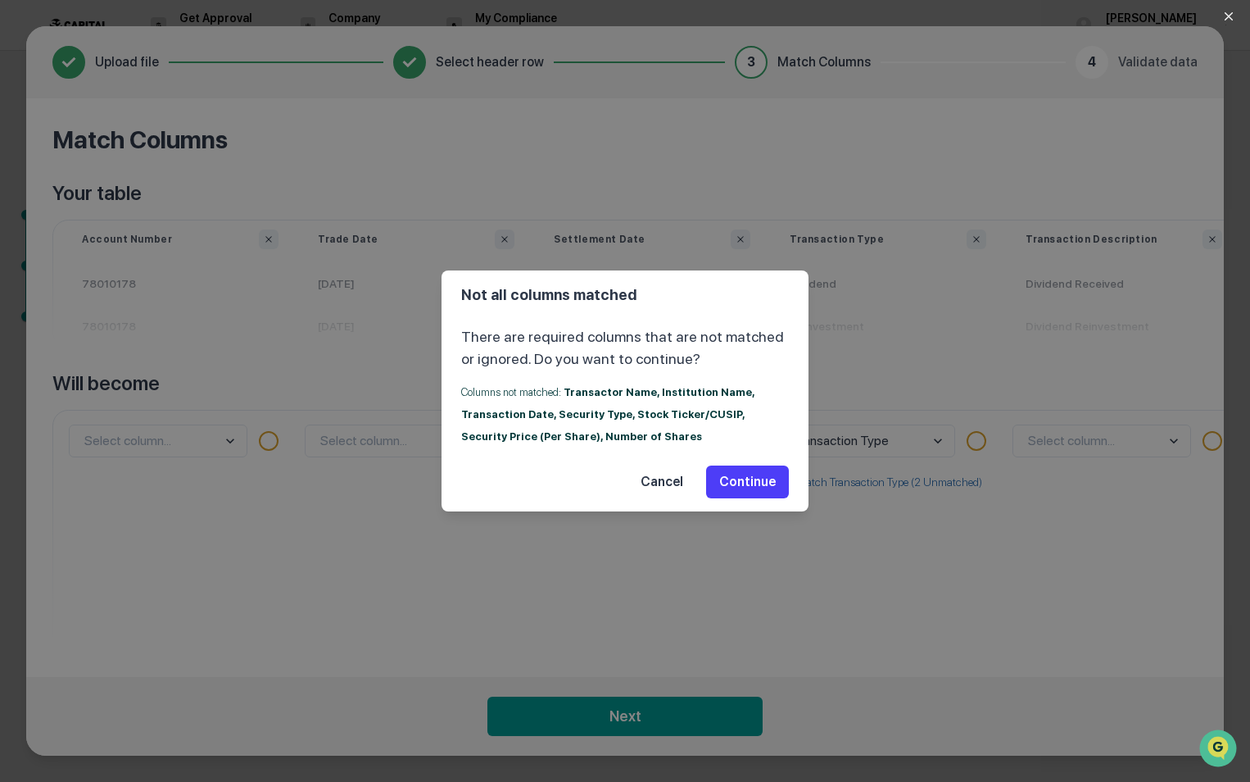
click at [723, 487] on button "Continue" at bounding box center [747, 481] width 83 height 33
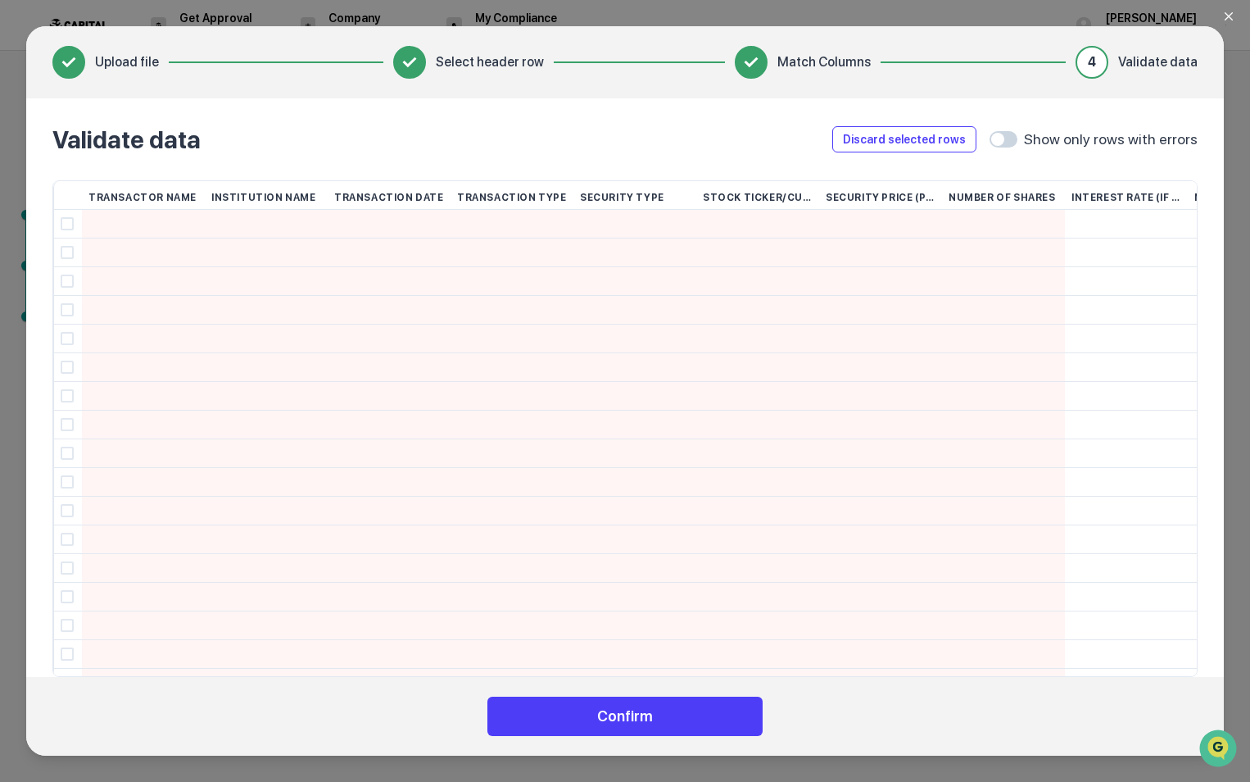
click at [683, 717] on button "Confirm" at bounding box center [624, 715] width 275 height 39
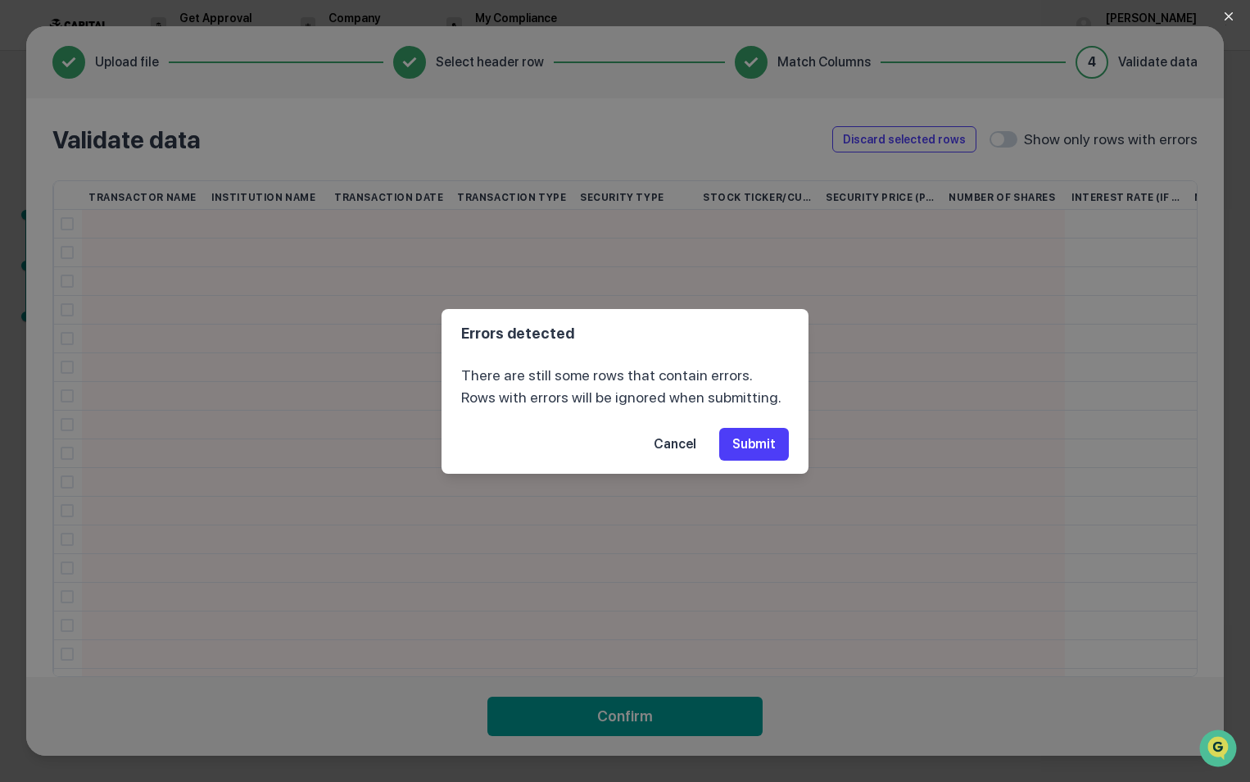
click at [763, 437] on button "Submit" at bounding box center [754, 444] width 70 height 33
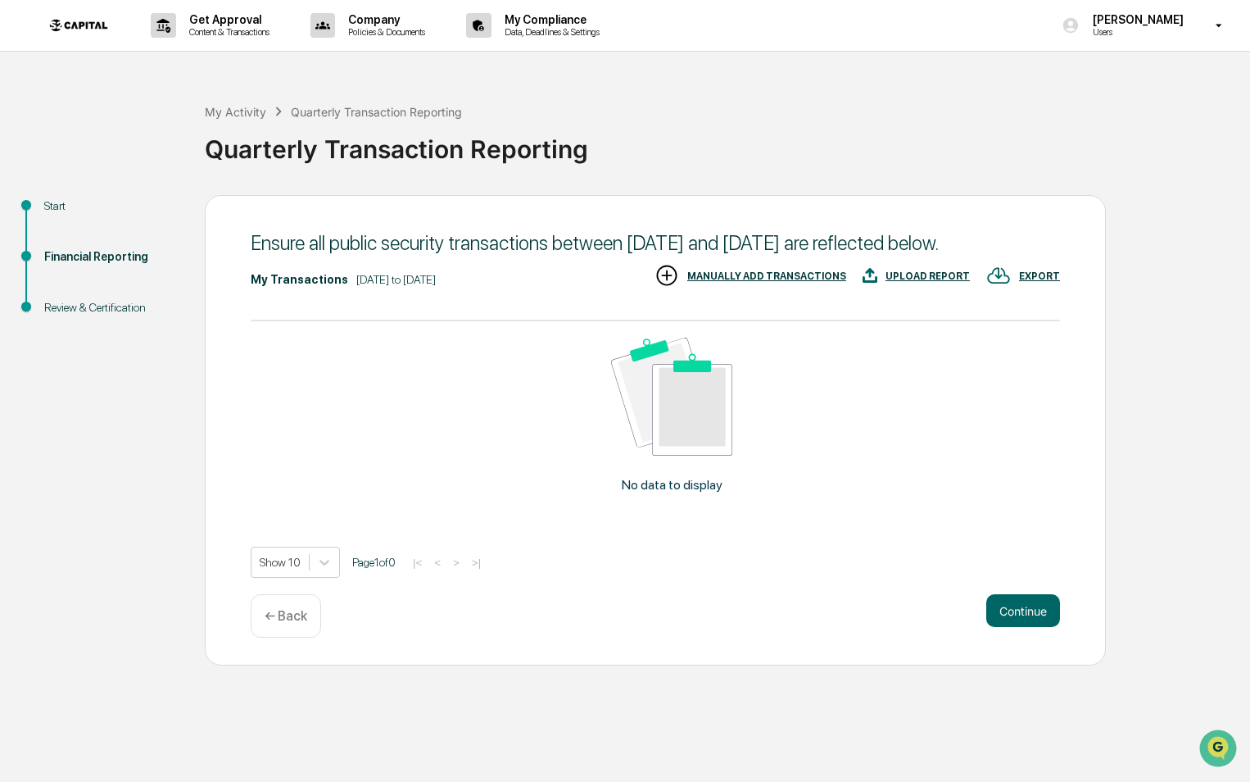
click at [958, 266] on div "UPLOAD REPORT" at bounding box center [916, 276] width 107 height 27
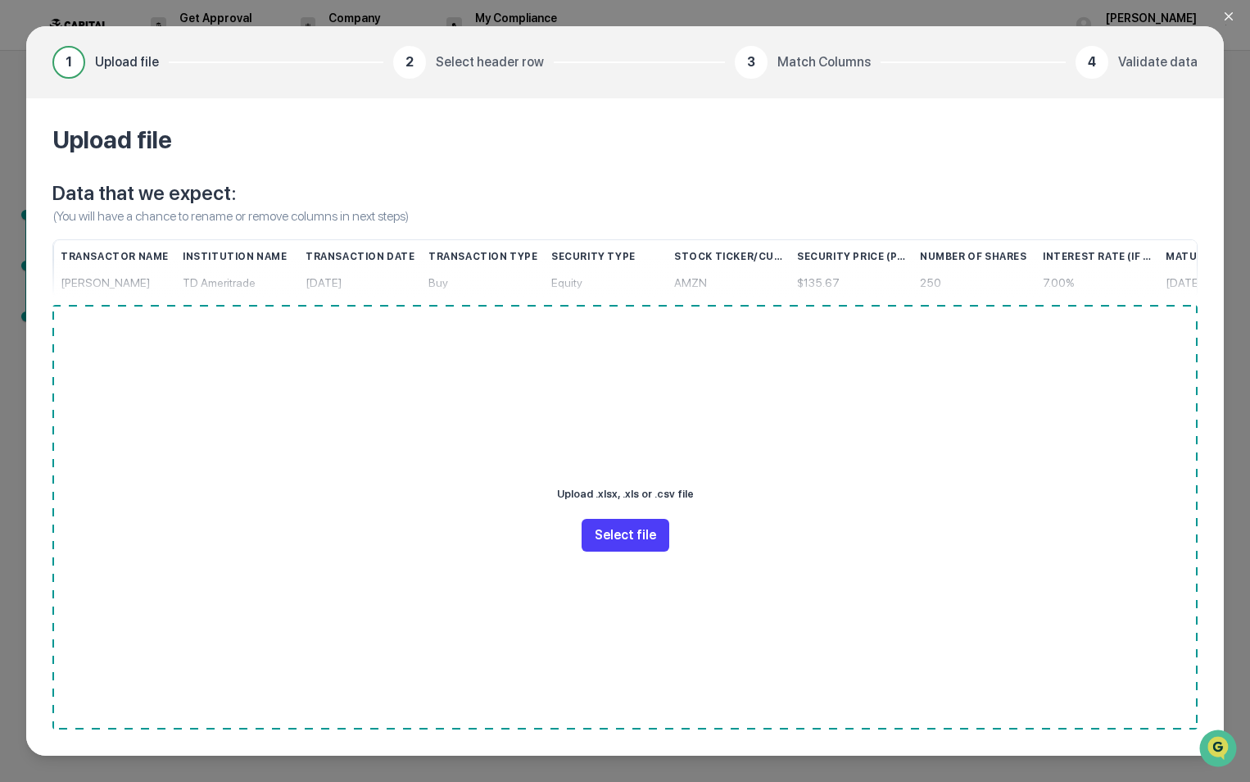
click at [611, 539] on button "Select file" at bounding box center [626, 535] width 88 height 33
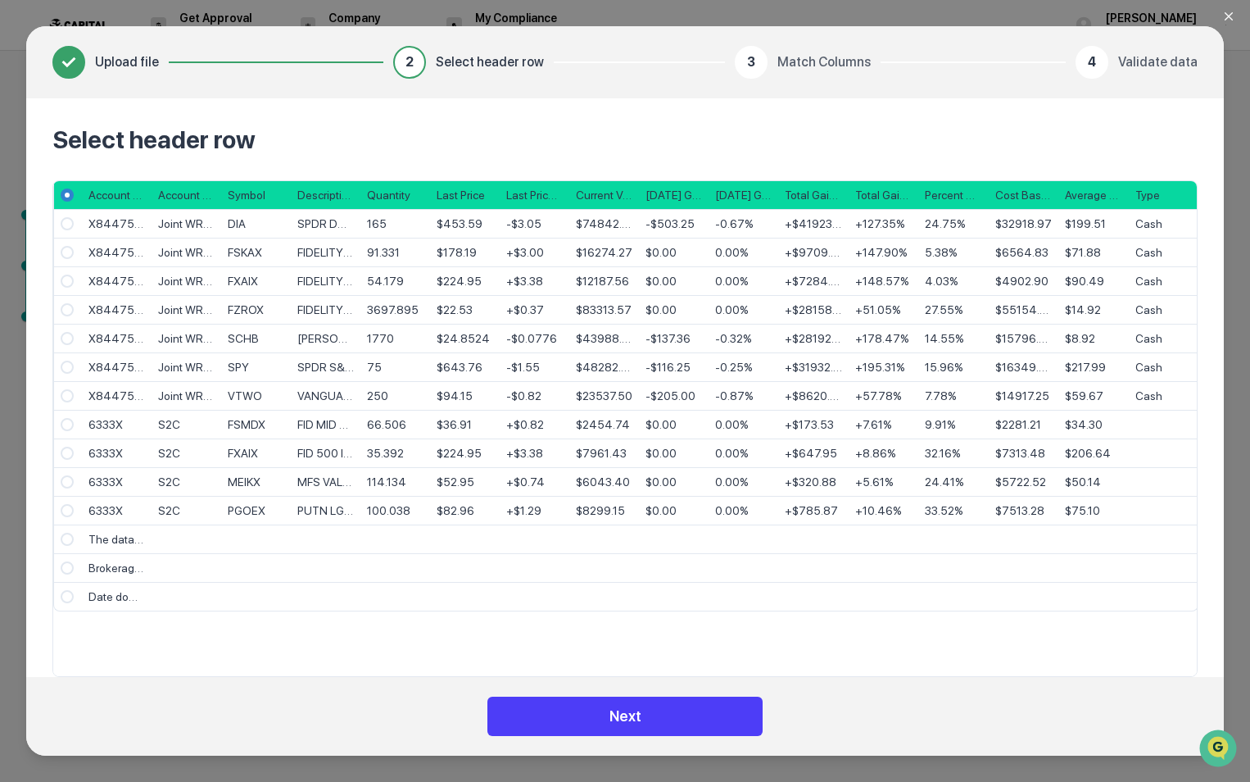
click at [658, 721] on button "Next" at bounding box center [624, 715] width 275 height 39
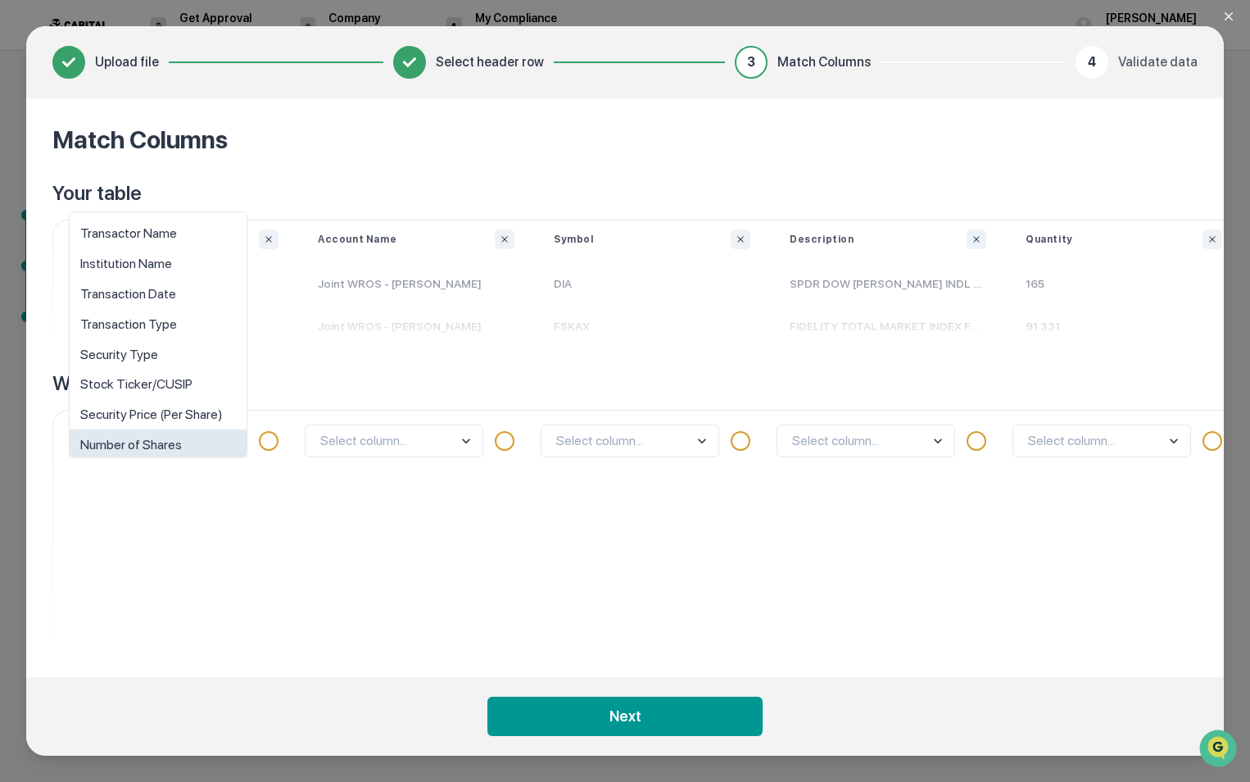
click at [229, 441] on body "Get Approval Content & Transactions Company Policies & Documents My Compliance …" at bounding box center [625, 391] width 1250 height 782
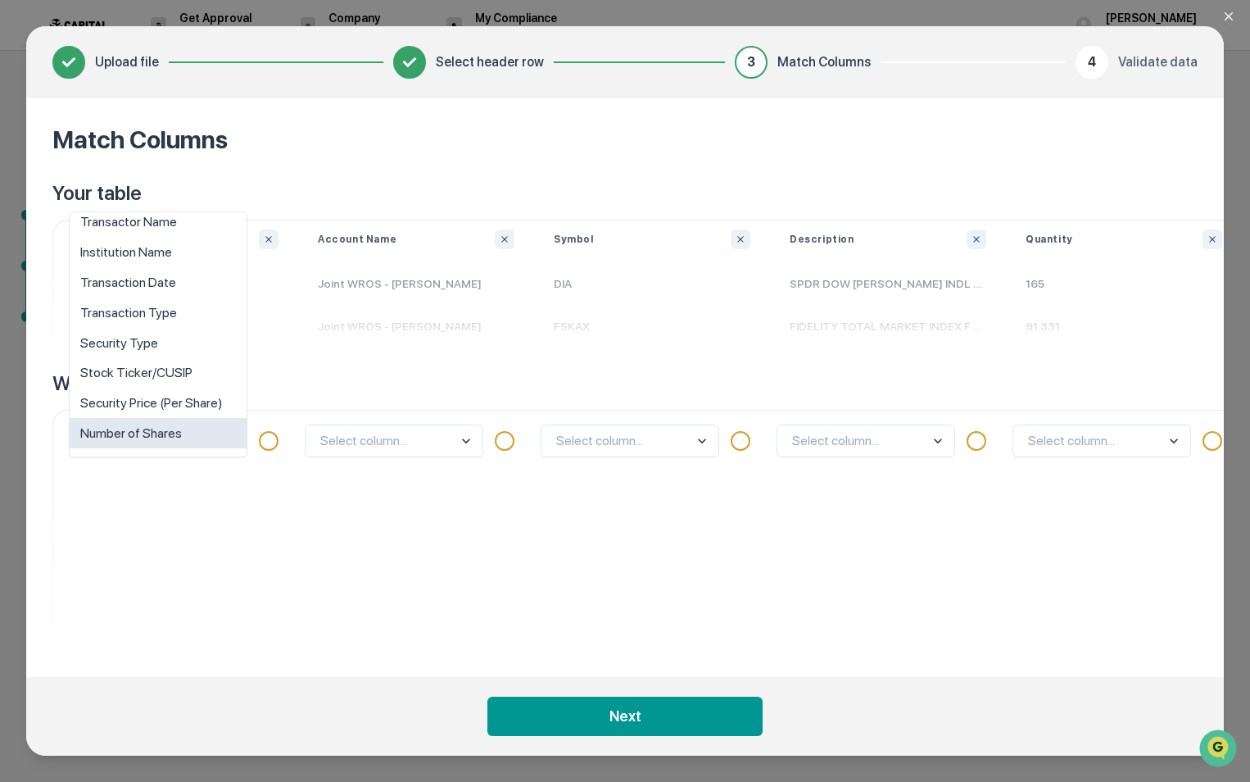
click at [296, 543] on div "option Number of Shares focused, 8 of 10. 10 results available. Use Up and Down…" at bounding box center [180, 530] width 236 height 241
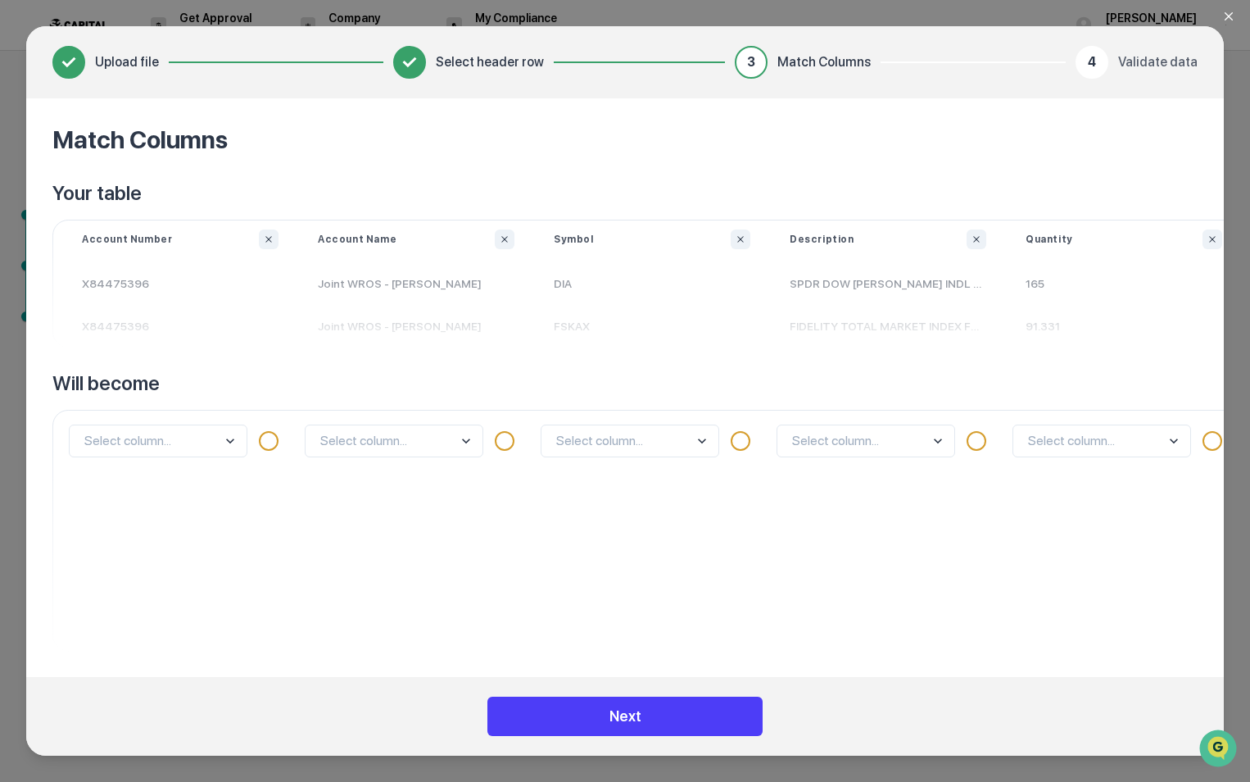
click at [684, 718] on button "Next" at bounding box center [624, 715] width 275 height 39
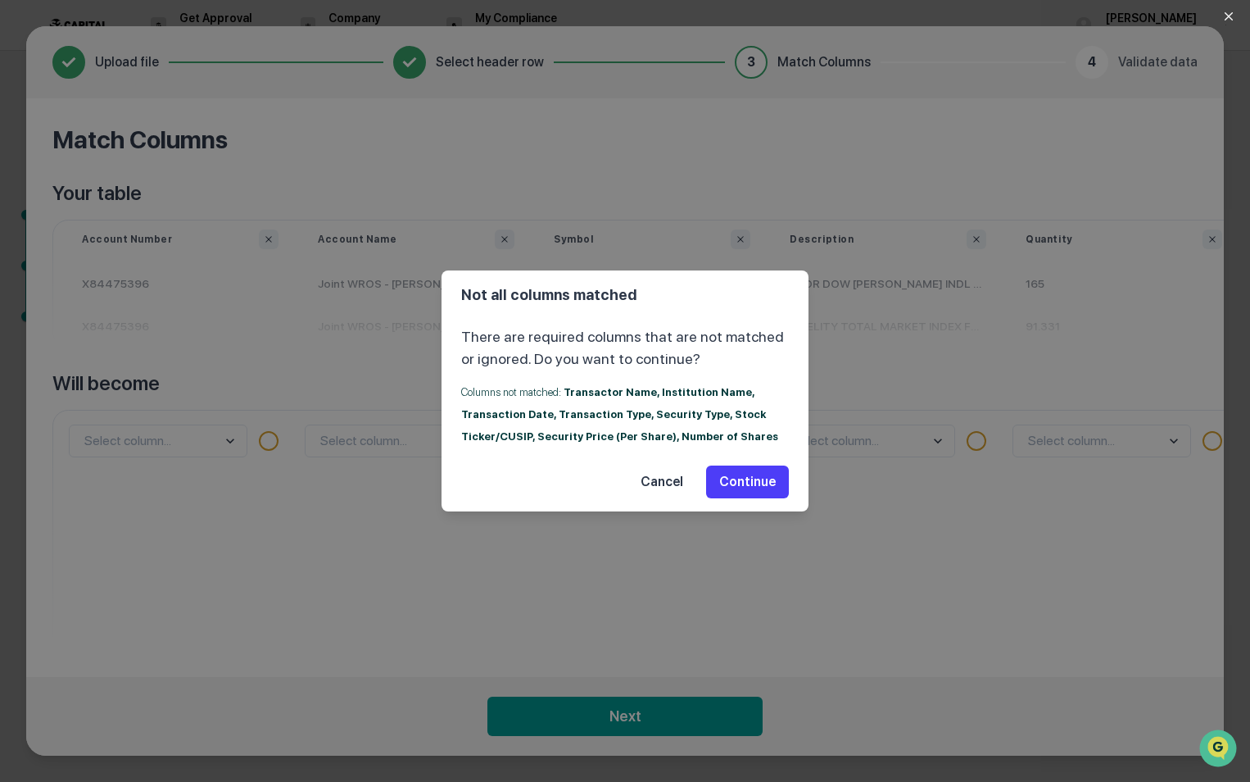
click at [755, 483] on button "Continue" at bounding box center [747, 481] width 83 height 33
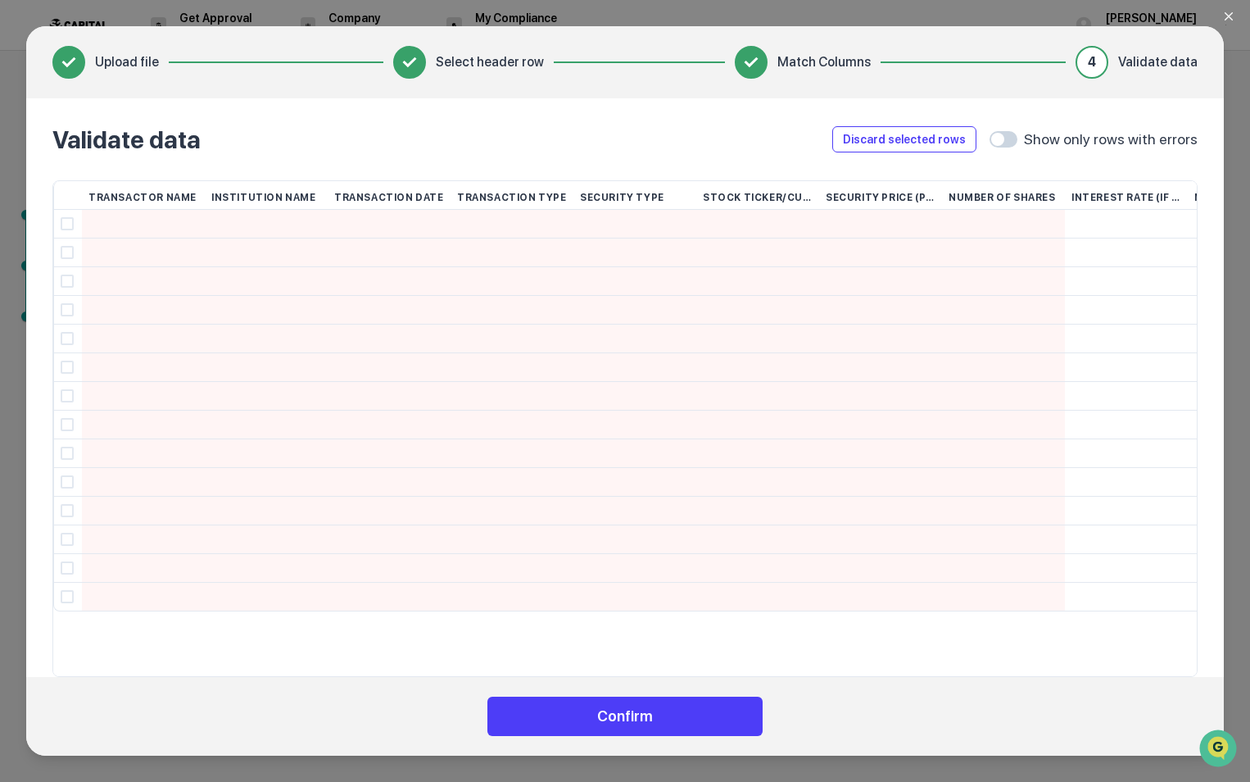
click at [686, 715] on button "Confirm" at bounding box center [624, 715] width 275 height 39
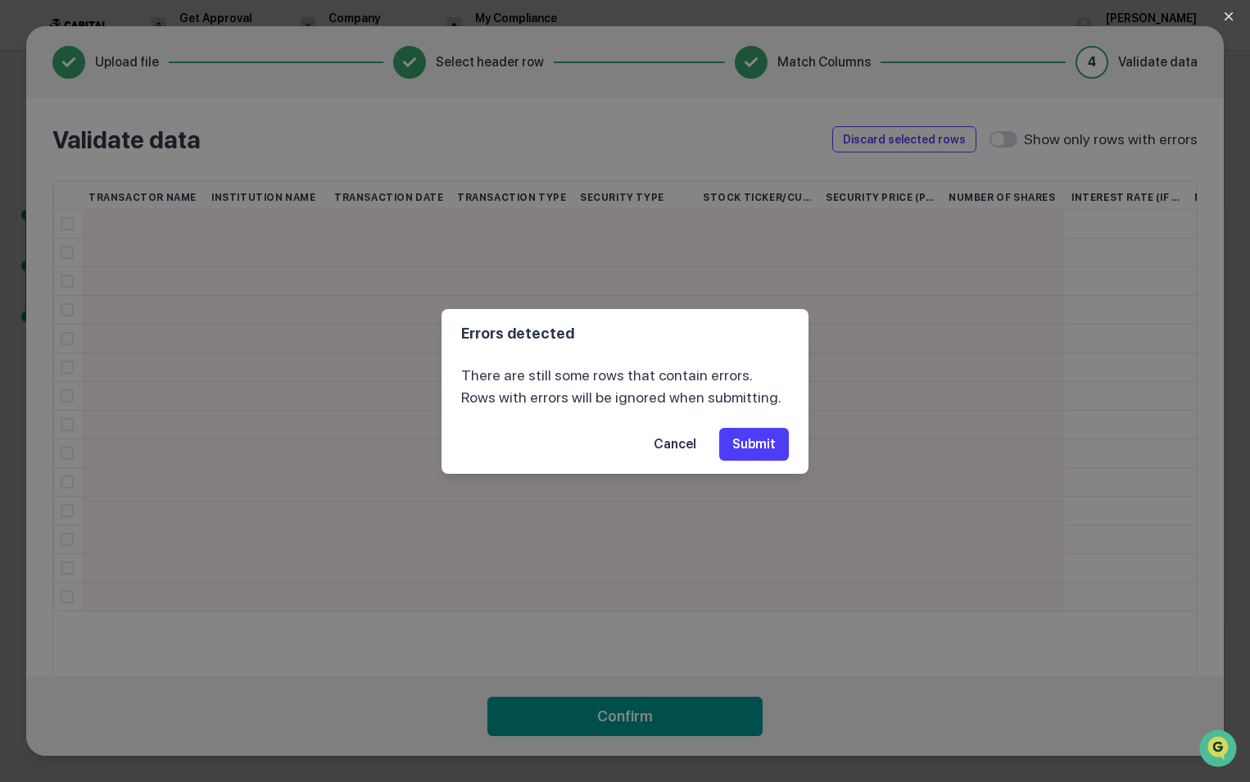
click at [765, 437] on button "Submit" at bounding box center [754, 444] width 70 height 33
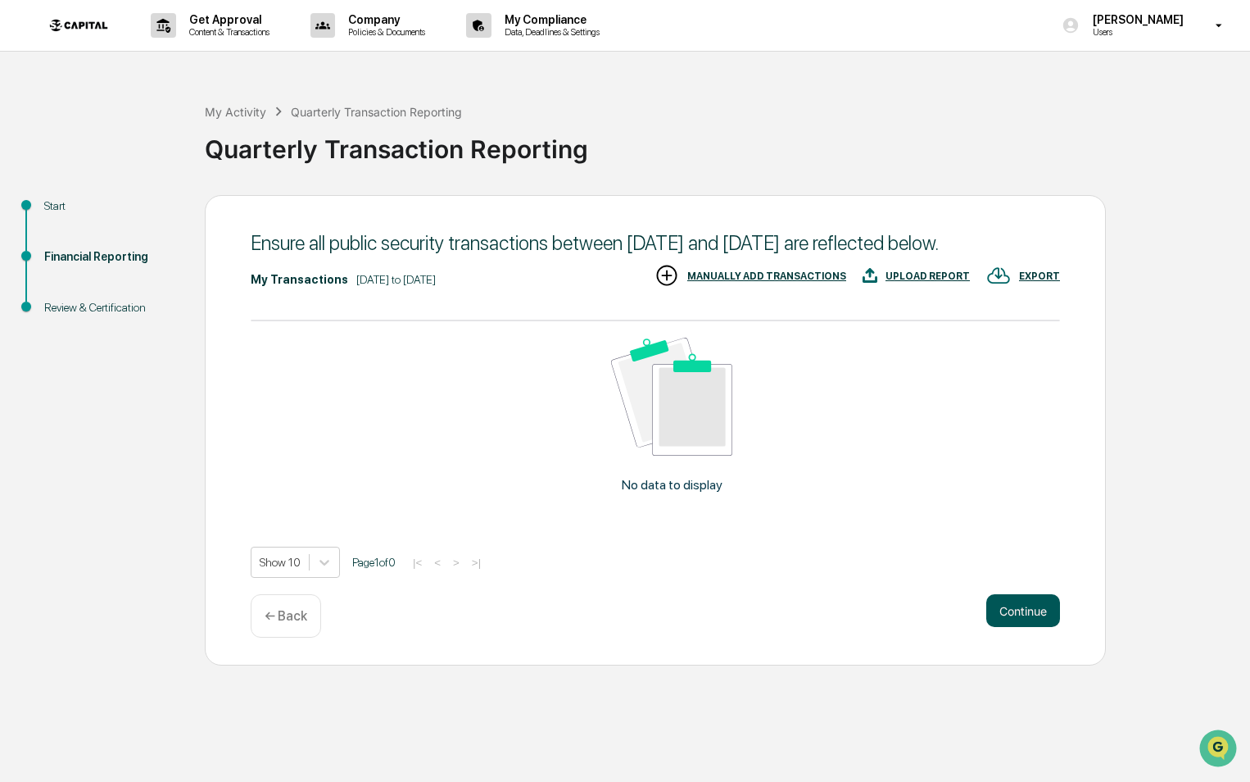
click at [995, 619] on button "Continue" at bounding box center [1023, 610] width 74 height 33
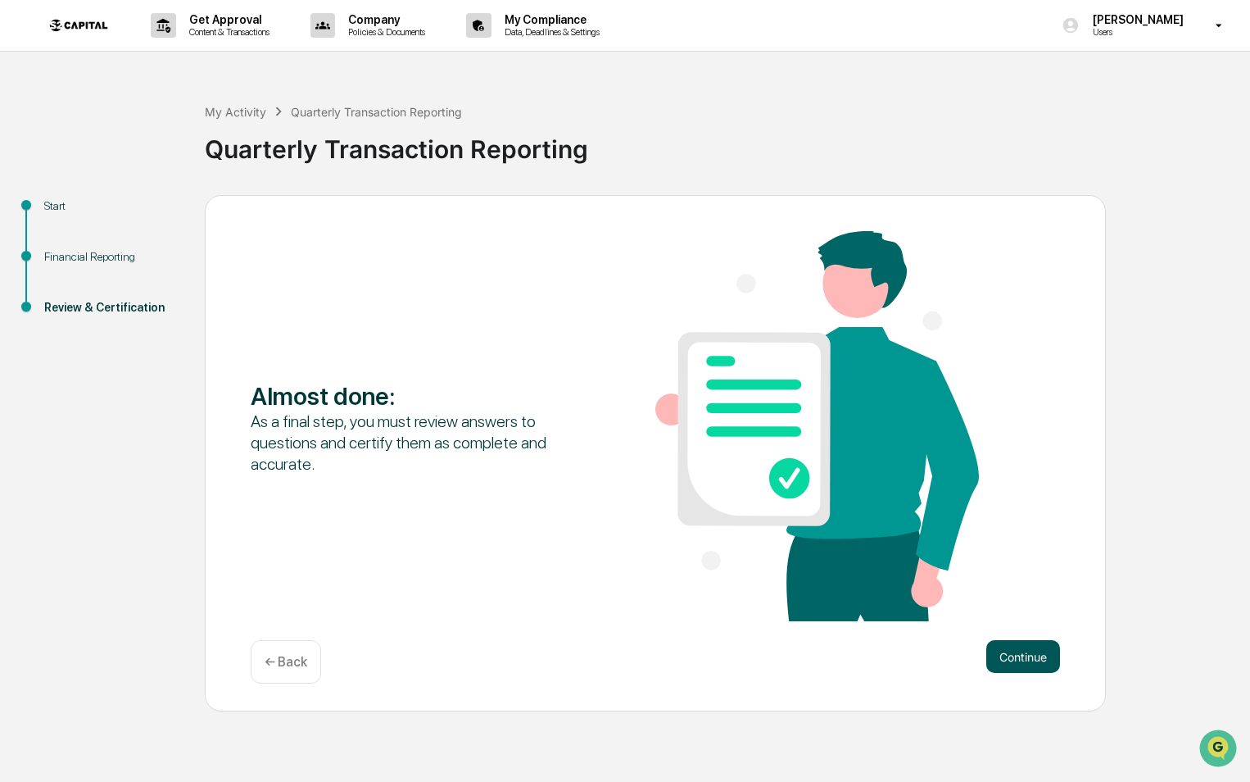
click at [1046, 643] on button "Continue" at bounding box center [1023, 656] width 74 height 33
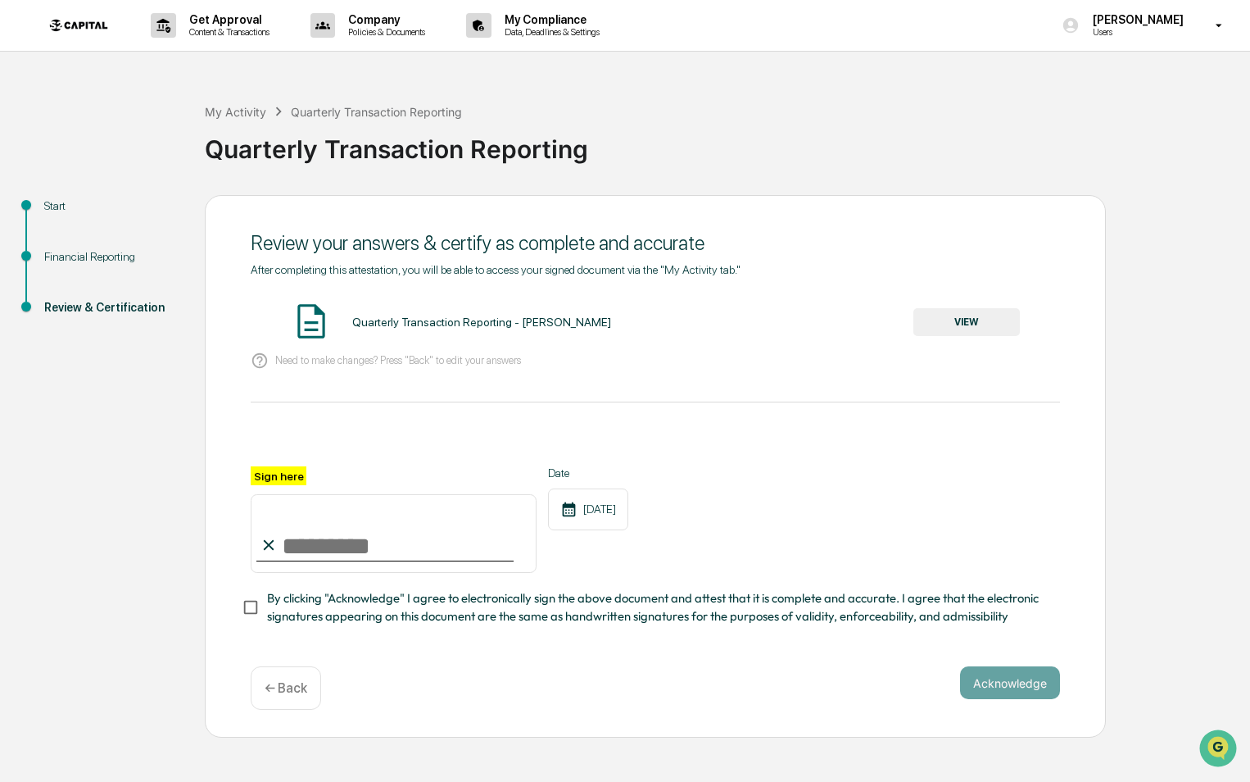
click at [357, 372] on div "Need to make changes? Press "Back" to edit your answers" at bounding box center [655, 361] width 809 height 34
click at [270, 548] on icon at bounding box center [269, 545] width 18 height 18
drag, startPoint x: 295, startPoint y: 523, endPoint x: 292, endPoint y: 531, distance: 8.8
click at [292, 531] on input "Sign here" at bounding box center [394, 533] width 286 height 79
type input "**********"
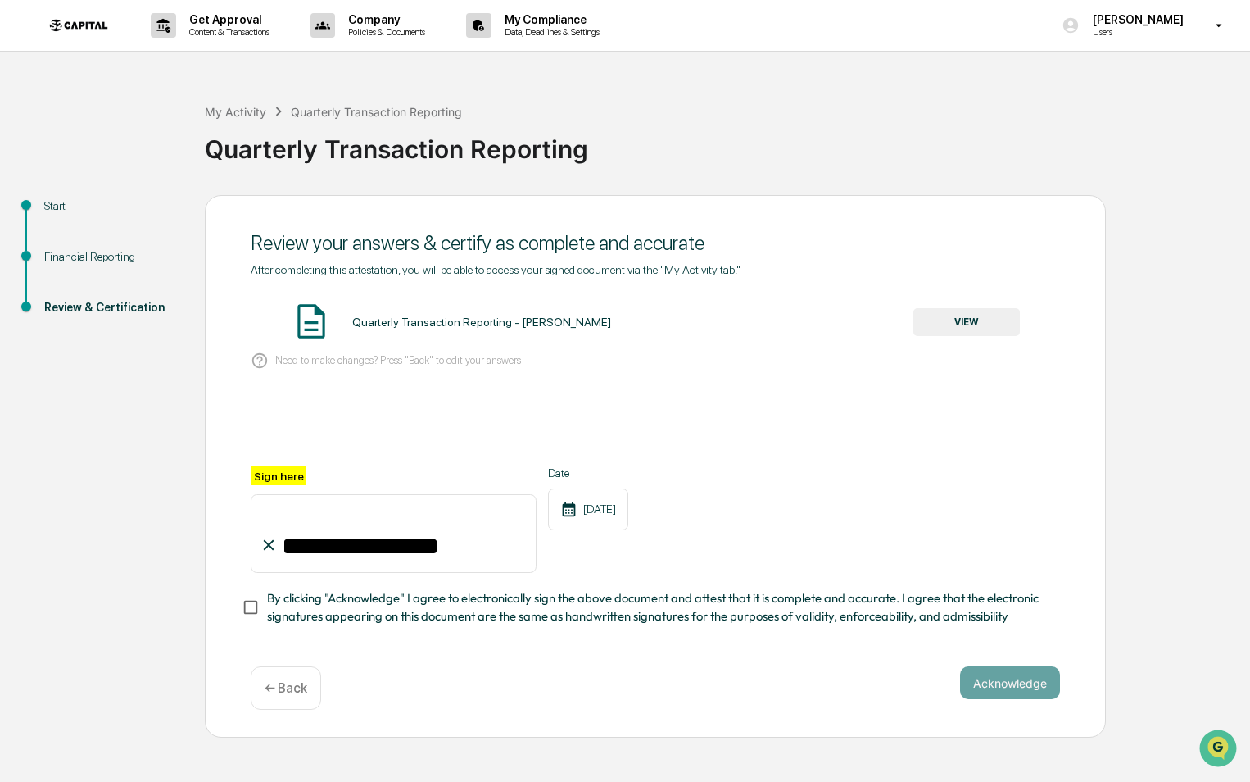
click at [699, 505] on div "**********" at bounding box center [655, 519] width 809 height 107
click at [1012, 683] on button "Acknowledge" at bounding box center [1010, 682] width 100 height 33
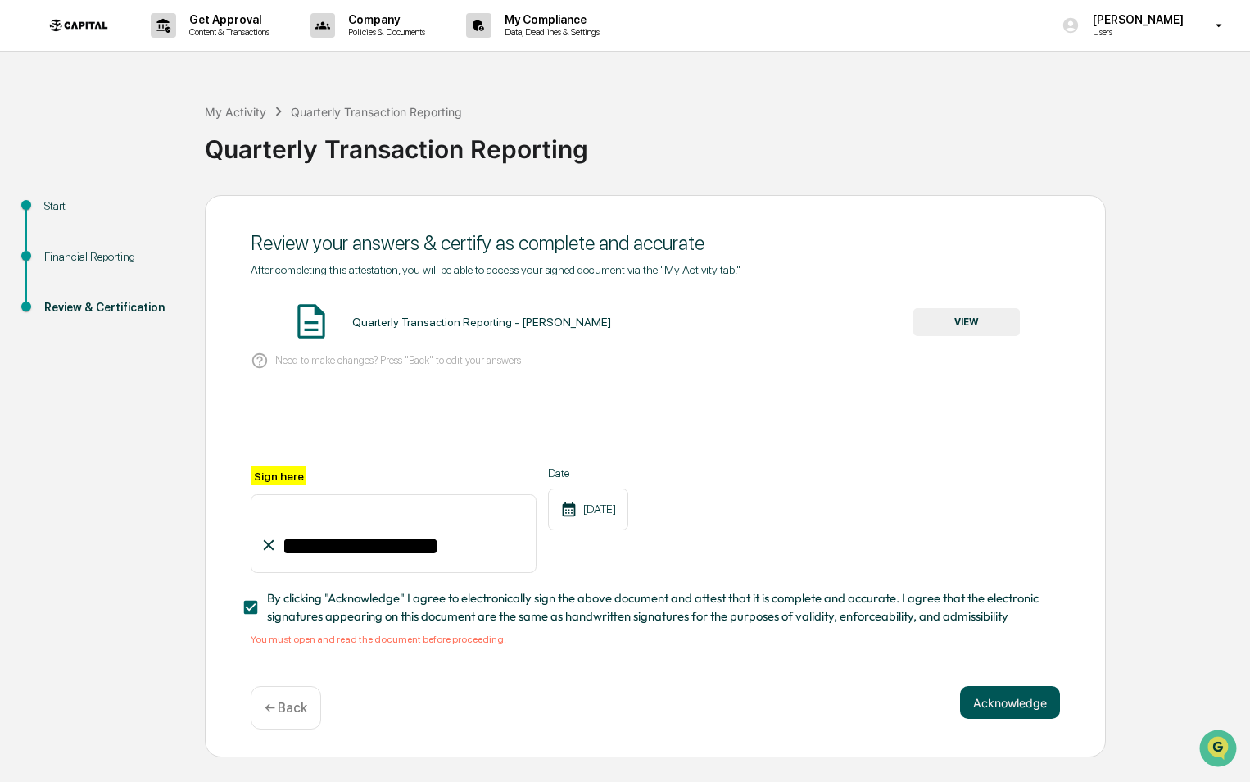
click at [1012, 701] on button "Acknowledge" at bounding box center [1010, 702] width 100 height 33
click at [805, 588] on div "**********" at bounding box center [655, 555] width 809 height 179
click at [965, 320] on button "VIEW" at bounding box center [966, 322] width 107 height 28
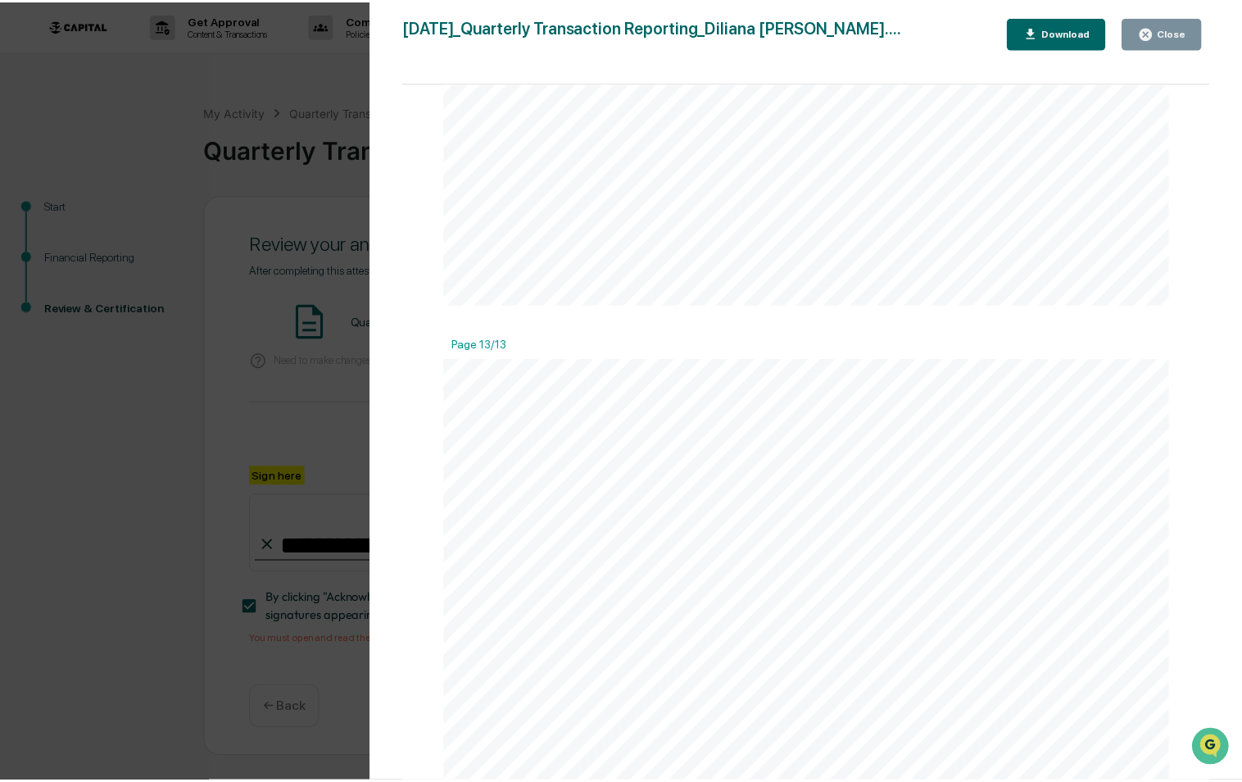
scroll to position [9200, 0]
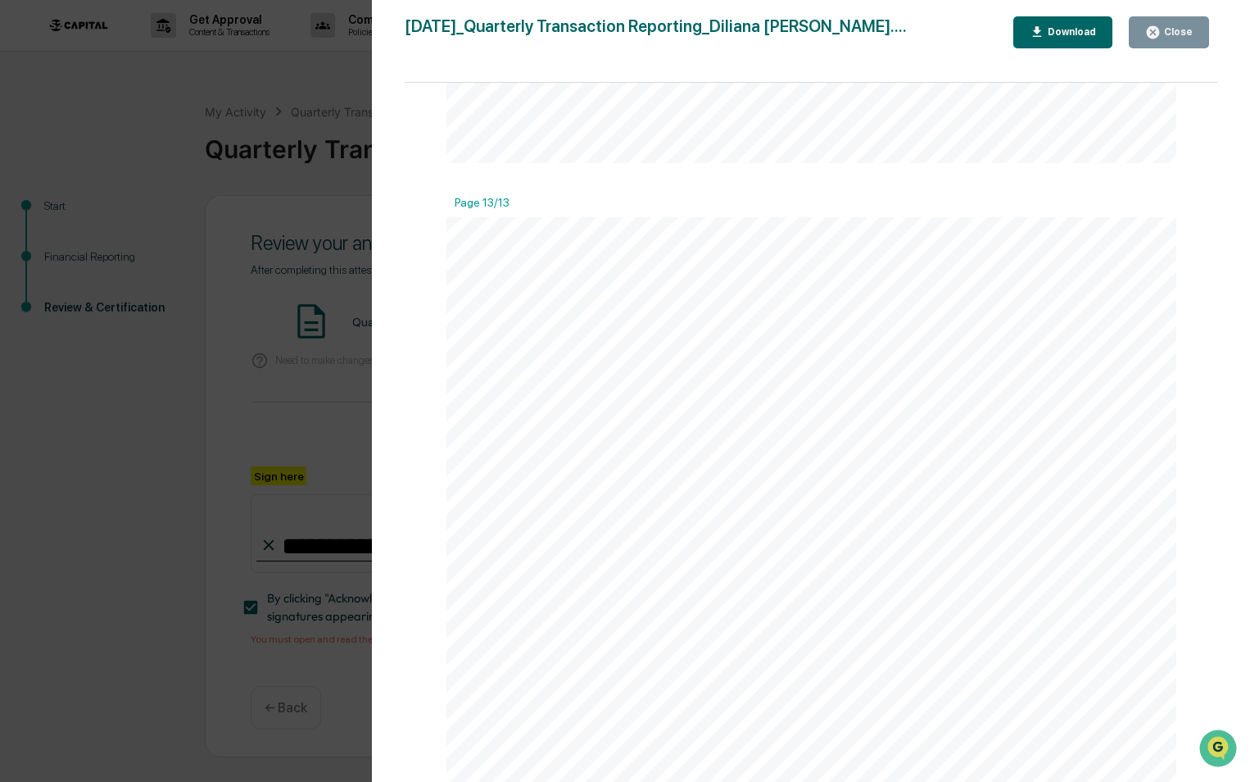
click at [1169, 33] on div "Close" at bounding box center [1177, 31] width 32 height 11
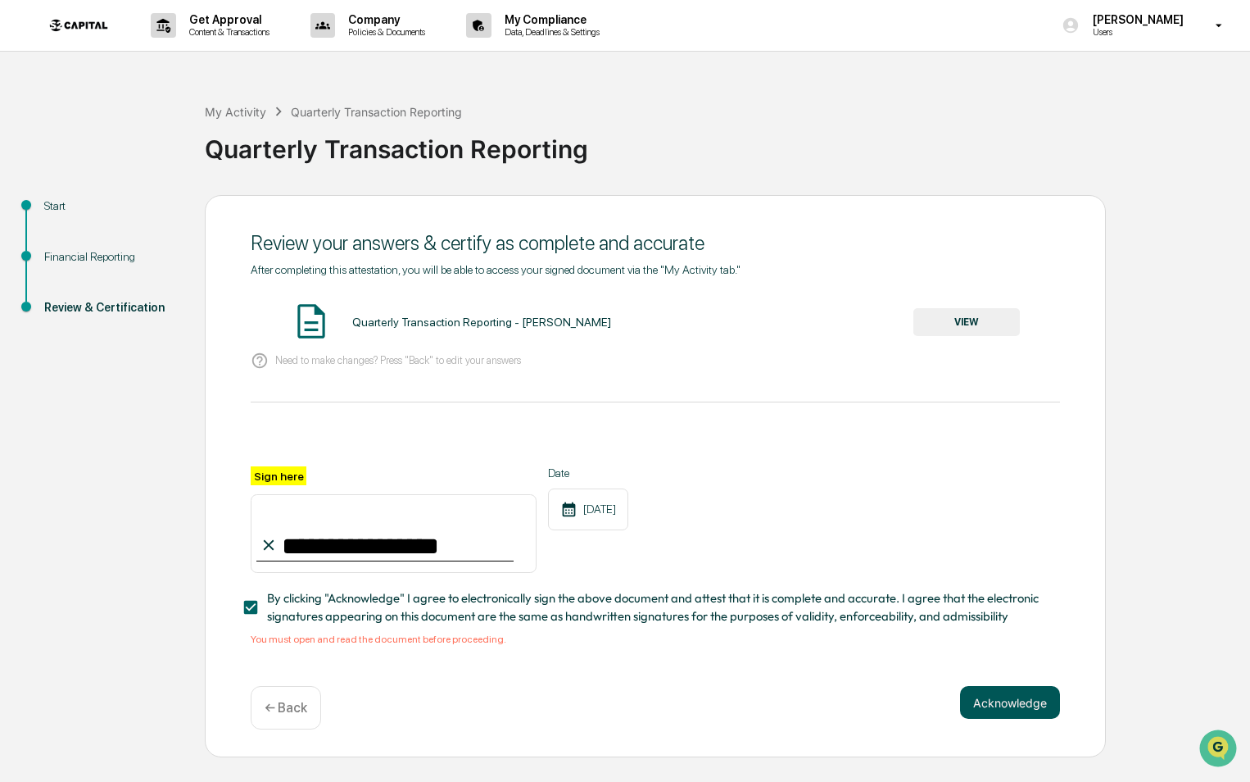
click at [991, 714] on button "Acknowledge" at bounding box center [1010, 702] width 100 height 33
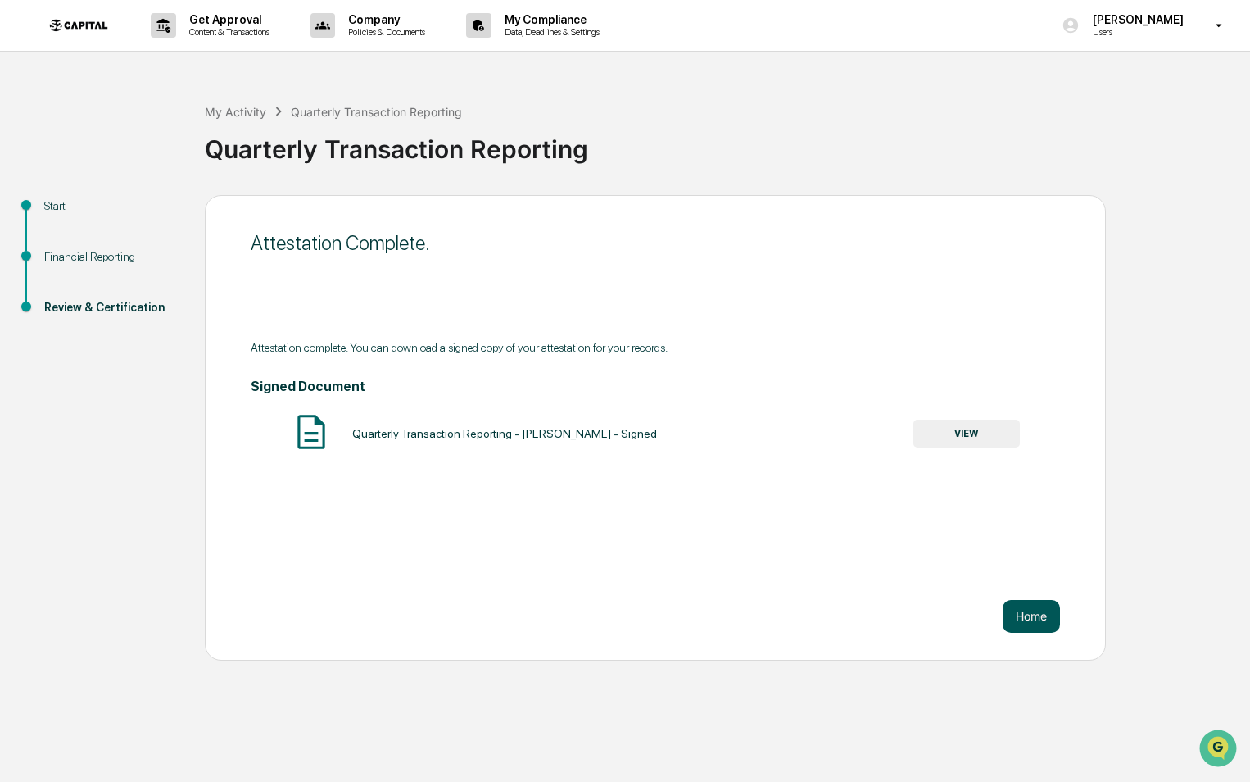
click at [1016, 614] on button "Home" at bounding box center [1031, 616] width 57 height 33
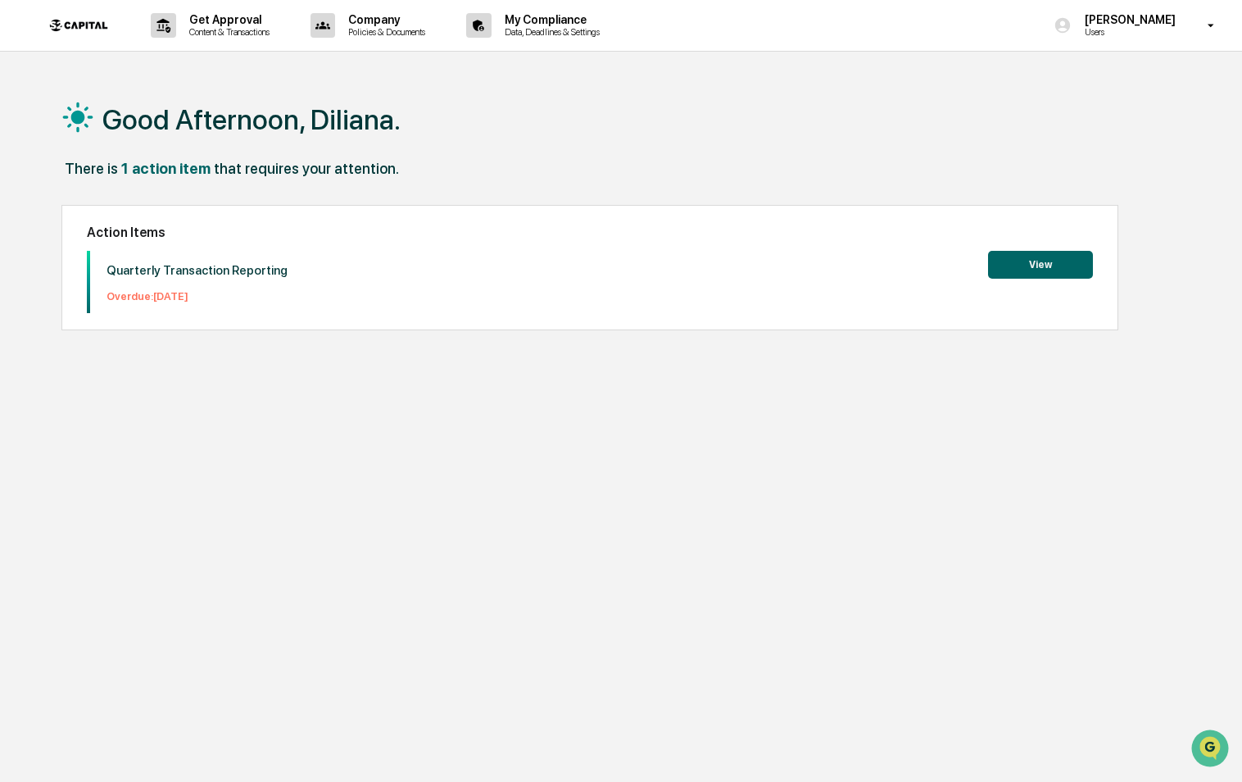
click at [1023, 271] on button "View" at bounding box center [1040, 265] width 105 height 28
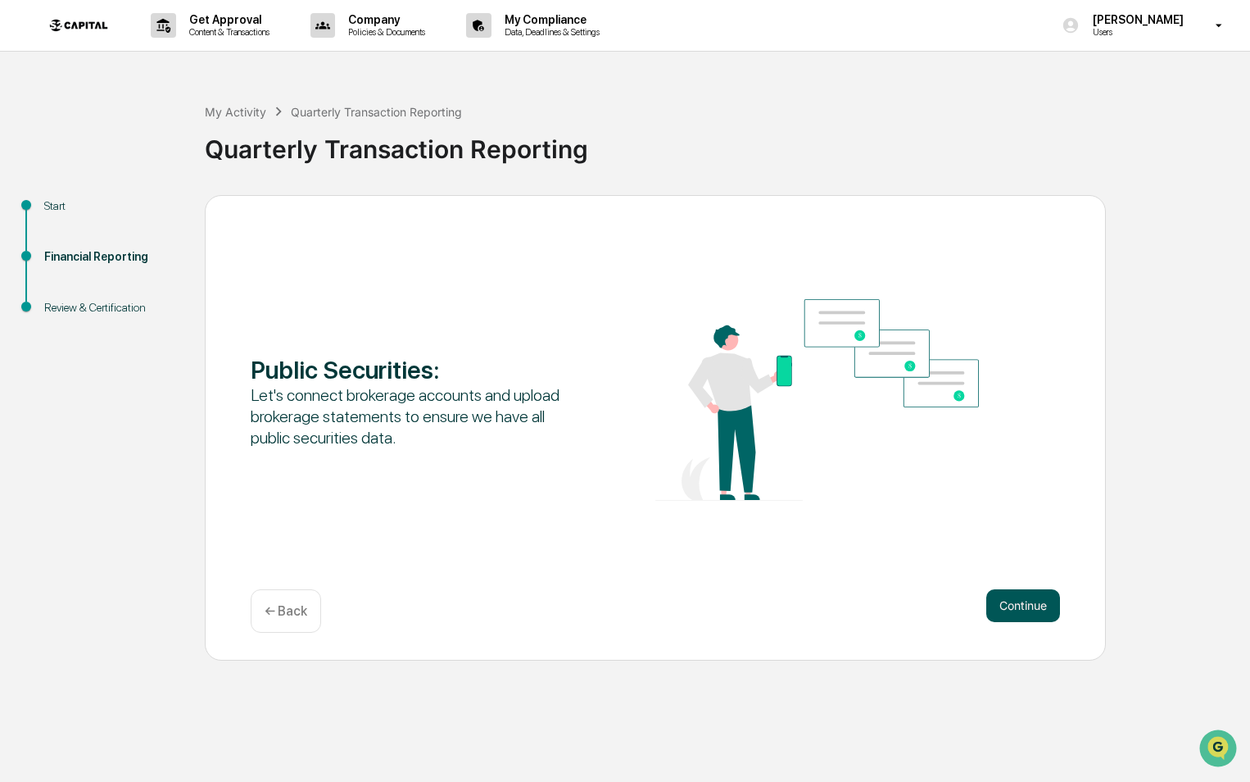
click at [1033, 595] on button "Continue" at bounding box center [1023, 605] width 74 height 33
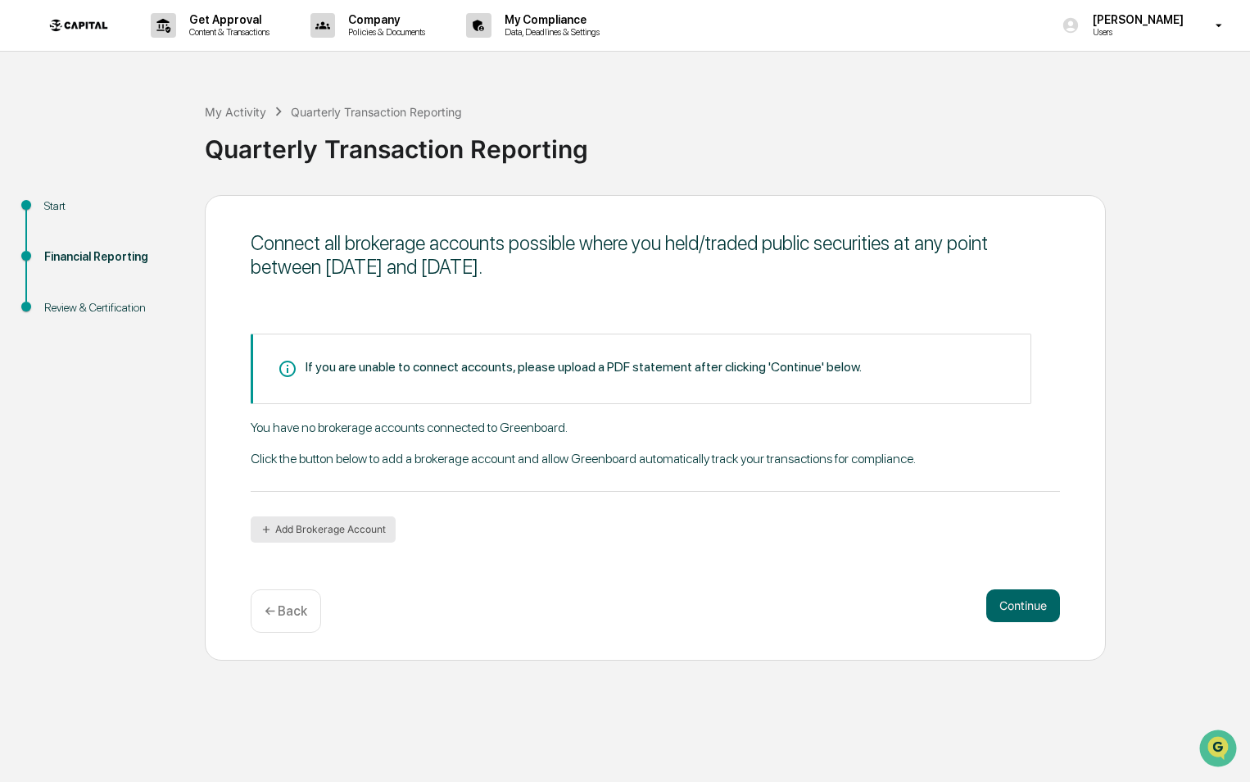
click at [349, 534] on button "Add Brokerage Account" at bounding box center [323, 529] width 145 height 26
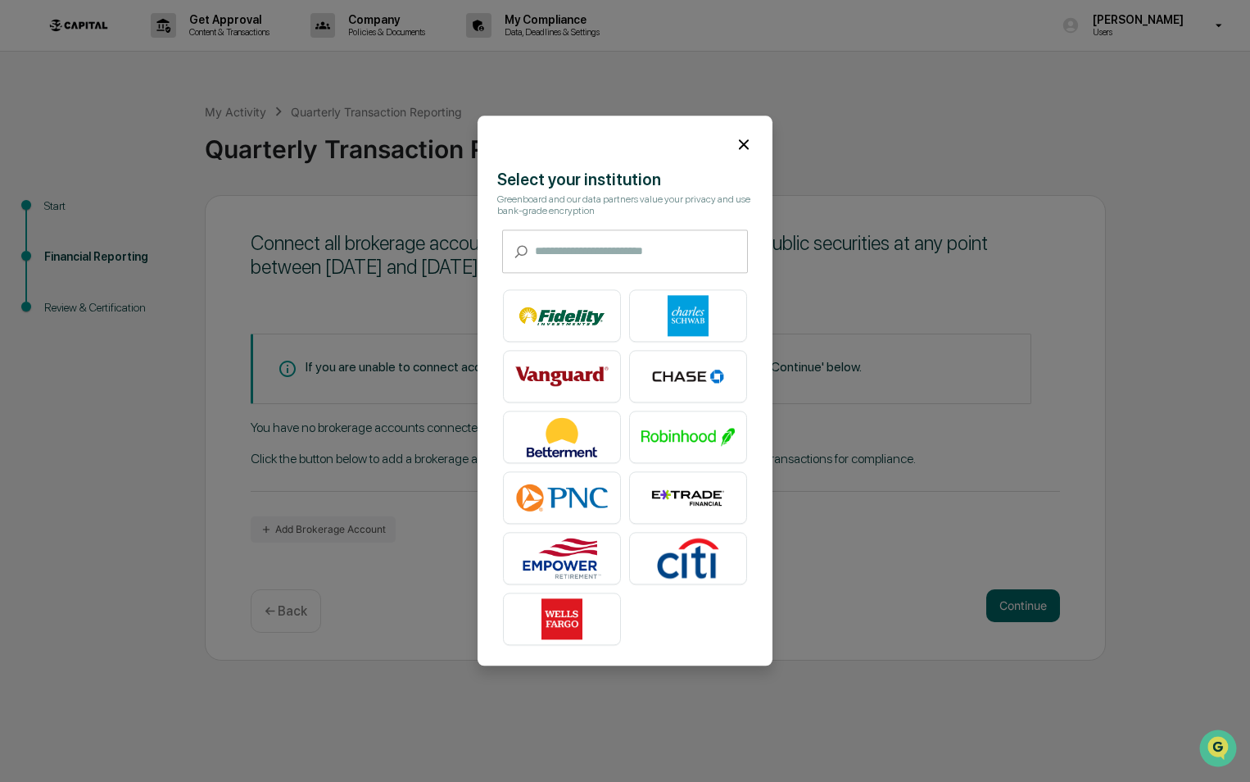
click at [742, 146] on icon at bounding box center [744, 144] width 10 height 10
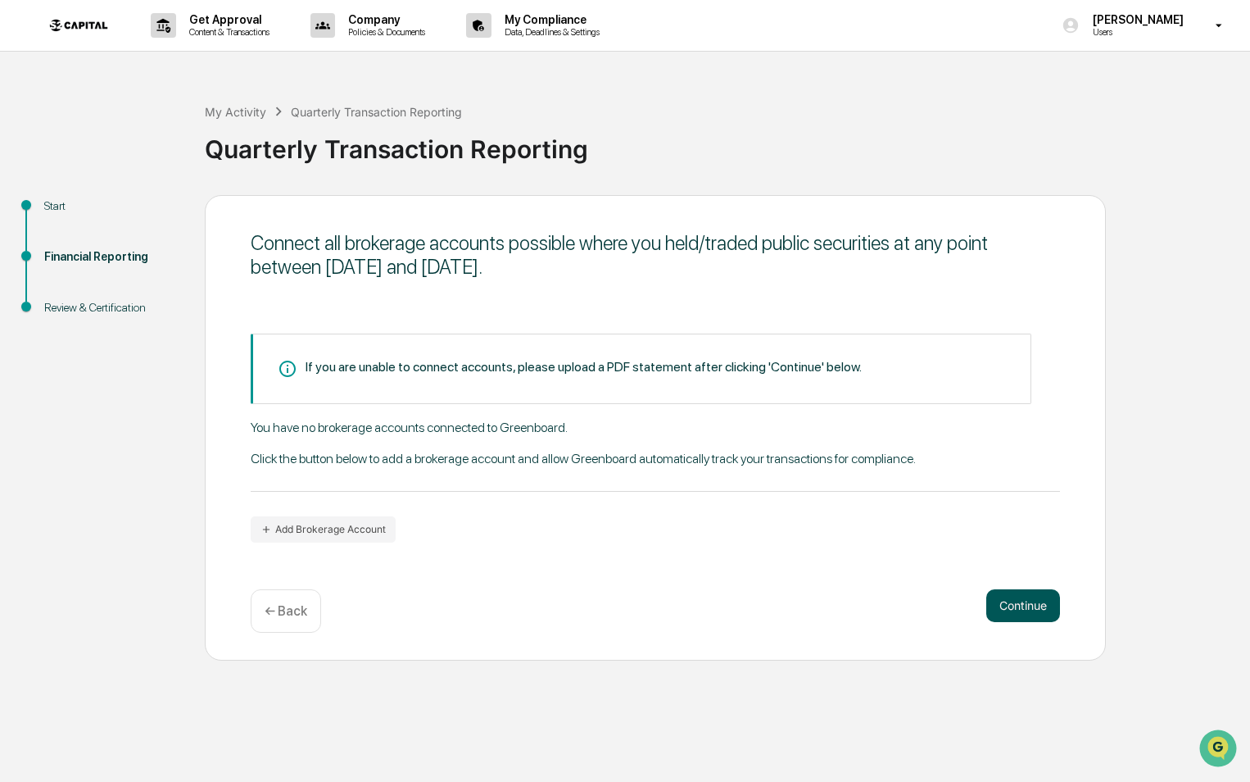
click at [1013, 610] on button "Continue" at bounding box center [1023, 605] width 74 height 33
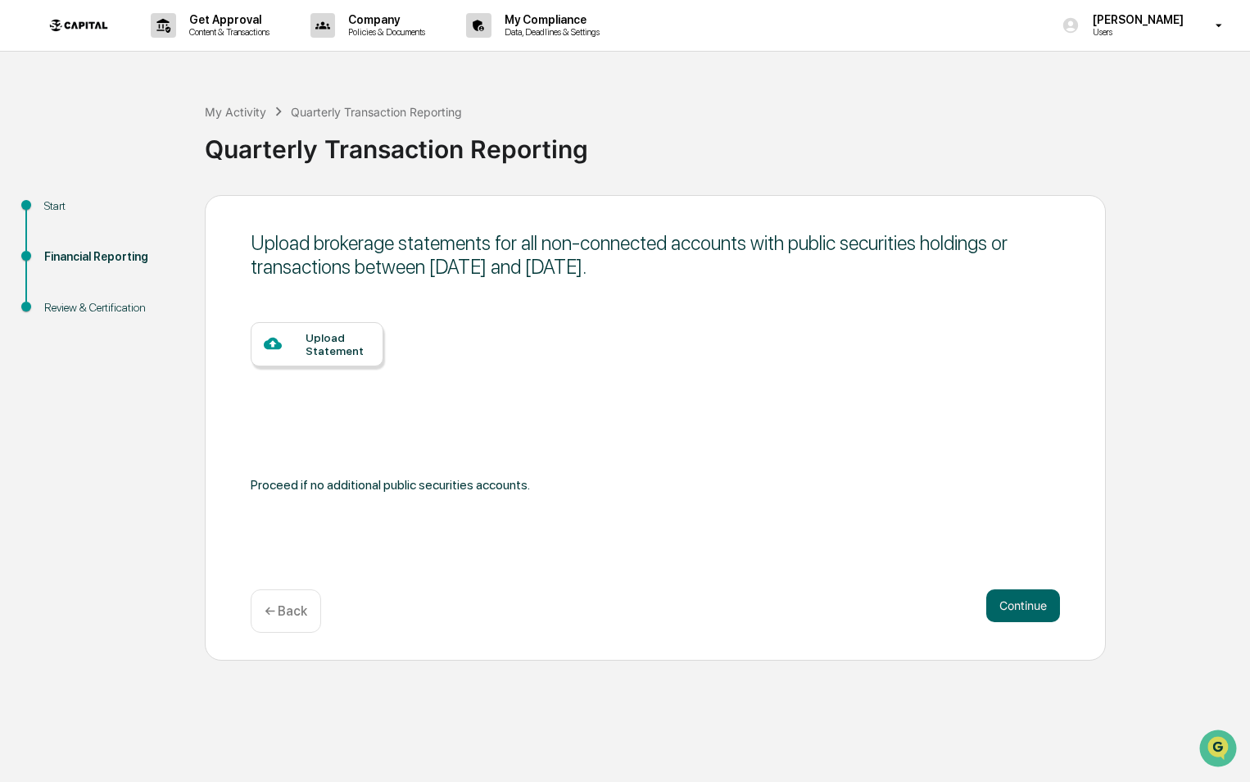
click at [341, 349] on div "Upload Statement" at bounding box center [338, 344] width 65 height 26
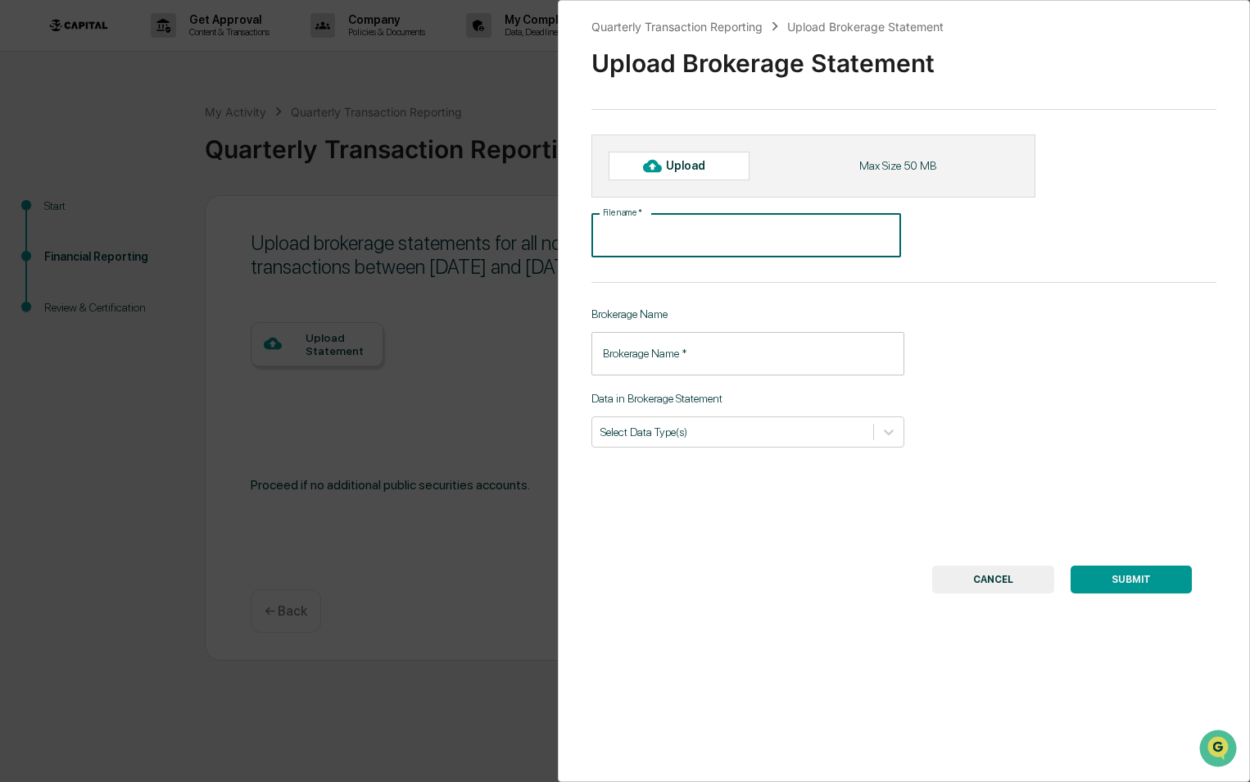
click at [662, 229] on input "File name   *" at bounding box center [747, 235] width 310 height 43
type input "********"
click at [668, 421] on div "Select Data Type(s)" at bounding box center [748, 431] width 313 height 31
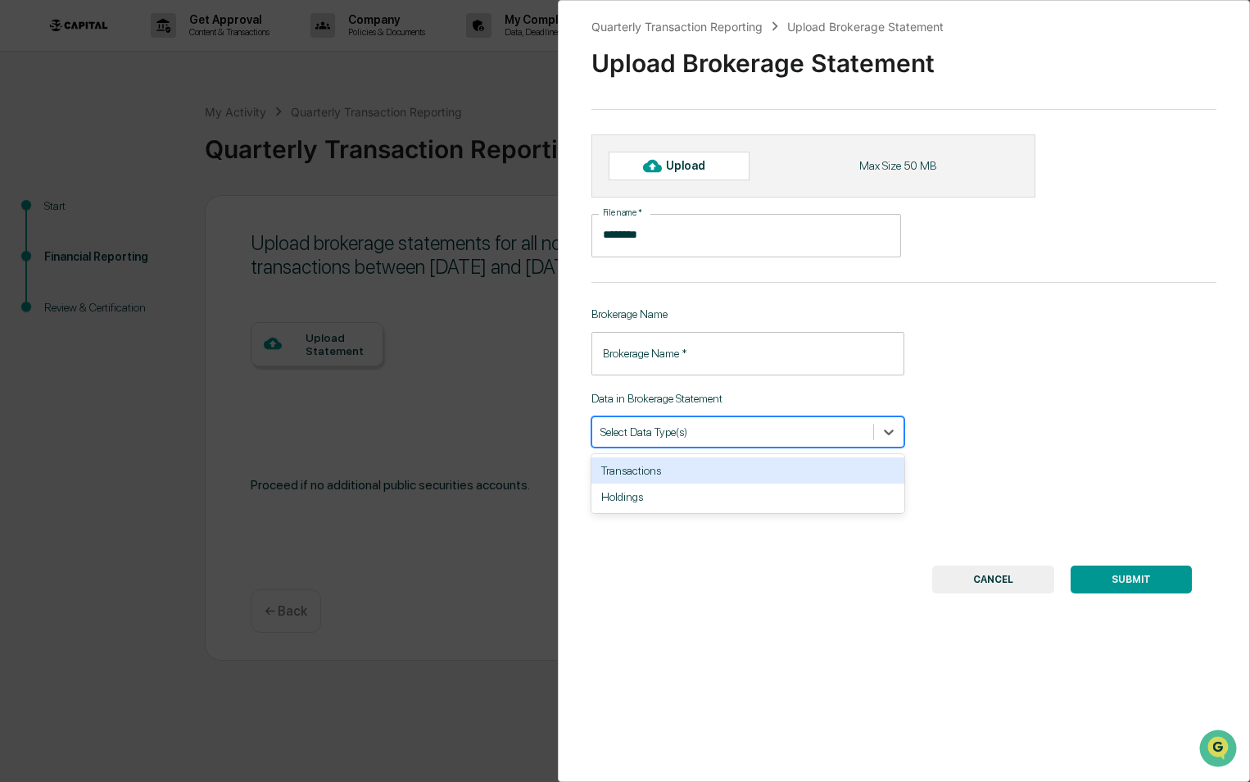
click at [641, 471] on div "Transactions" at bounding box center [748, 470] width 313 height 26
click at [678, 434] on input "text" at bounding box center [679, 431] width 2 height 12
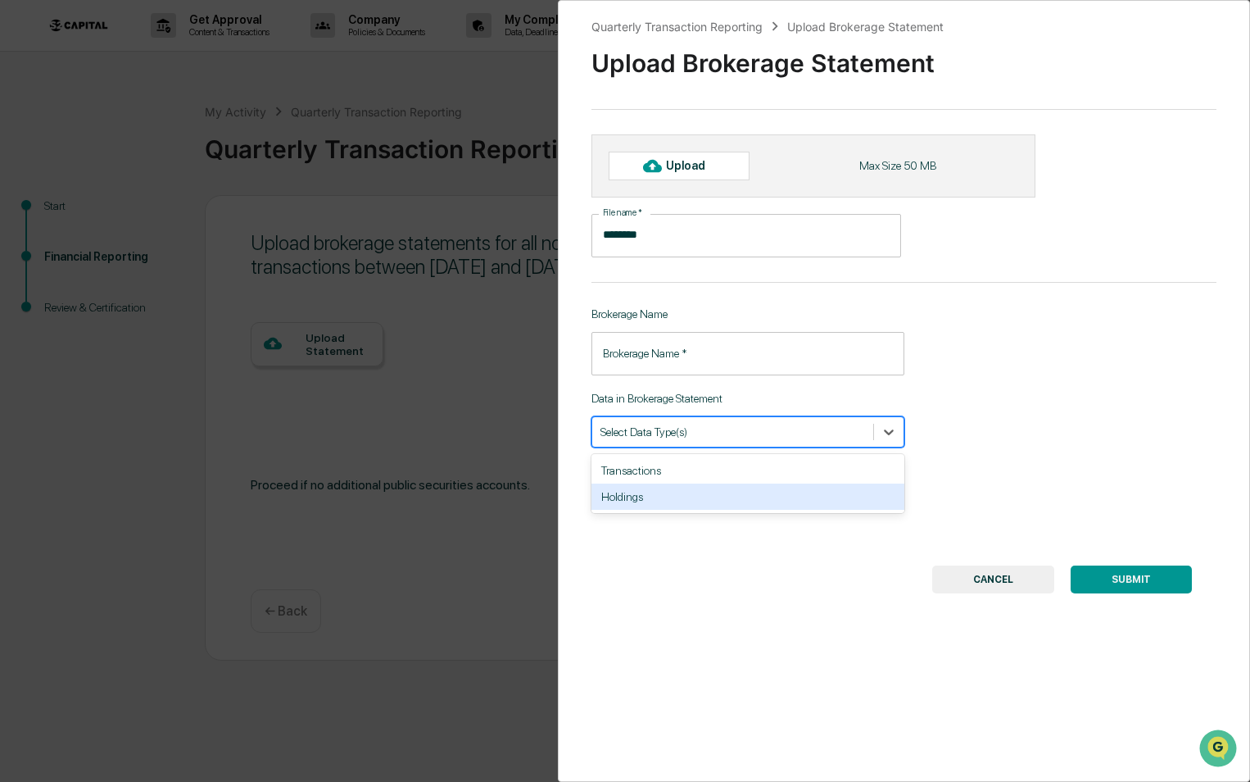
click at [639, 502] on div "Holdings" at bounding box center [748, 496] width 313 height 26
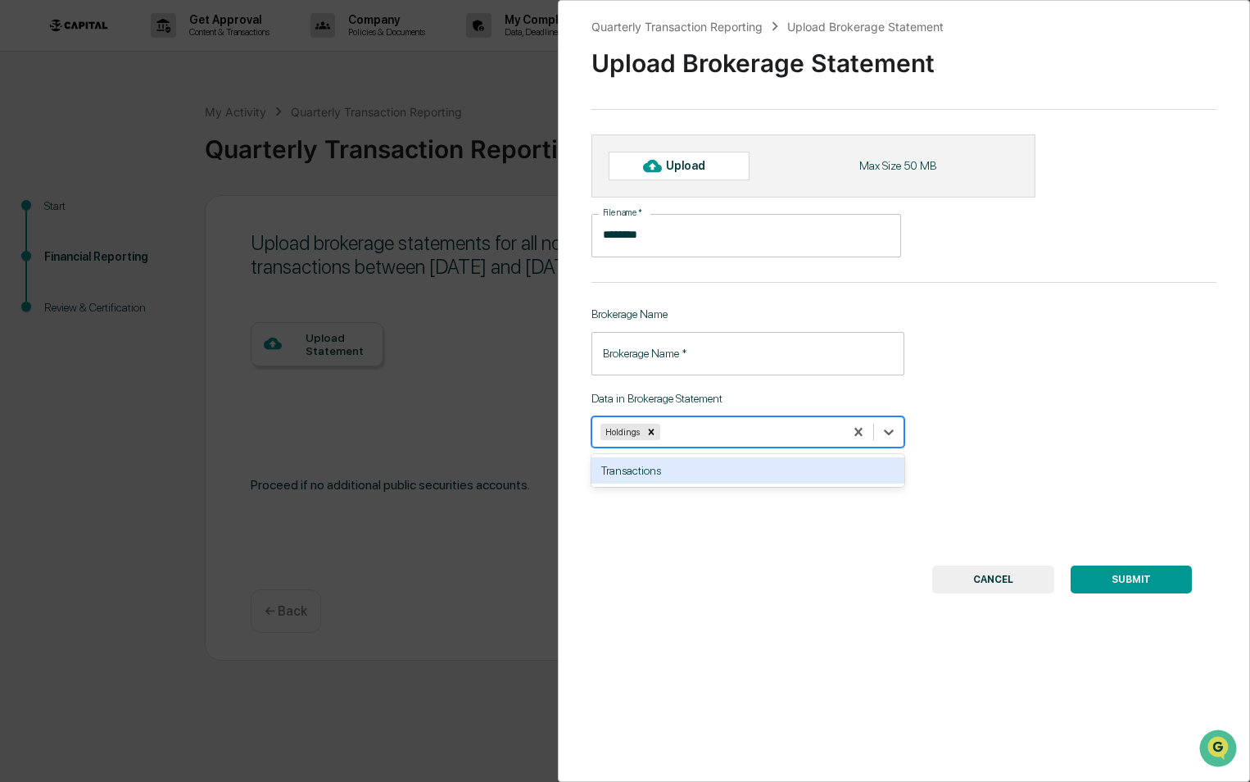
click at [1117, 585] on button "SUBMIT" at bounding box center [1131, 579] width 121 height 28
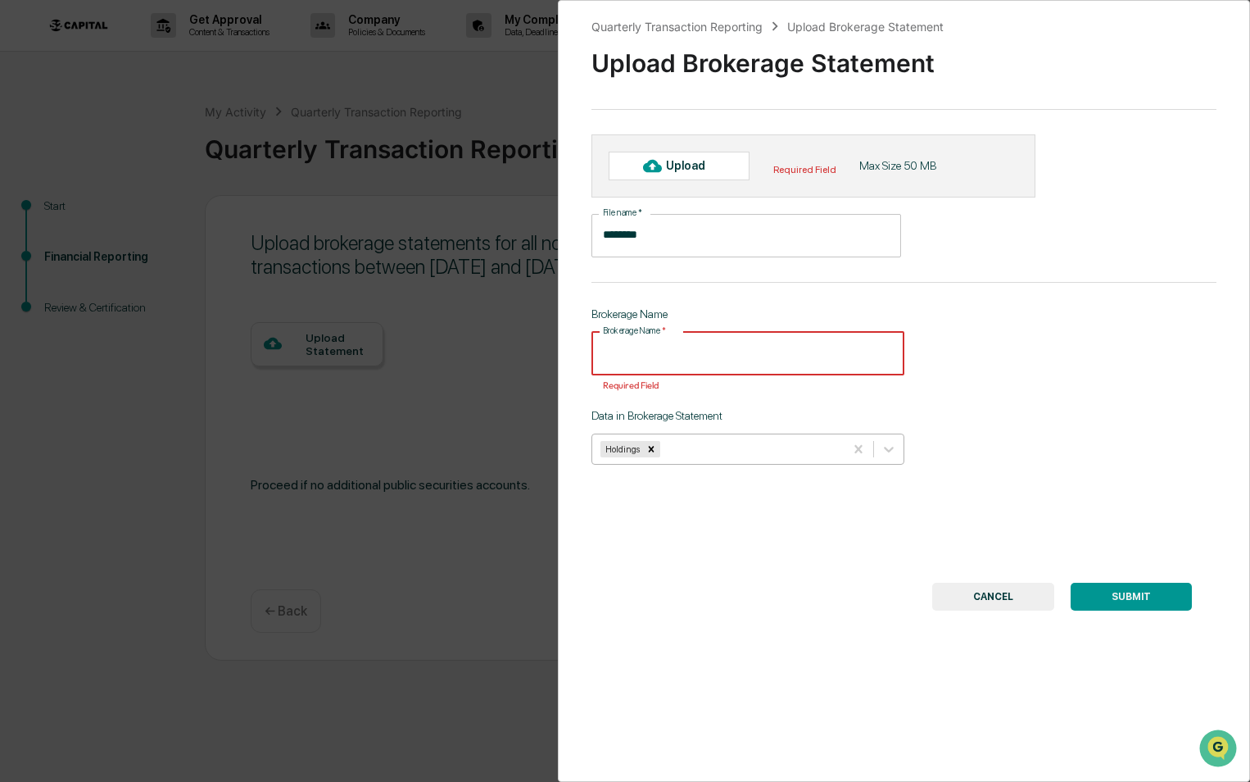
click at [686, 361] on input "Brokerage Name   *" at bounding box center [748, 353] width 313 height 43
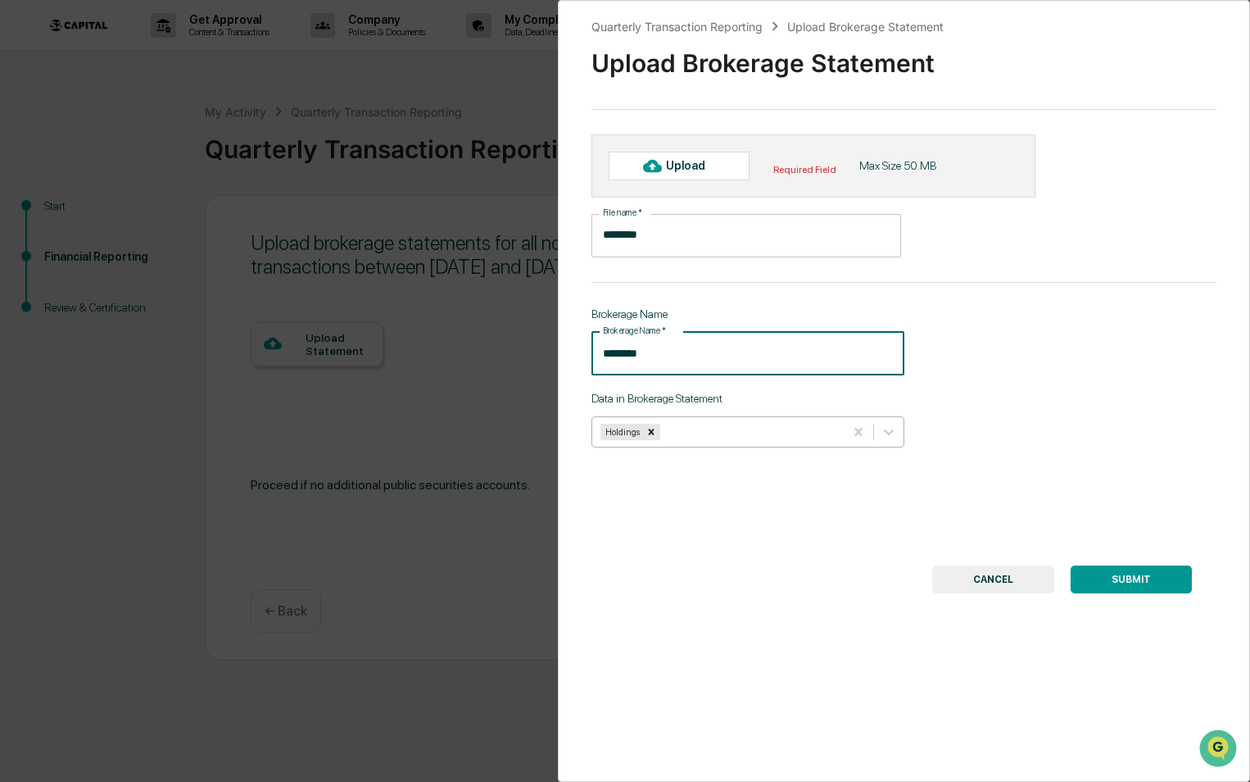
type input "********"
click at [1150, 575] on button "SUBMIT" at bounding box center [1131, 579] width 121 height 28
click at [1142, 577] on button "SUBMIT" at bounding box center [1131, 579] width 121 height 28
click at [687, 177] on div "Upload" at bounding box center [679, 166] width 141 height 28
click at [723, 164] on div "Upload" at bounding box center [679, 166] width 141 height 28
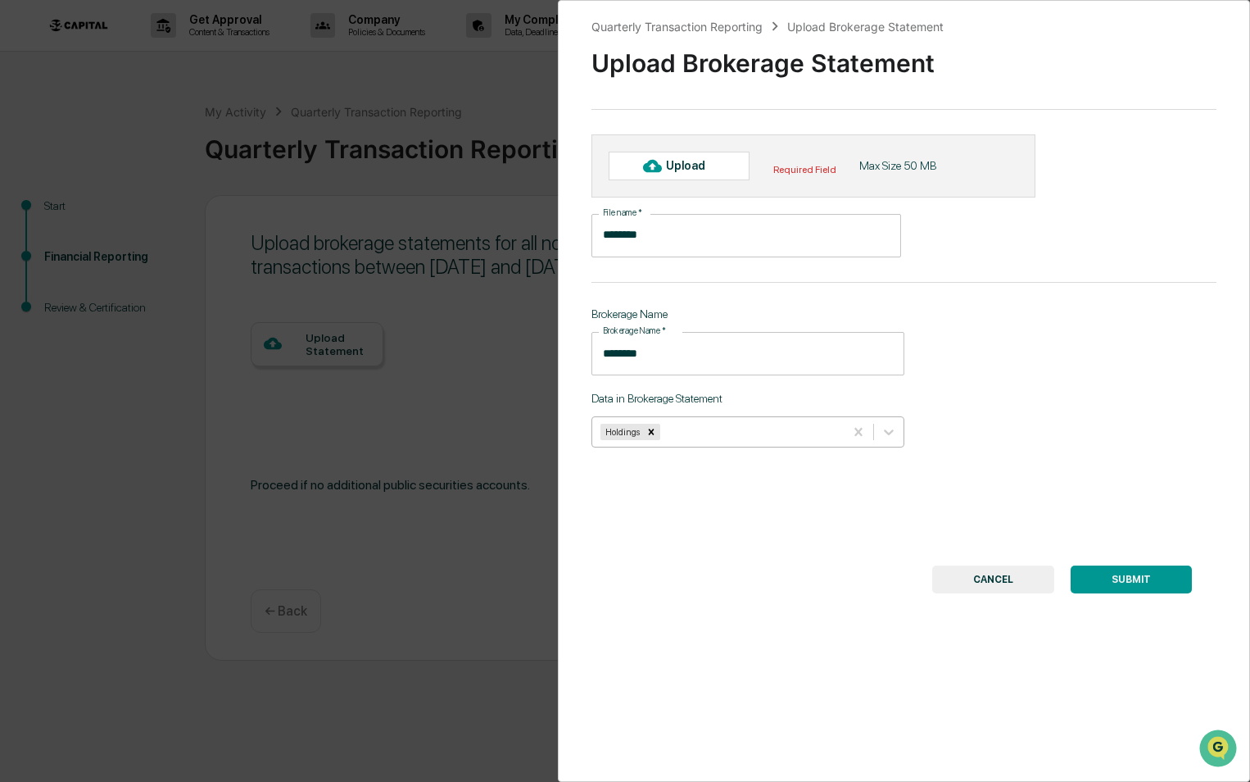
type input "**********"
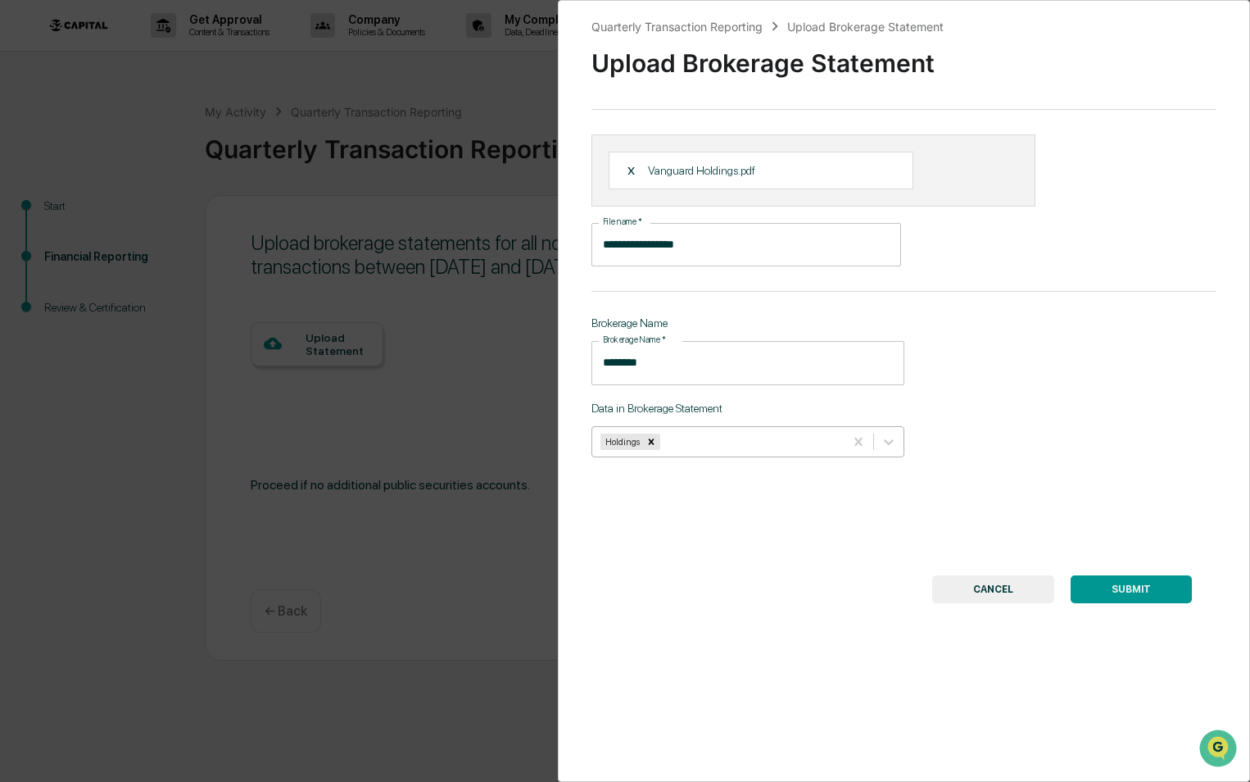
click at [1131, 587] on button "SUBMIT" at bounding box center [1131, 589] width 121 height 28
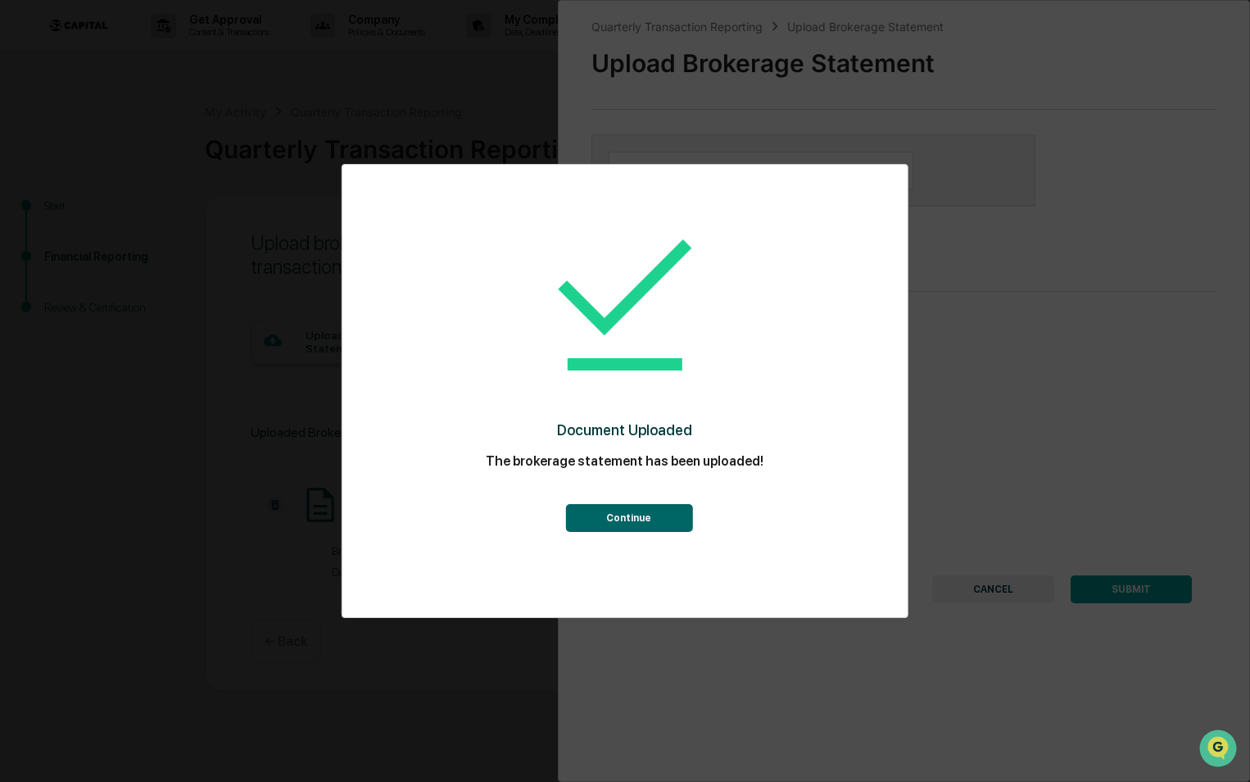
click at [647, 527] on button "Continue" at bounding box center [628, 518] width 127 height 28
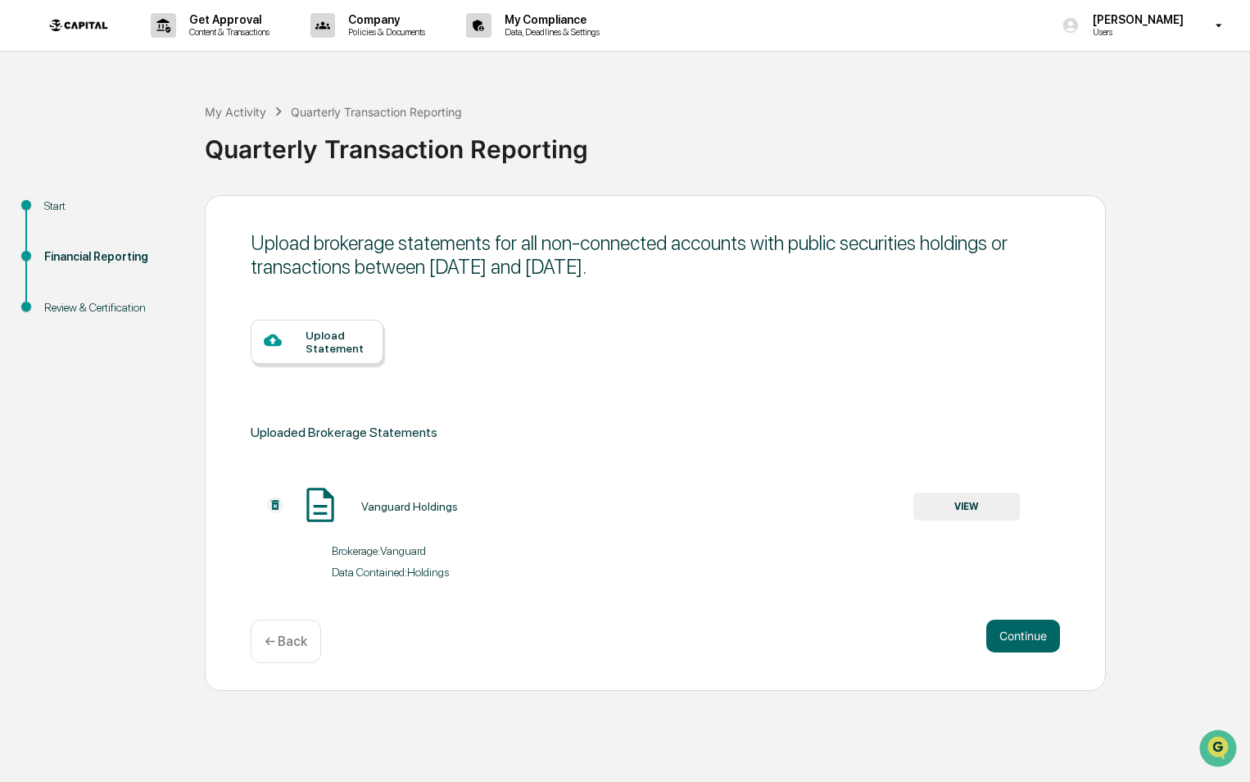
click at [308, 348] on div "Upload Statement" at bounding box center [338, 342] width 65 height 26
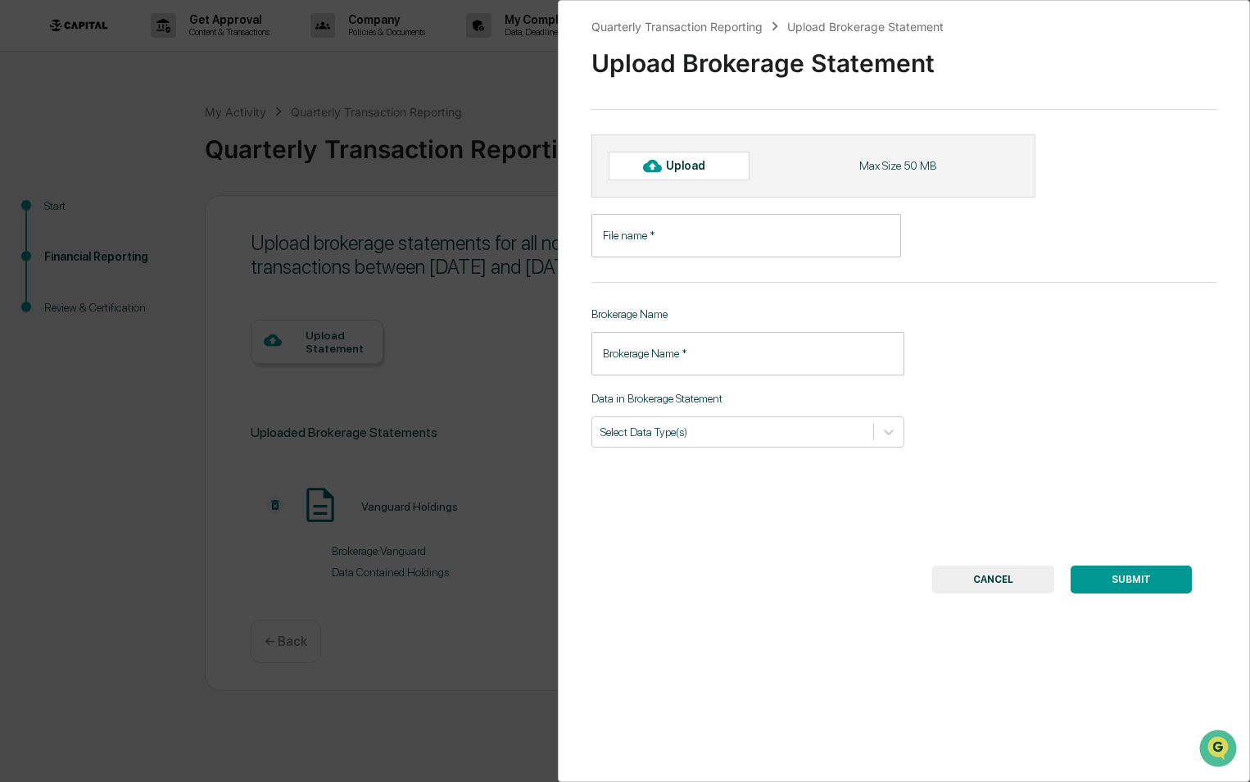
click at [651, 243] on input "File name   *" at bounding box center [747, 235] width 310 height 43
type input "********"
click at [669, 361] on input "Brokerage Name   *" at bounding box center [748, 353] width 313 height 43
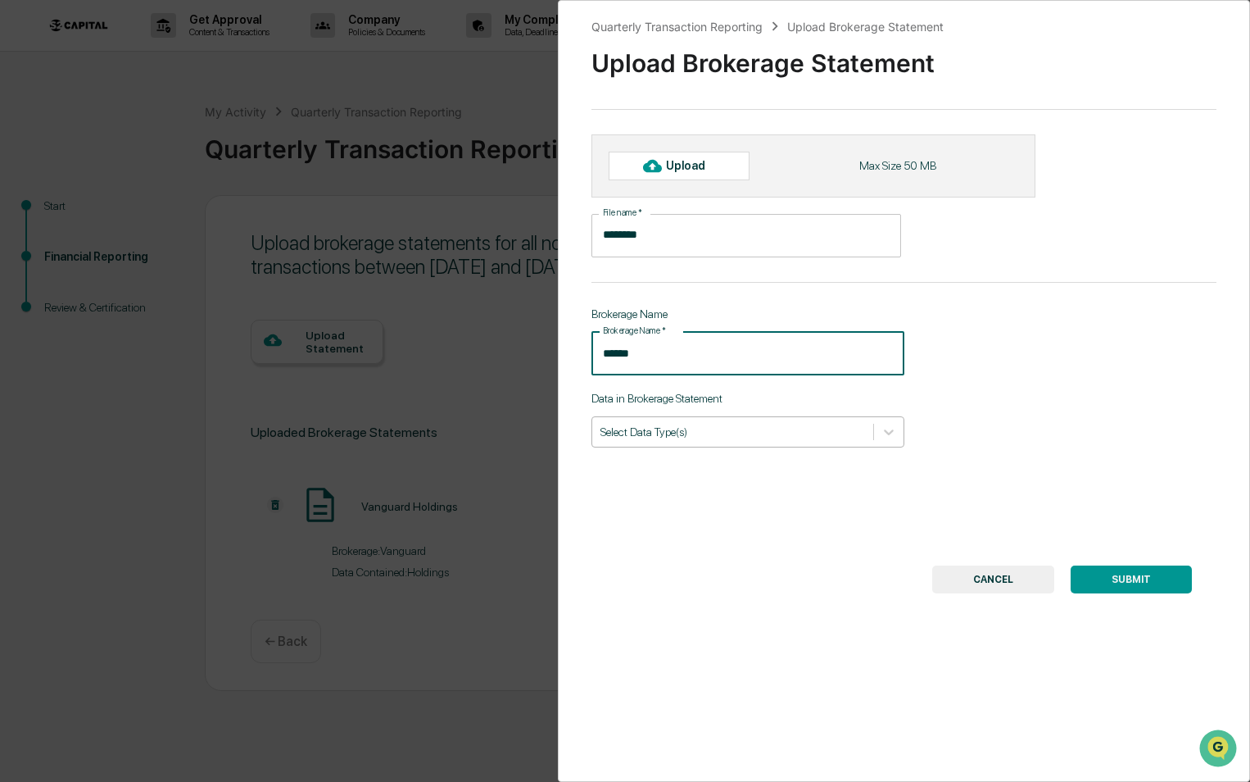
click at [721, 437] on div at bounding box center [733, 432] width 265 height 16
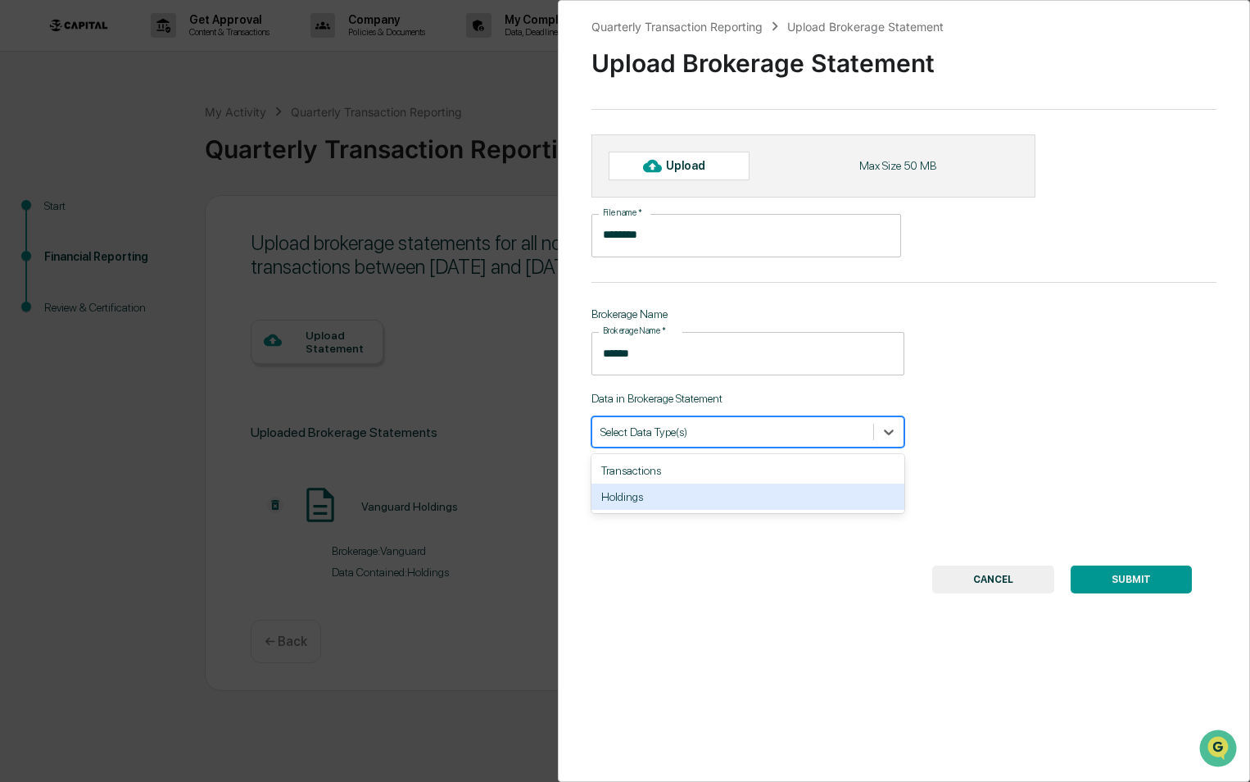
click at [629, 496] on div "Holdings" at bounding box center [748, 496] width 313 height 26
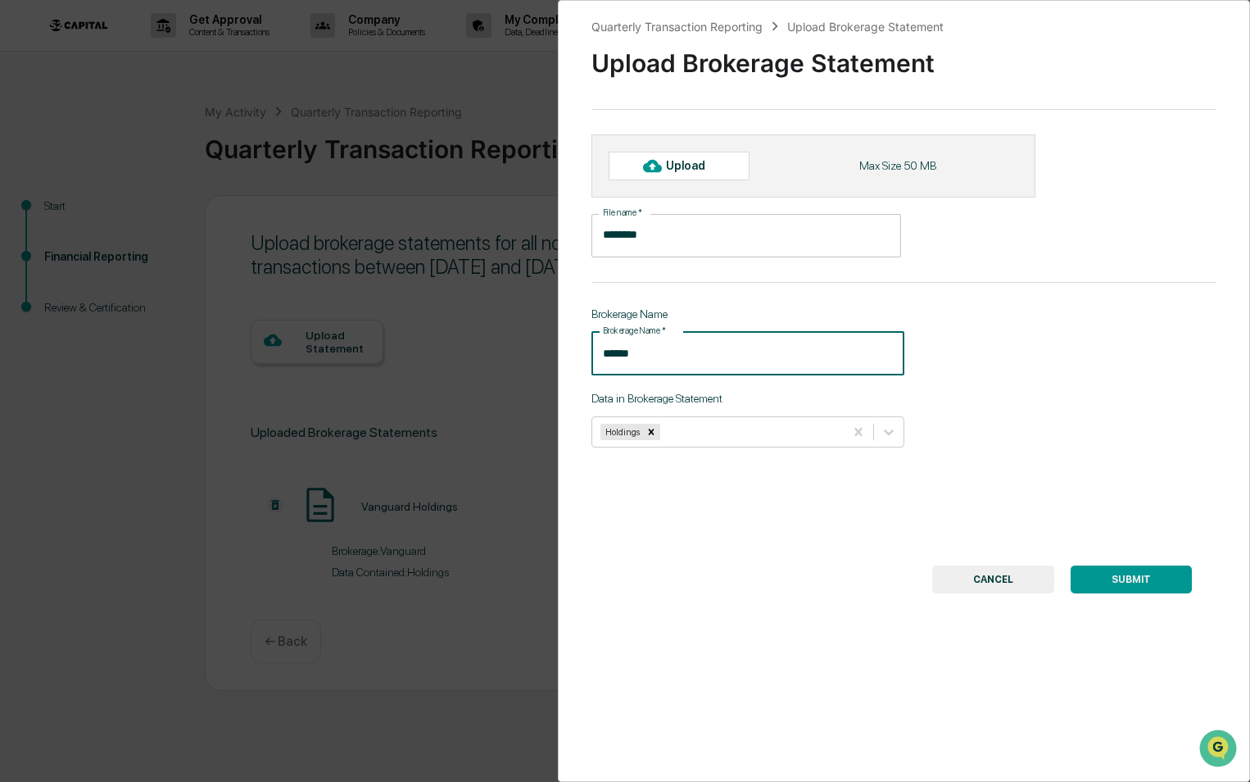
click at [632, 346] on input "******" at bounding box center [748, 353] width 313 height 43
drag, startPoint x: 583, startPoint y: 354, endPoint x: 530, endPoint y: 354, distance: 52.4
click at [530, 354] on div "Quarterly Transaction Reporting Upload Brokerage Statement Upload Brokerage Sta…" at bounding box center [625, 391] width 1250 height 782
drag, startPoint x: 634, startPoint y: 359, endPoint x: 548, endPoint y: 356, distance: 86.1
click at [548, 356] on div "Quarterly Transaction Reporting Upload Brokerage Statement Upload Brokerage Sta…" at bounding box center [625, 391] width 1250 height 782
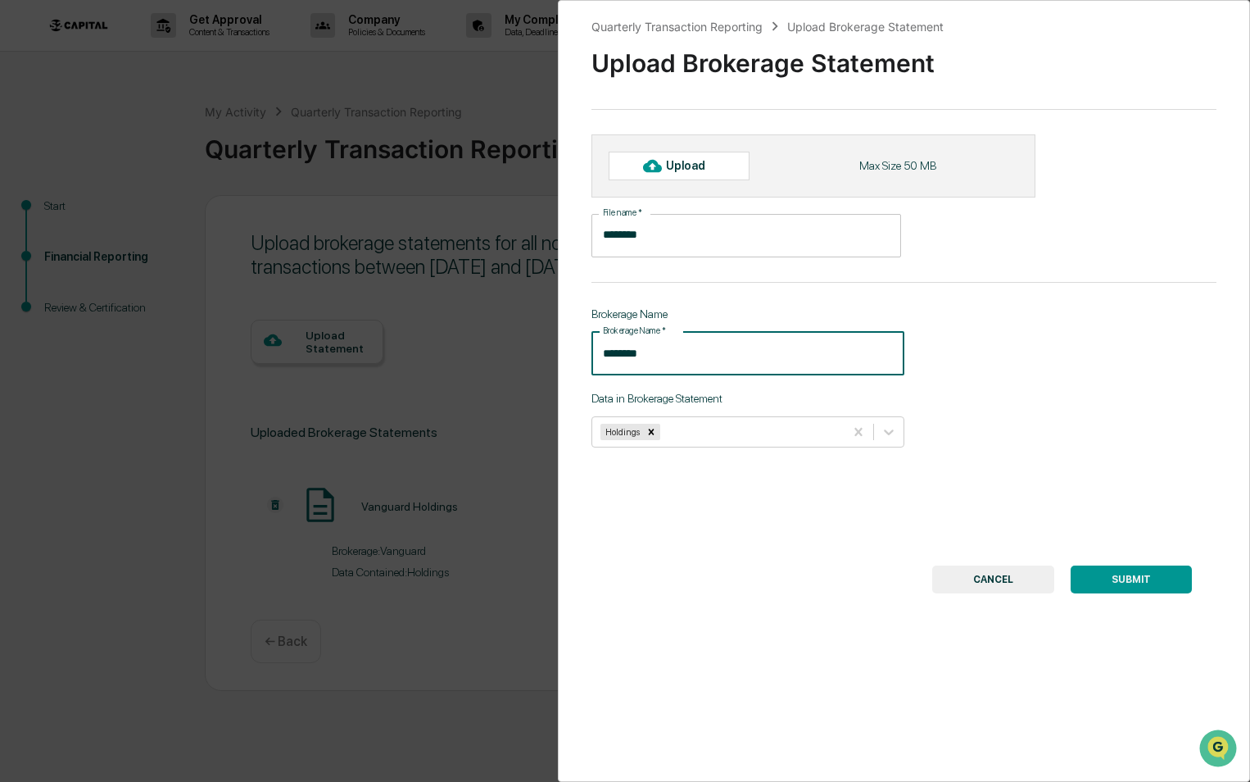
type input "********"
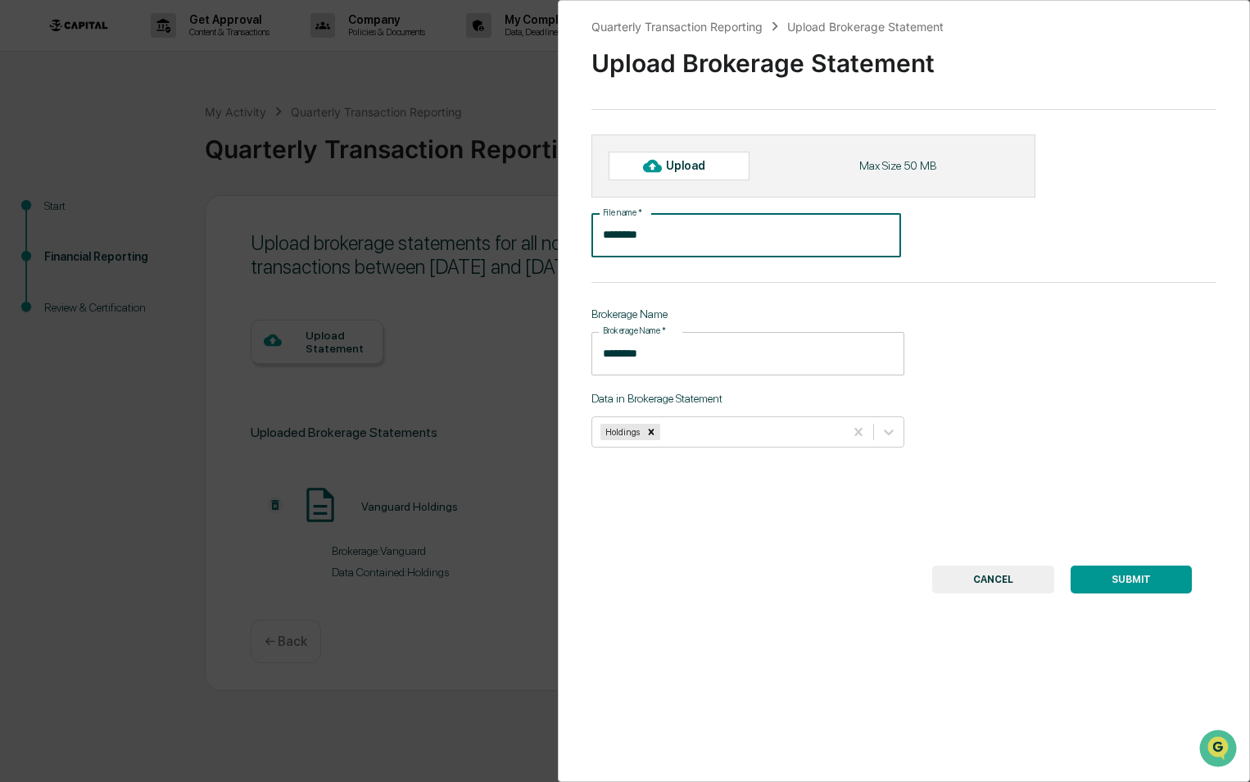
drag, startPoint x: 670, startPoint y: 248, endPoint x: 492, endPoint y: 236, distance: 179.0
click at [492, 236] on div "Quarterly Transaction Reporting Upload Brokerage Statement Upload Brokerage Sta…" at bounding box center [625, 391] width 1250 height 782
type input "********"
click at [711, 167] on div "Upload" at bounding box center [692, 165] width 53 height 13
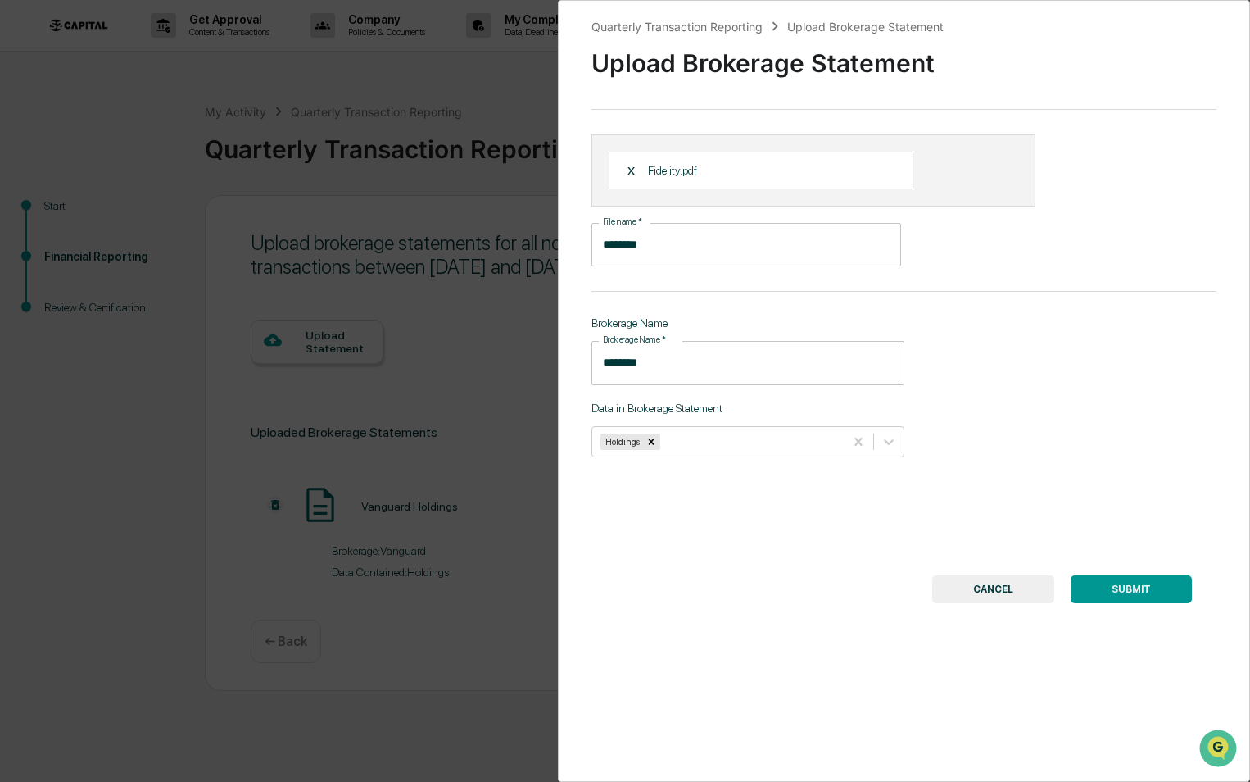
click at [1140, 593] on button "SUBMIT" at bounding box center [1131, 589] width 121 height 28
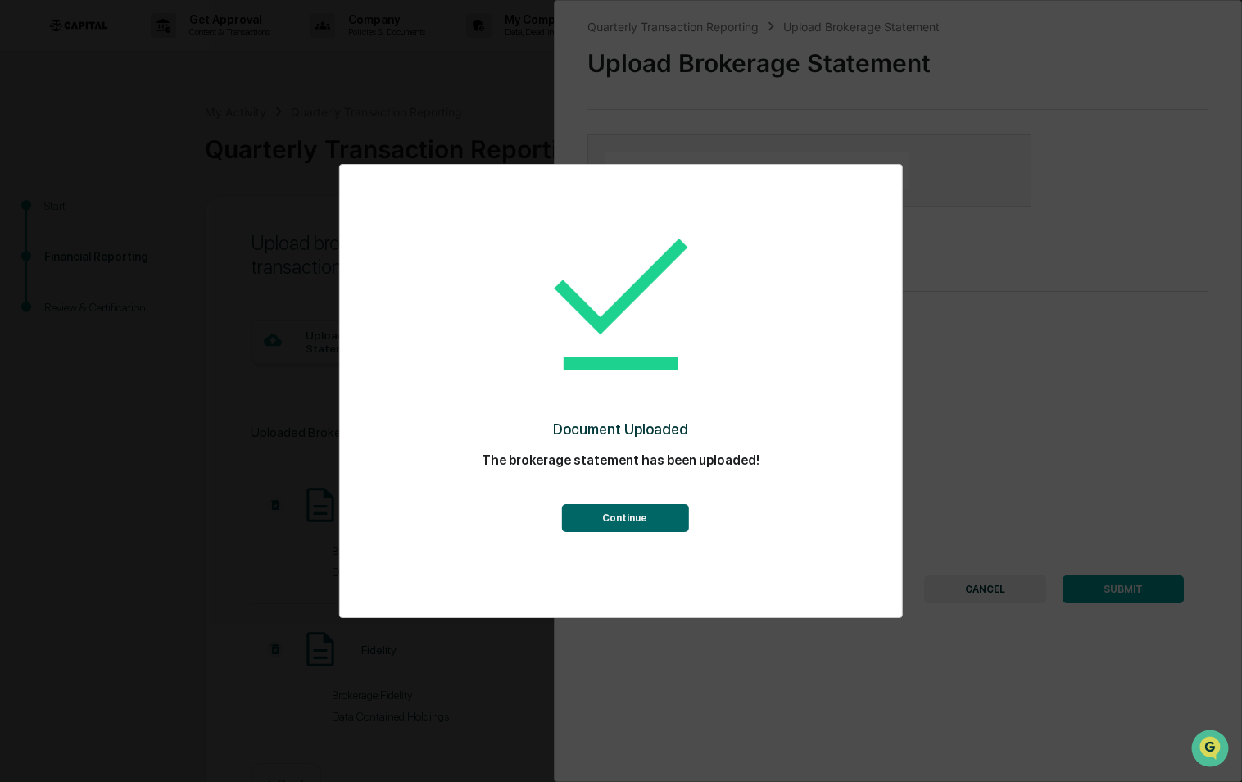
click at [641, 522] on button "Continue" at bounding box center [624, 518] width 127 height 28
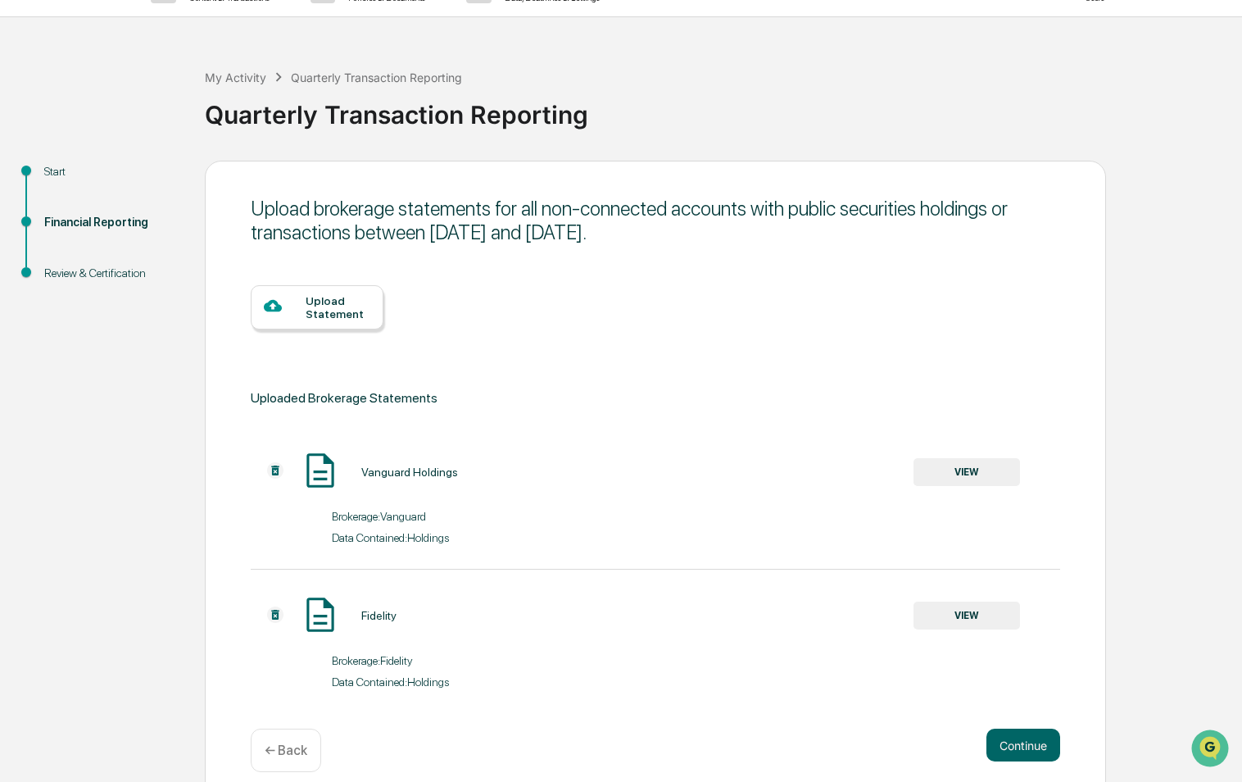
scroll to position [52, 0]
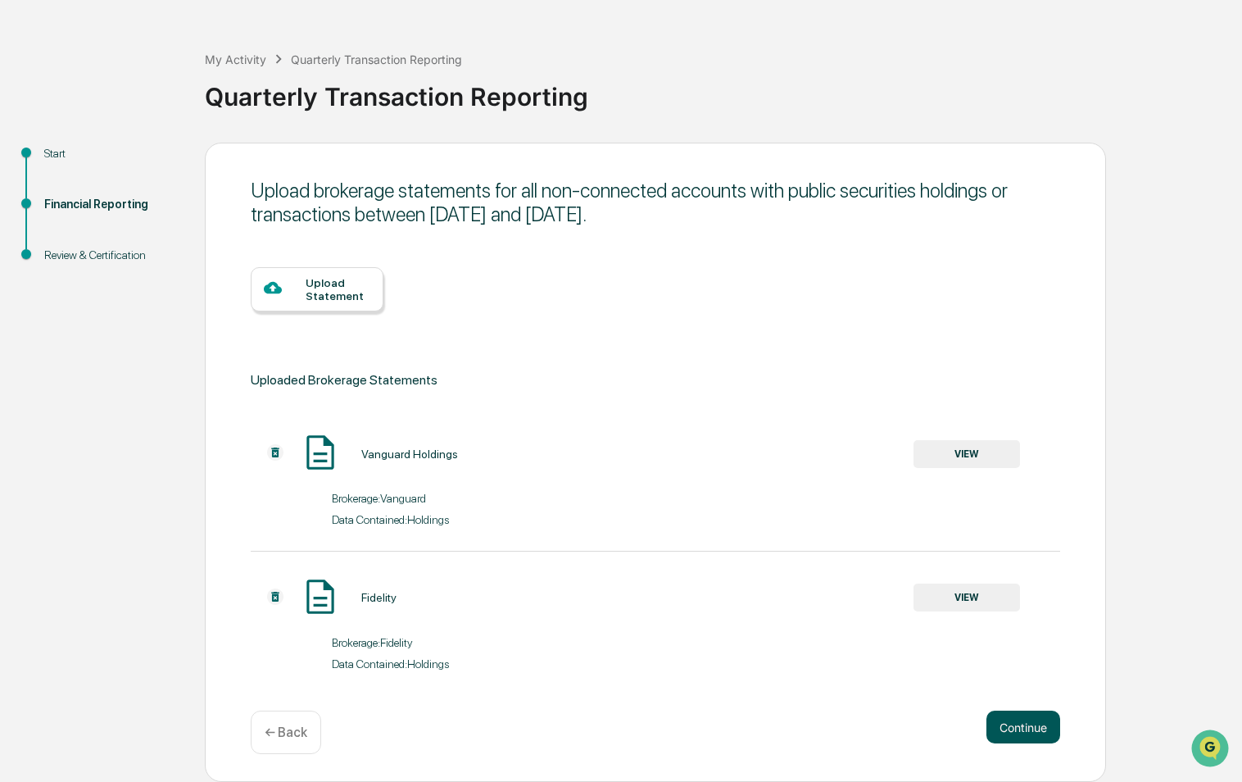
click at [1013, 725] on button "Continue" at bounding box center [1023, 726] width 74 height 33
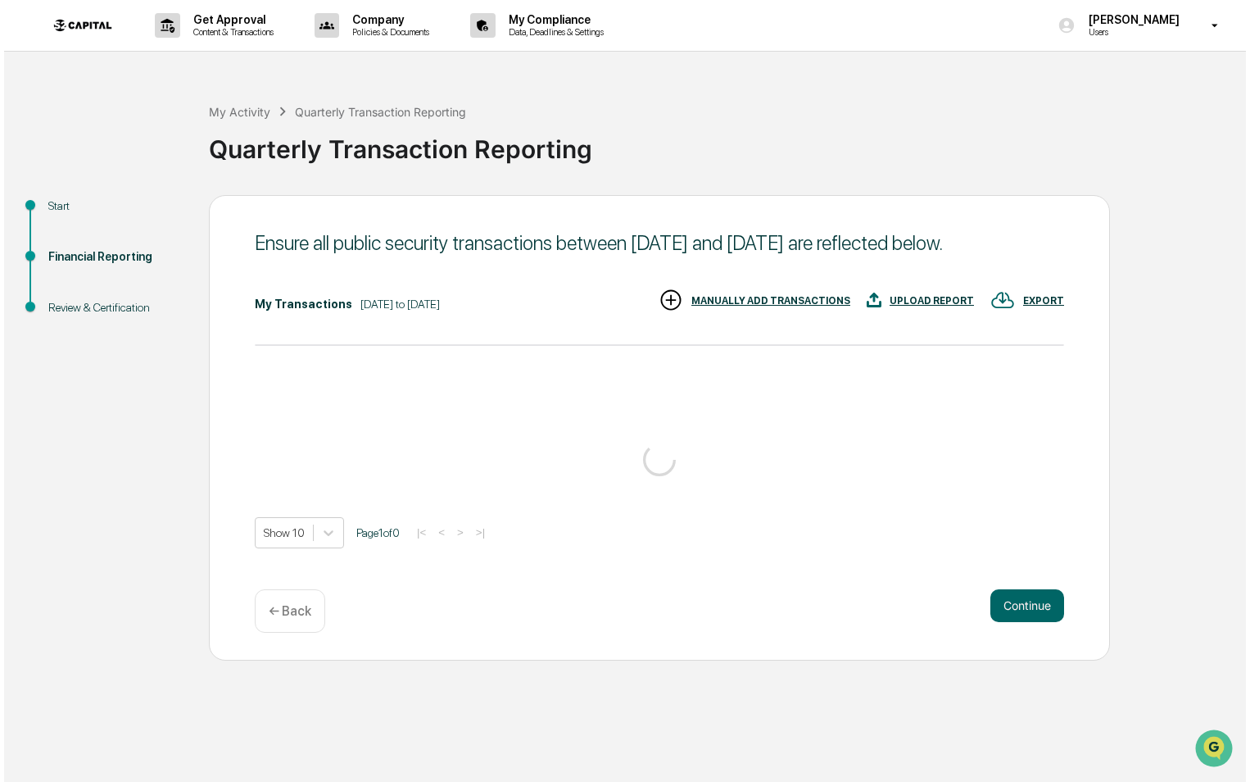
scroll to position [0, 0]
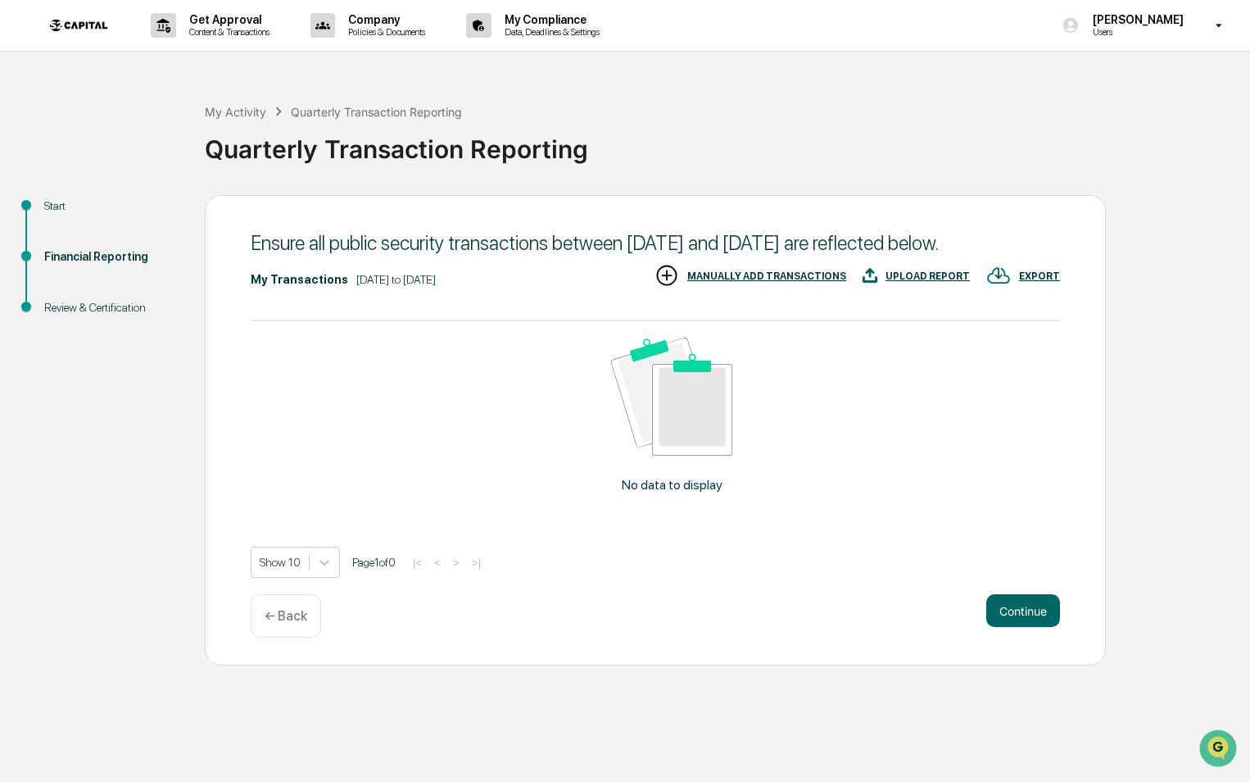
click at [922, 282] on div "UPLOAD REPORT" at bounding box center [928, 275] width 84 height 11
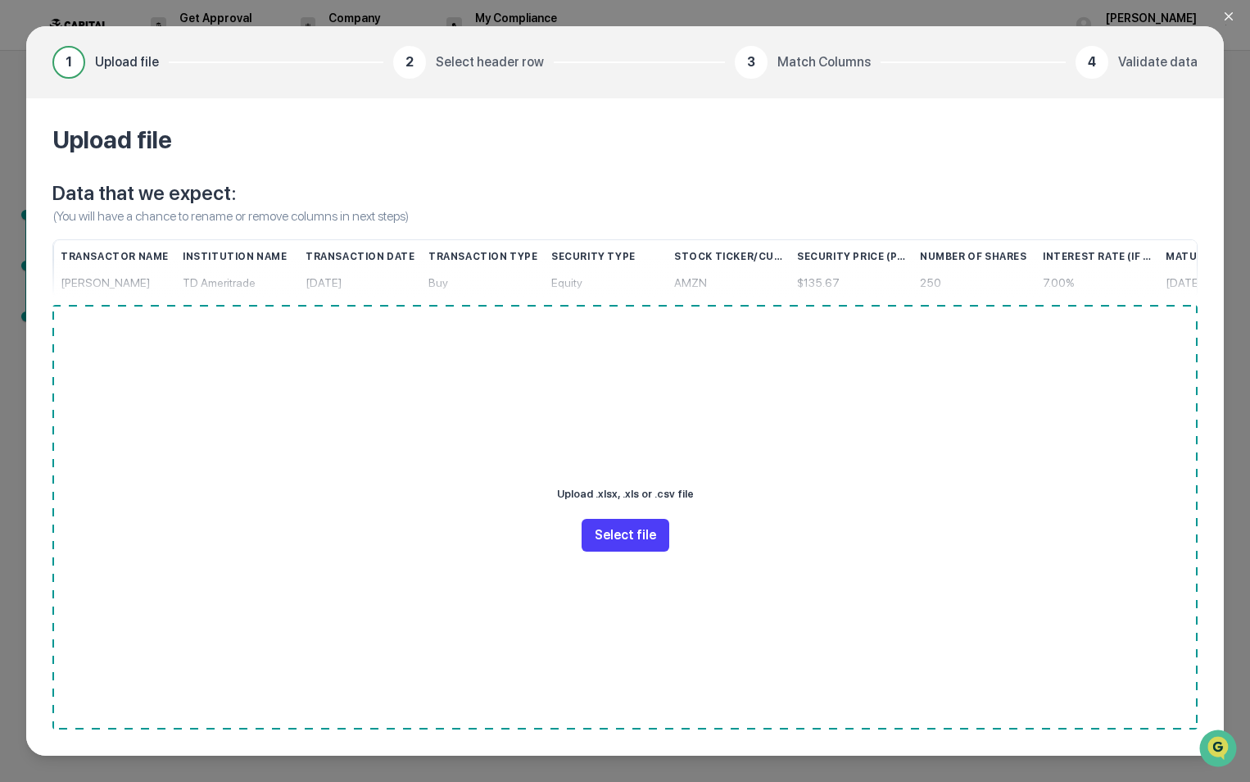
click at [630, 536] on button "Select file" at bounding box center [626, 535] width 88 height 33
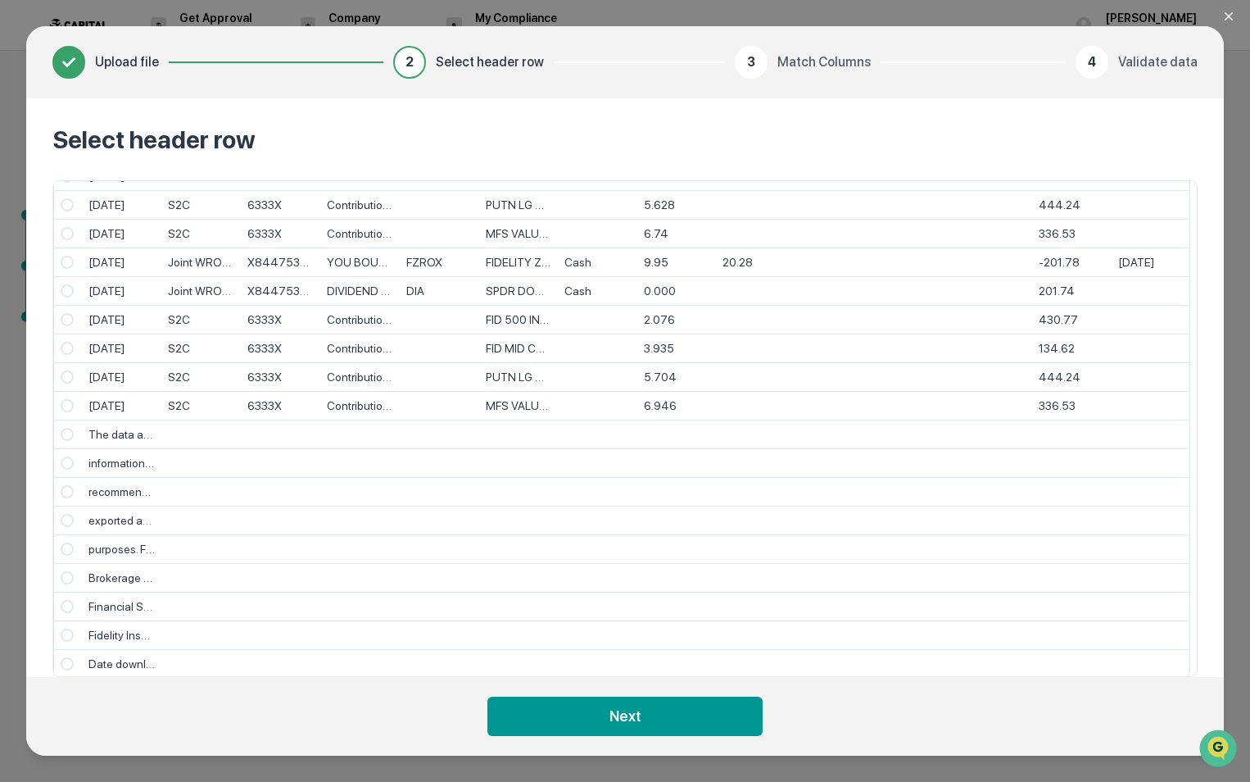
scroll to position [1512, 0]
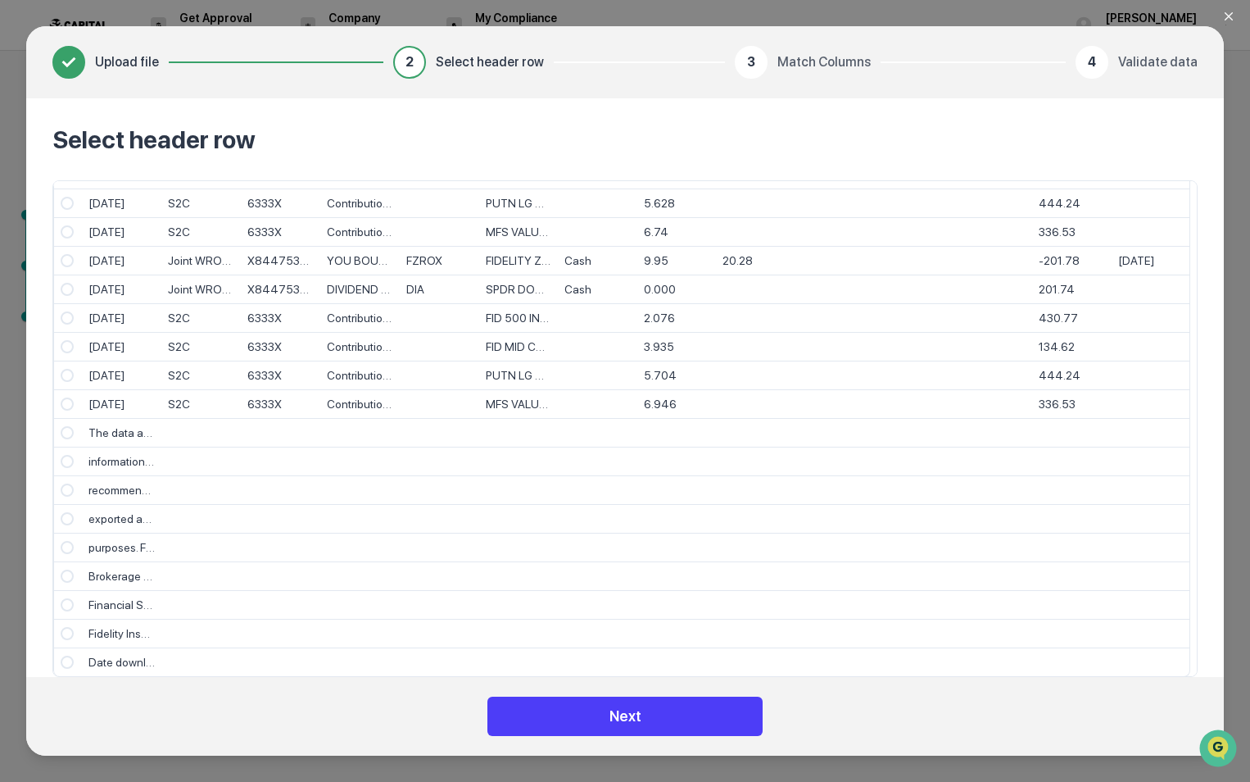
click at [625, 719] on button "Next" at bounding box center [624, 715] width 275 height 39
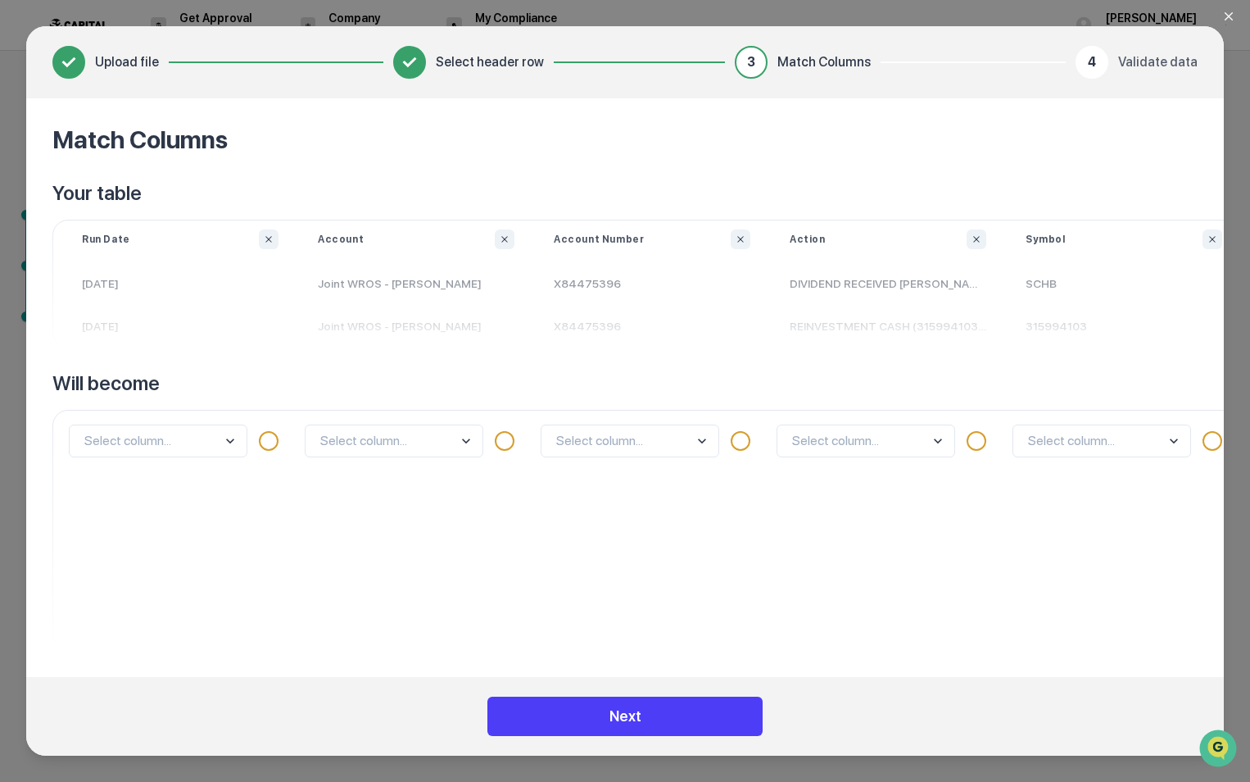
click at [650, 716] on button "Next" at bounding box center [624, 715] width 275 height 39
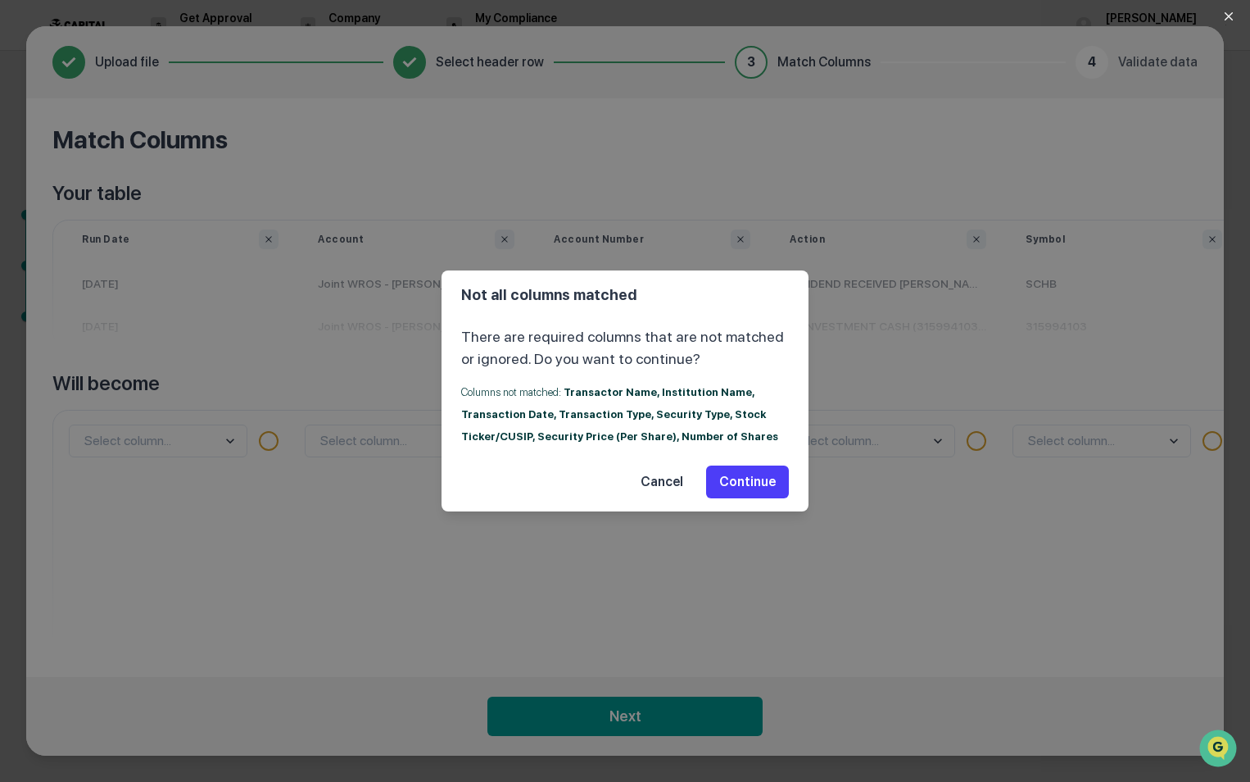
click at [764, 482] on button "Continue" at bounding box center [747, 481] width 83 height 33
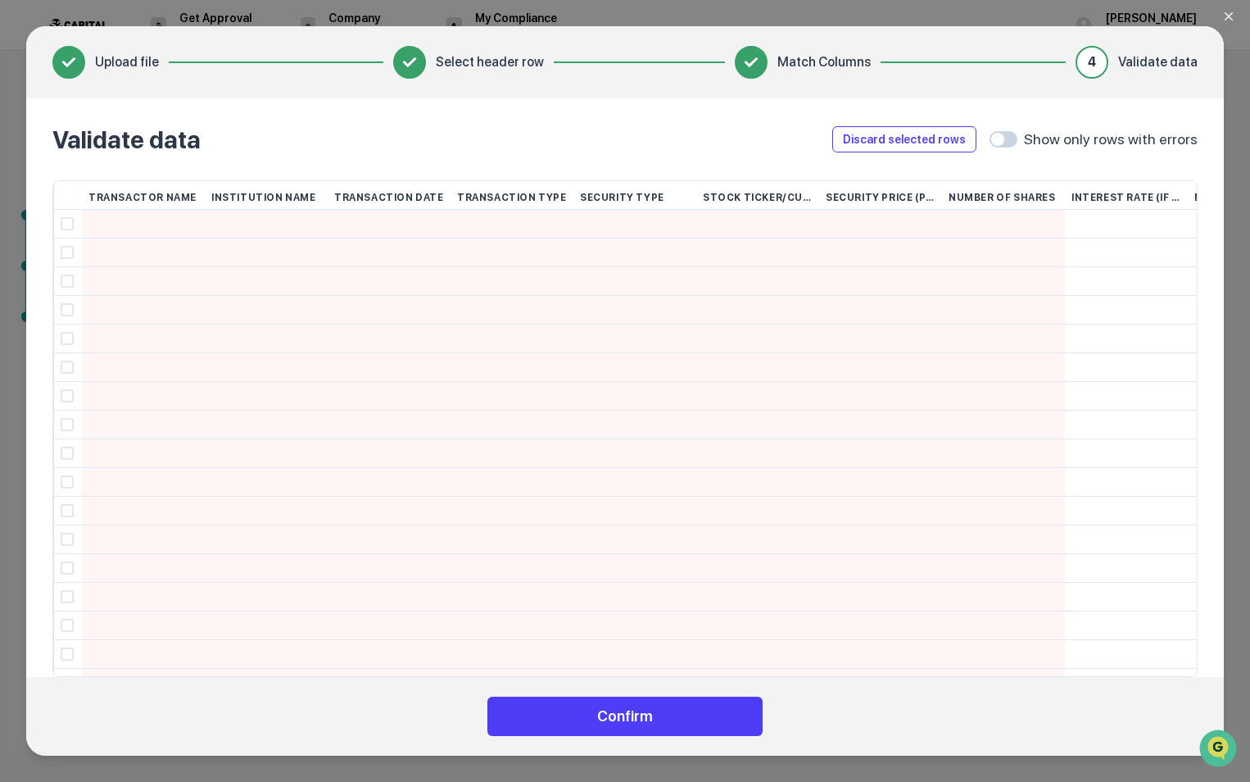
click at [698, 727] on button "Confirm" at bounding box center [624, 715] width 275 height 39
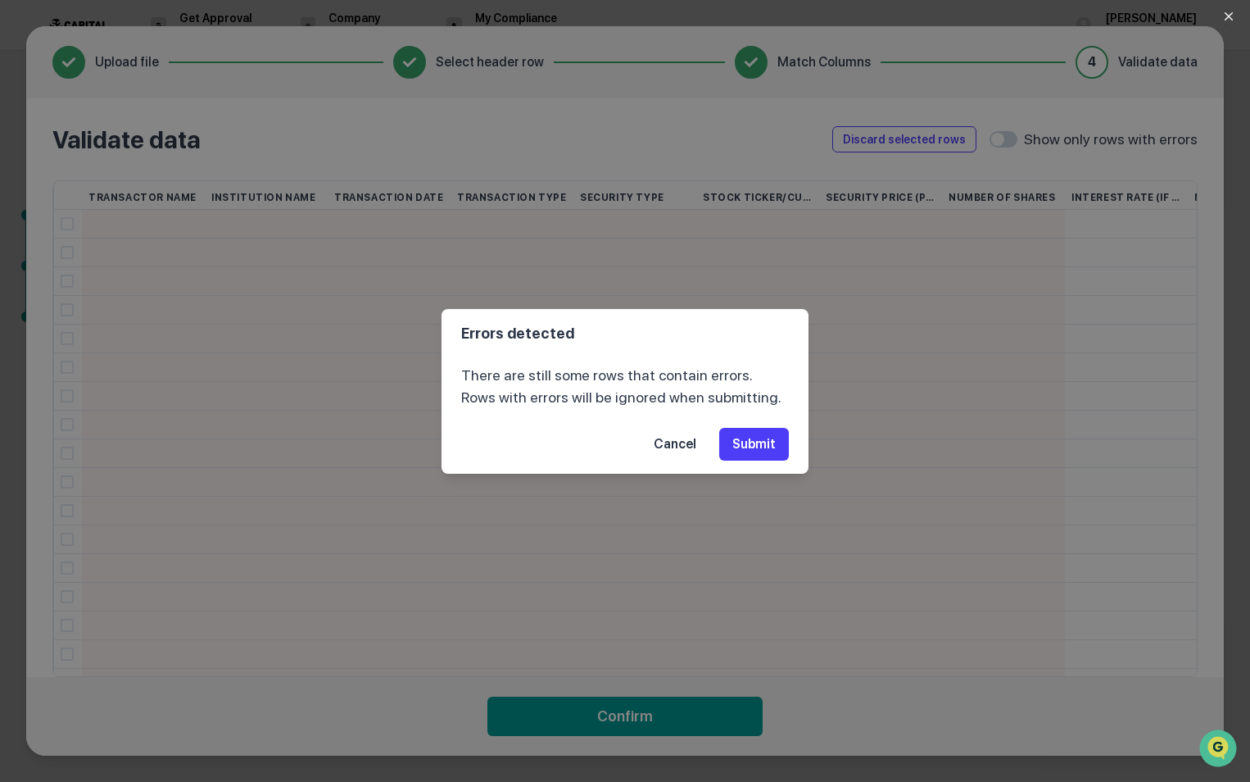
click at [755, 442] on button "Submit" at bounding box center [754, 444] width 70 height 33
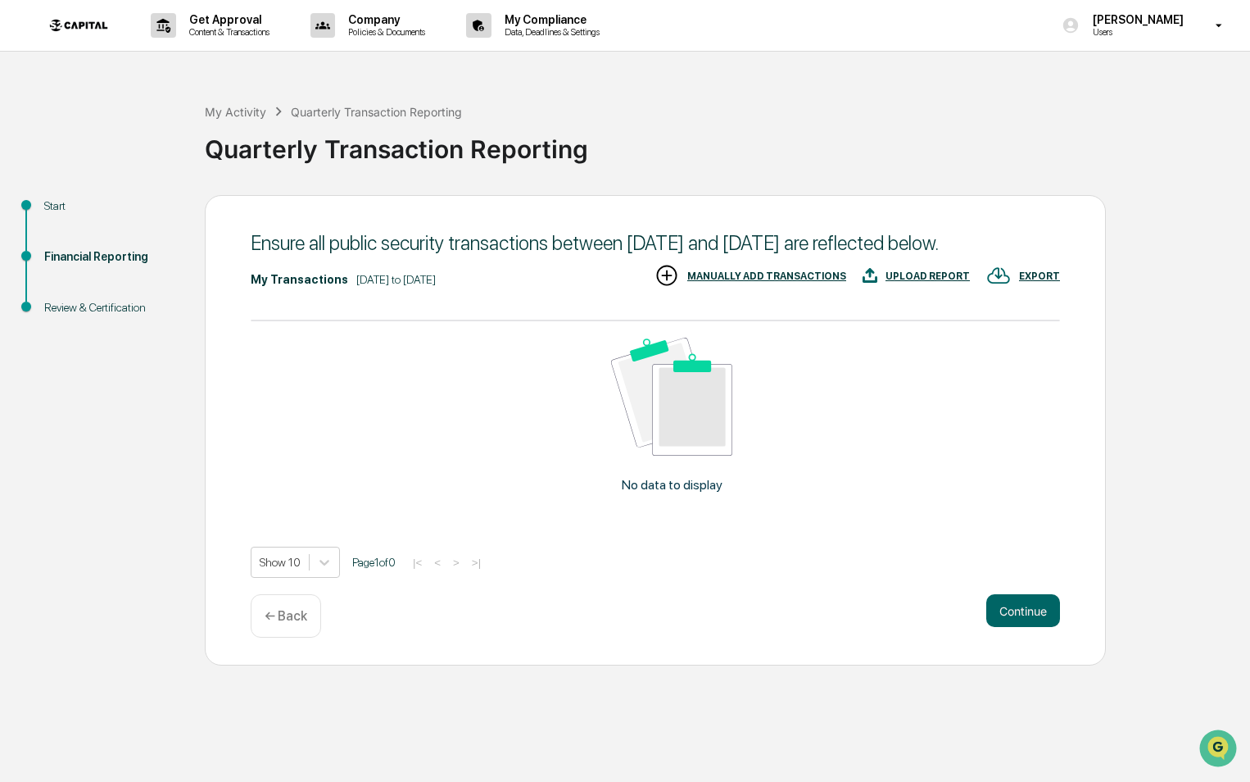
click at [932, 282] on div "UPLOAD REPORT" at bounding box center [928, 275] width 84 height 11
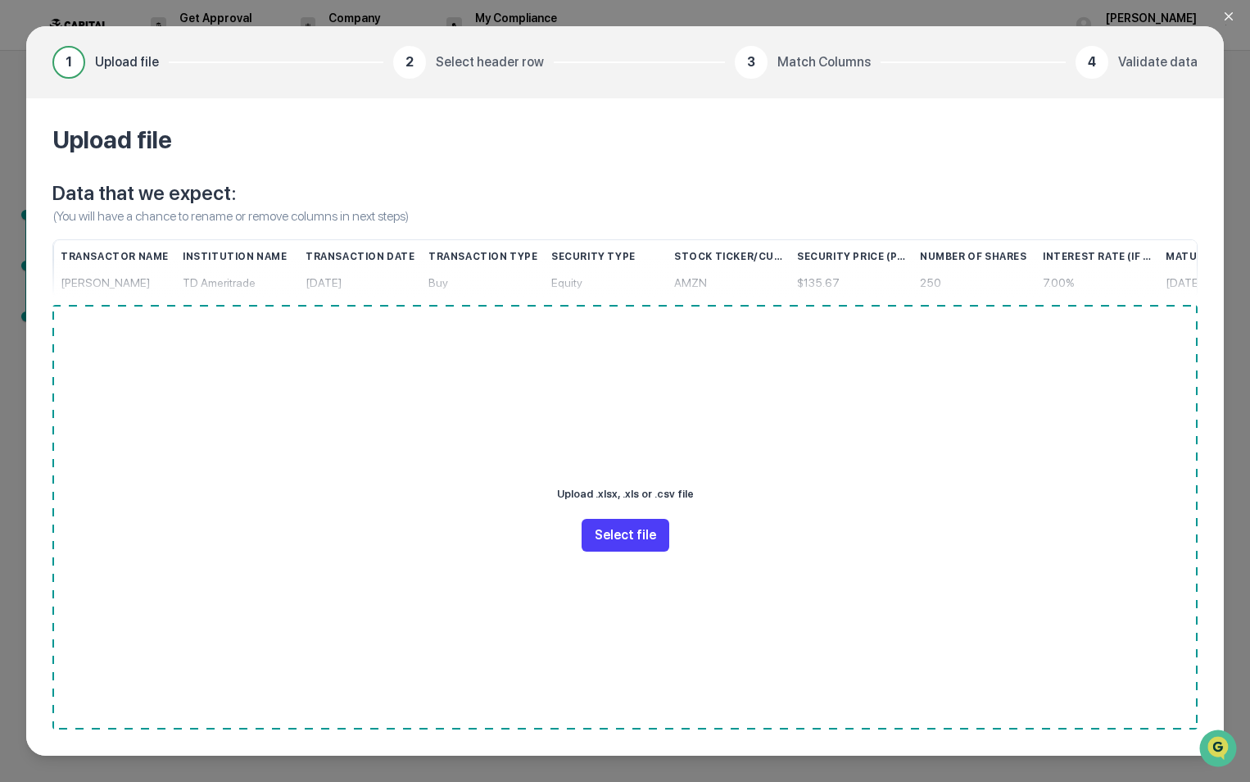
click at [628, 535] on button "Select file" at bounding box center [626, 535] width 88 height 33
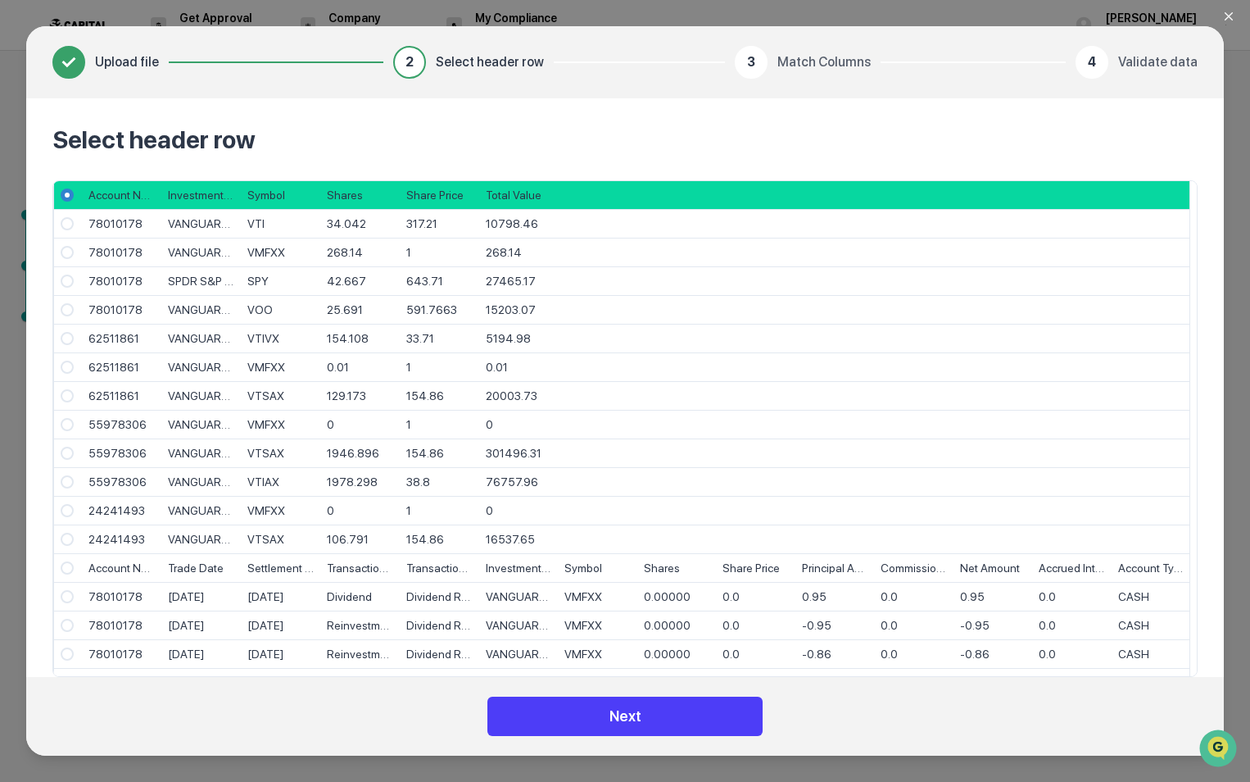
click at [676, 714] on button "Next" at bounding box center [624, 715] width 275 height 39
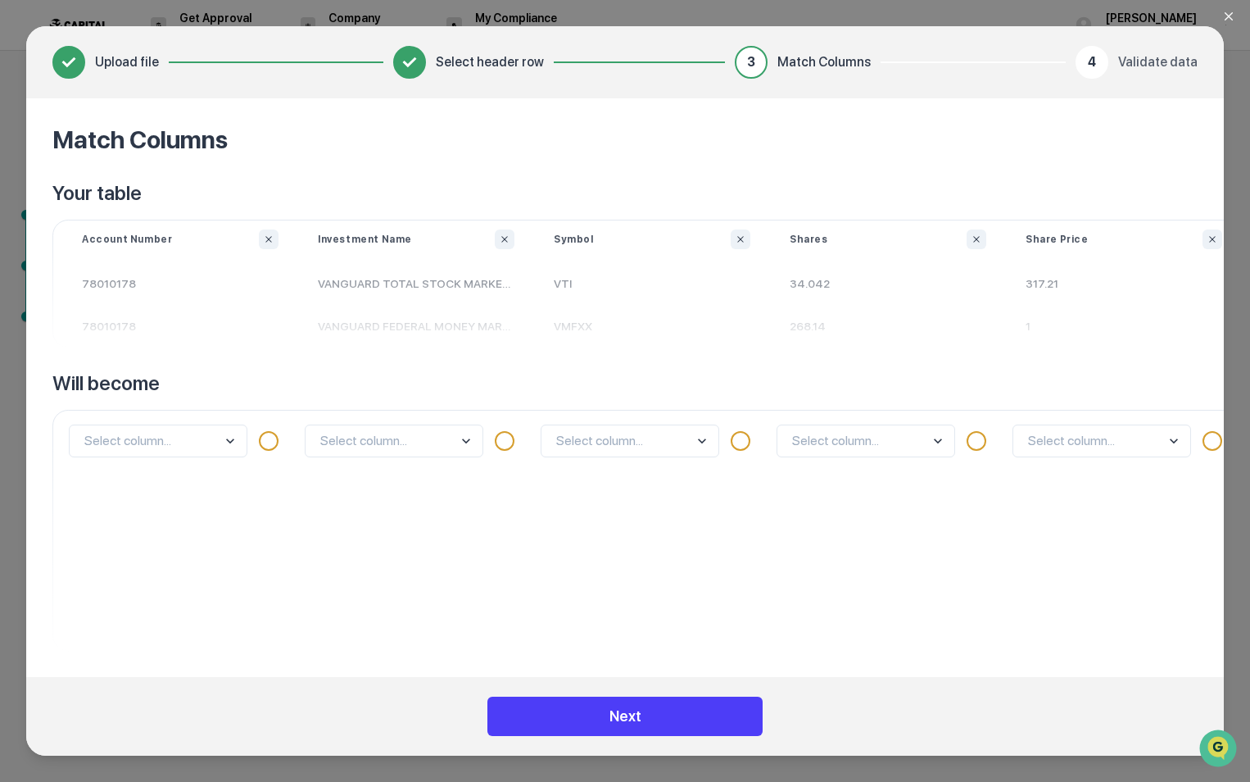
click at [679, 711] on button "Next" at bounding box center [624, 715] width 275 height 39
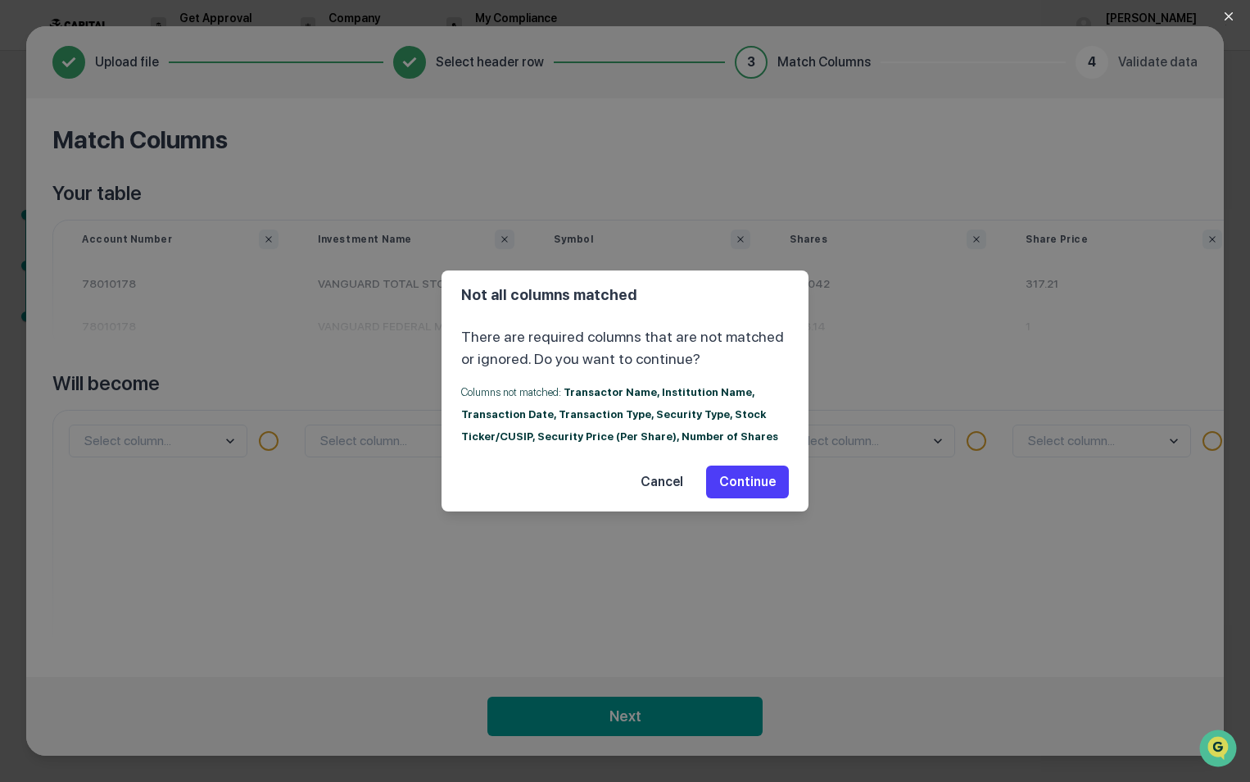
click at [723, 466] on button "Continue" at bounding box center [747, 481] width 83 height 33
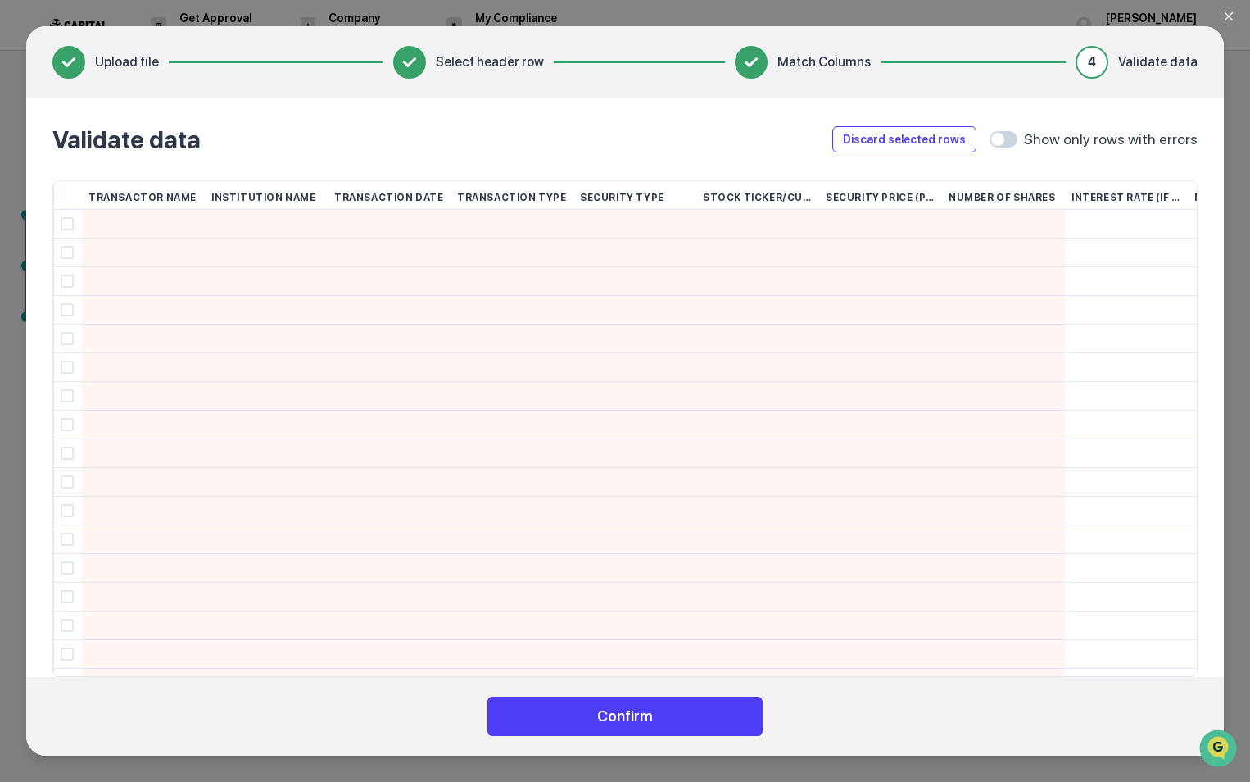
click at [690, 715] on button "Confirm" at bounding box center [624, 715] width 275 height 39
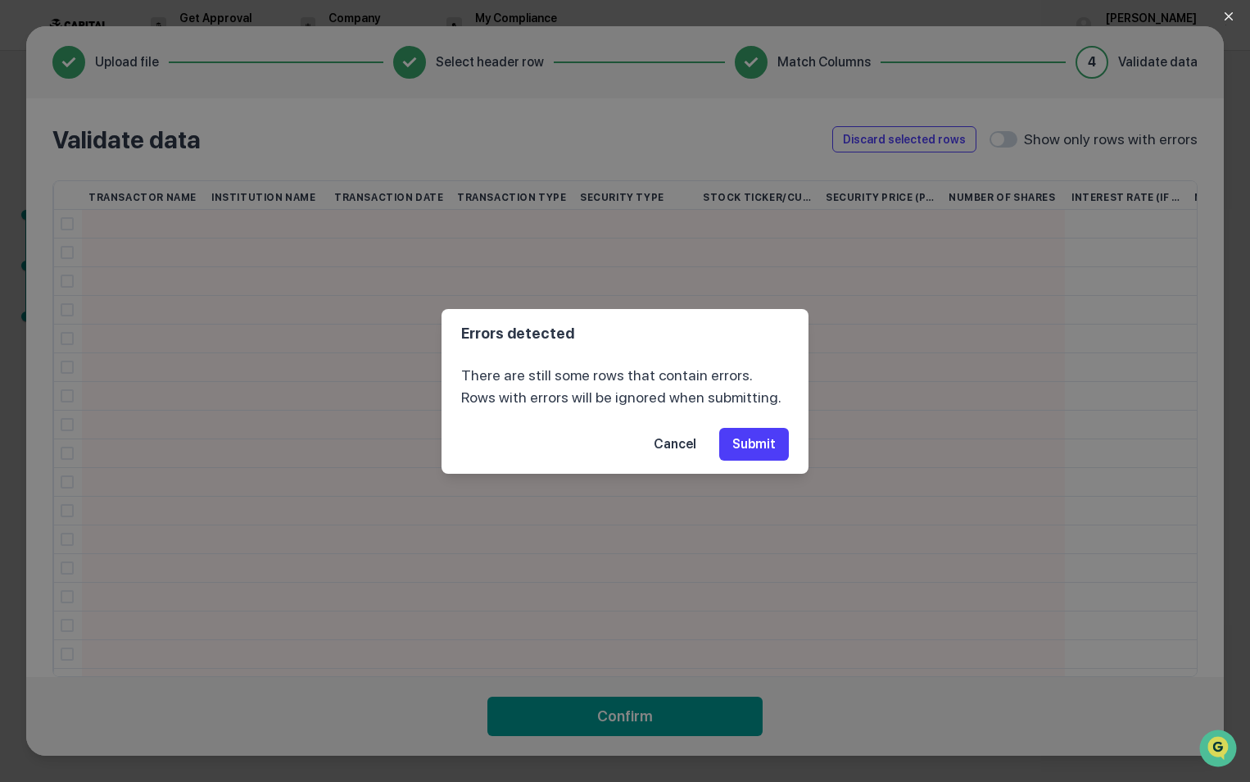
click at [764, 433] on button "Submit" at bounding box center [754, 444] width 70 height 33
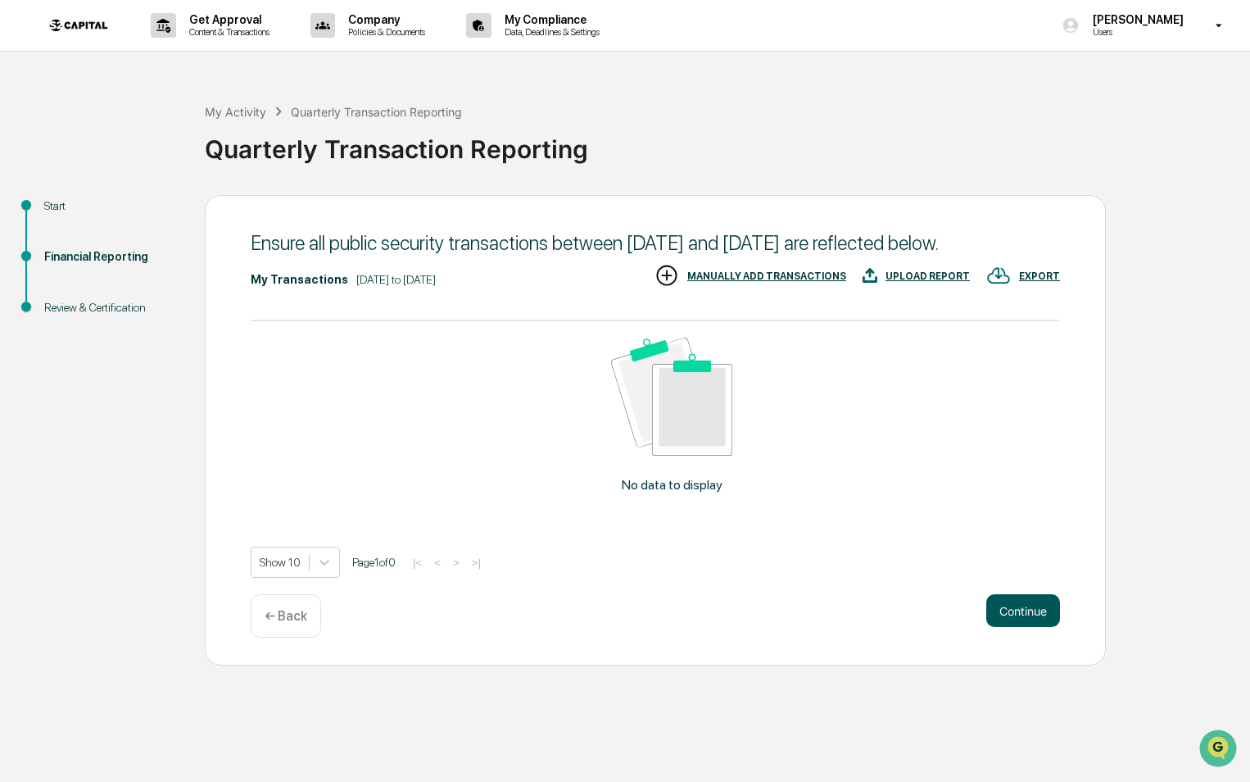
click at [1031, 618] on div "Ensure all public security transactions between [DATE] and [DATE] are reflected…" at bounding box center [655, 430] width 901 height 470
click at [1019, 621] on button "Continue" at bounding box center [1023, 610] width 74 height 33
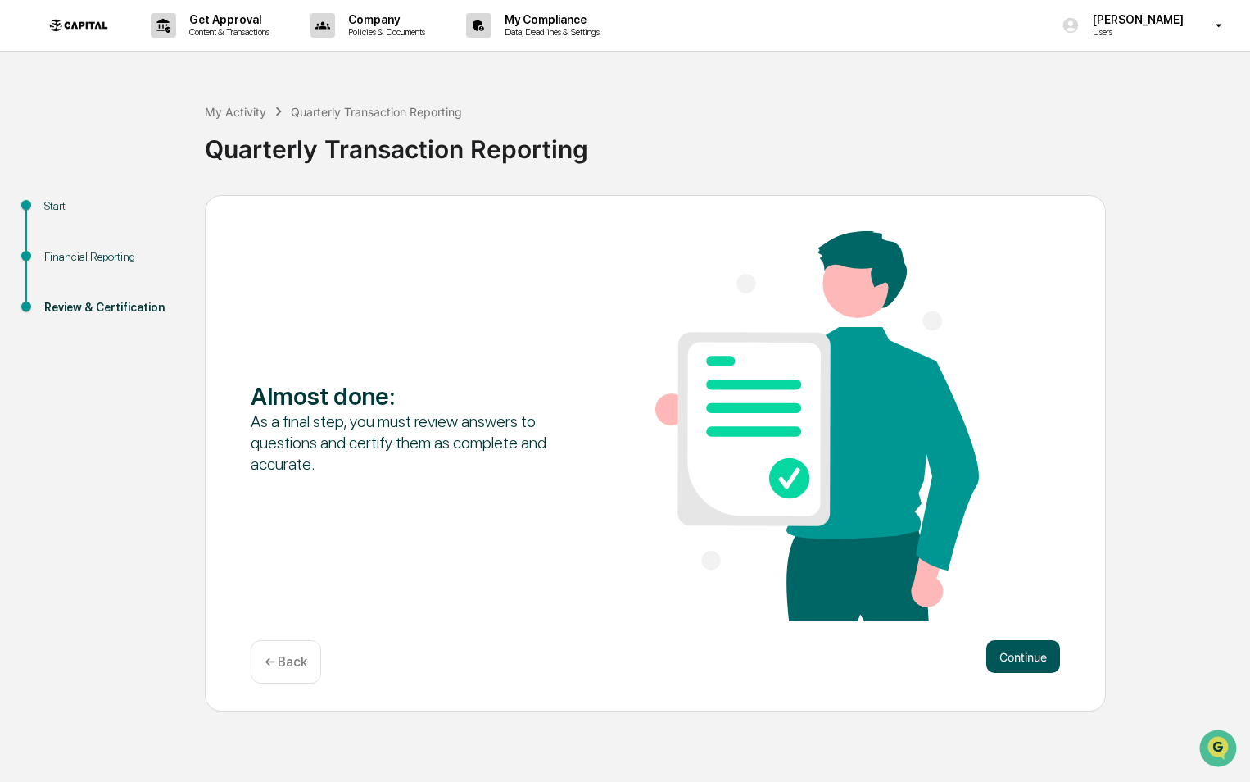
click at [1044, 647] on button "Continue" at bounding box center [1023, 656] width 74 height 33
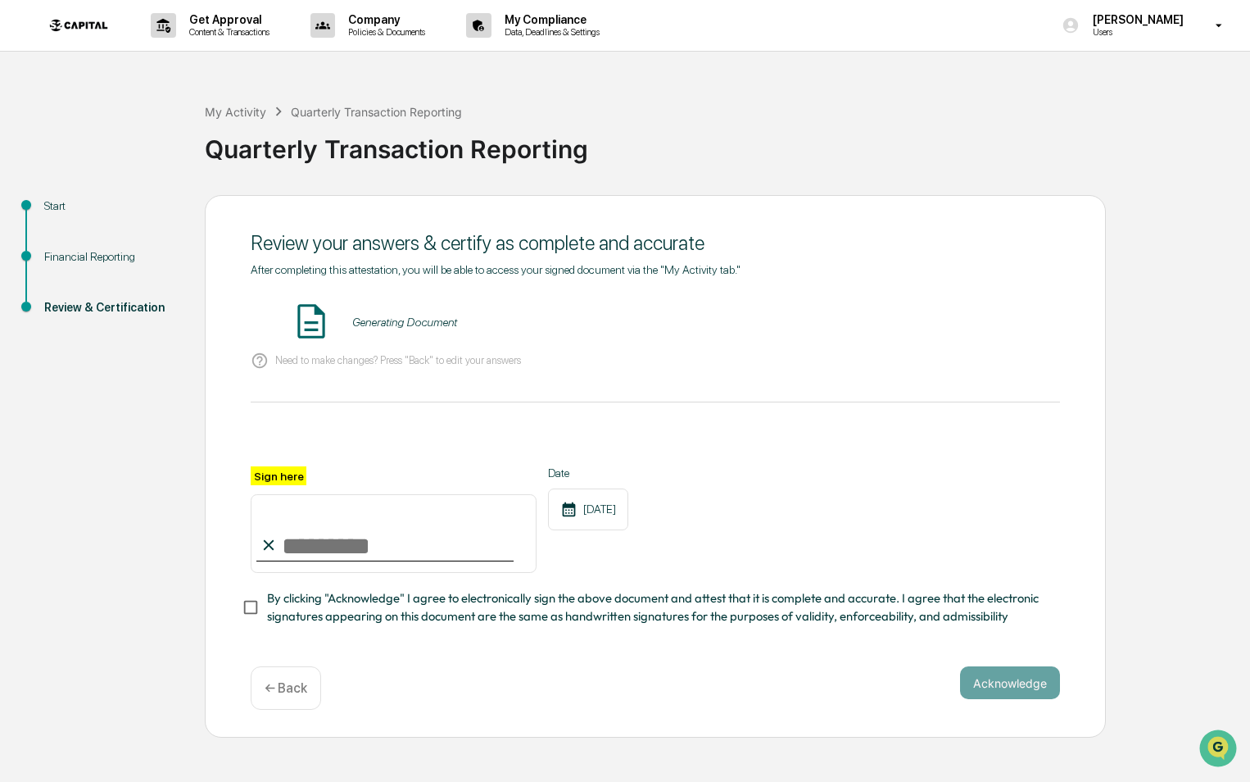
click at [382, 321] on div "Generating Document" at bounding box center [404, 321] width 105 height 13
click at [954, 327] on button "VIEW" at bounding box center [966, 322] width 107 height 28
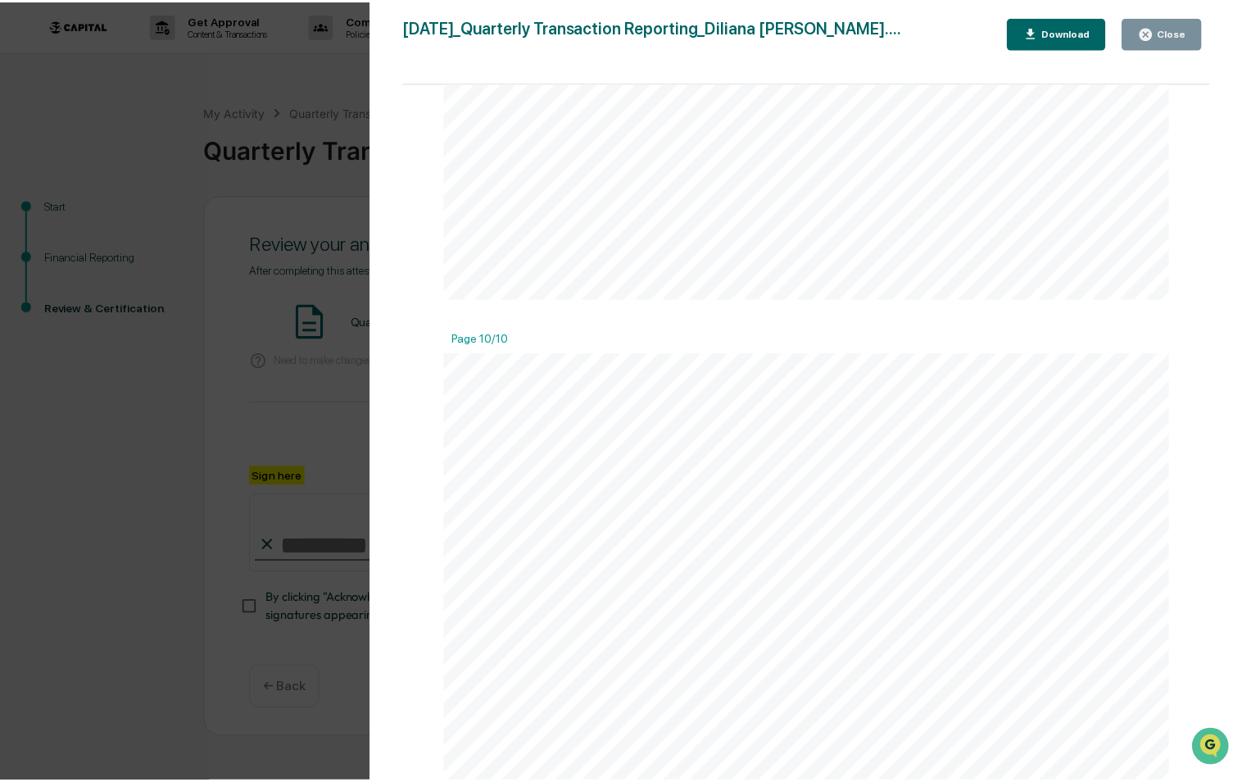
scroll to position [7345, 0]
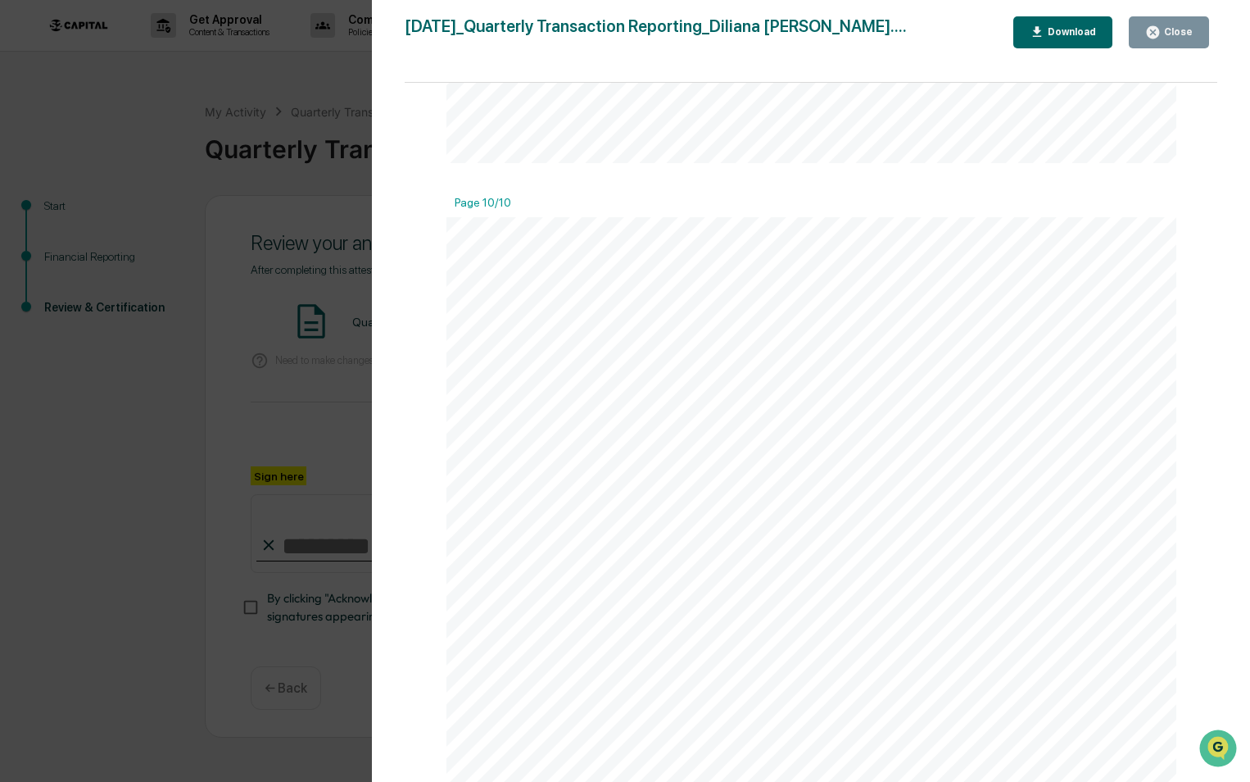
click at [1164, 39] on div "Close" at bounding box center [1169, 33] width 48 height 16
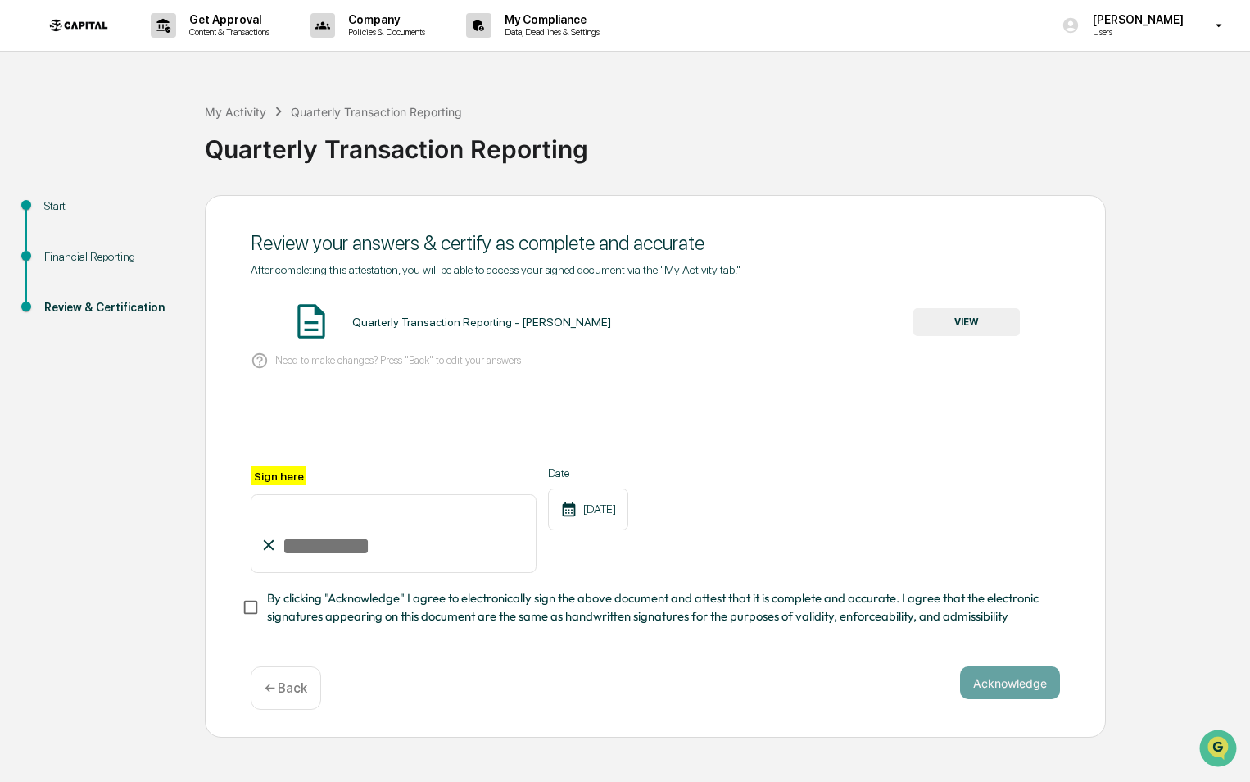
click at [306, 541] on input "Sign here" at bounding box center [394, 533] width 286 height 79
type input "**********"
click at [986, 674] on button "Acknowledge" at bounding box center [1010, 682] width 100 height 33
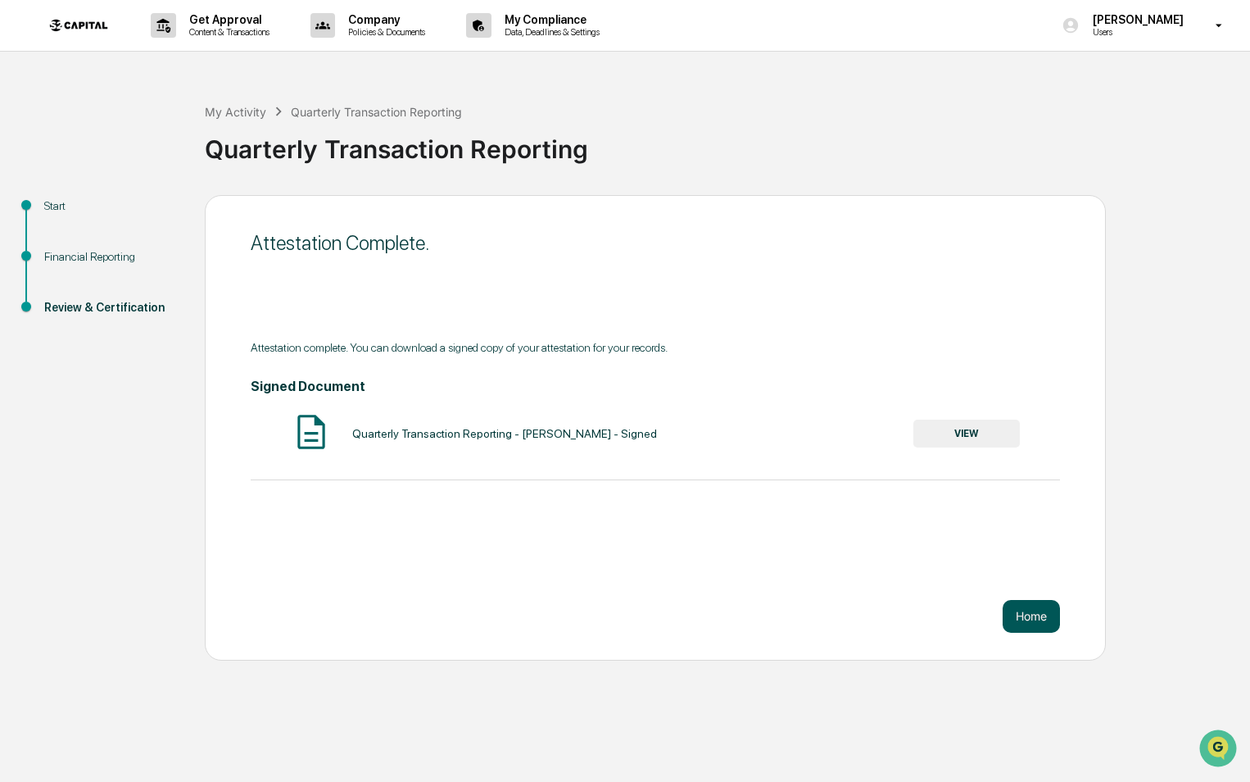
click at [1036, 610] on button "Home" at bounding box center [1031, 616] width 57 height 33
